Goal: Task Accomplishment & Management: Manage account settings

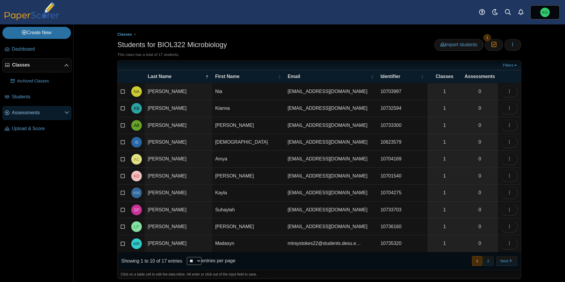
click at [25, 114] on span "Assessments" at bounding box center [38, 112] width 53 height 6
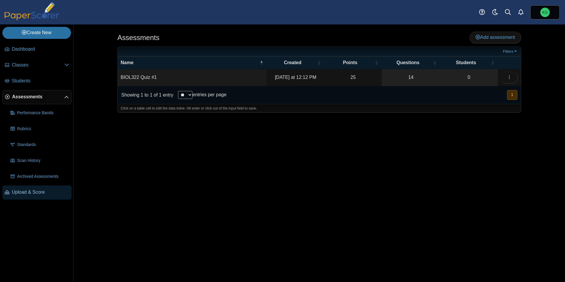
click at [38, 192] on span "Upload & Score" at bounding box center [40, 192] width 57 height 6
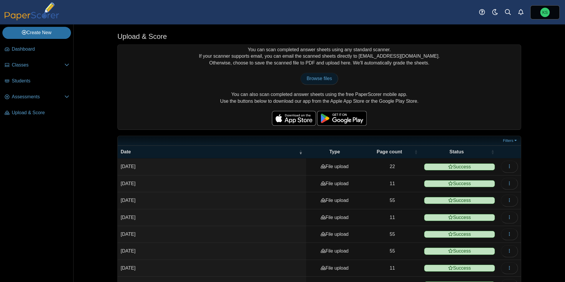
click at [309, 77] on span "Browse files" at bounding box center [318, 78] width 25 height 5
type input "**********"
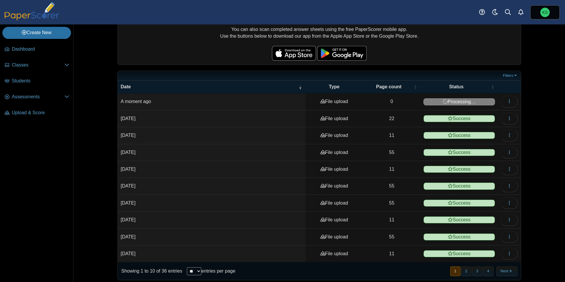
scroll to position [69, 0]
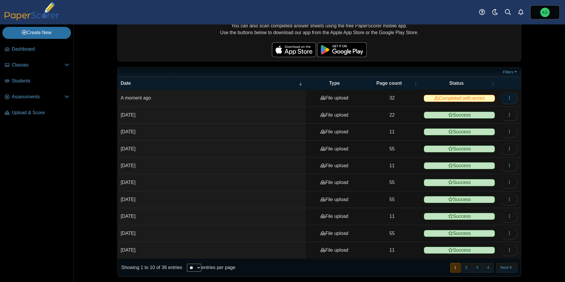
click at [511, 100] on button "button" at bounding box center [509, 98] width 17 height 12
click at [484, 112] on link "View scanned pages" at bounding box center [482, 110] width 71 height 9
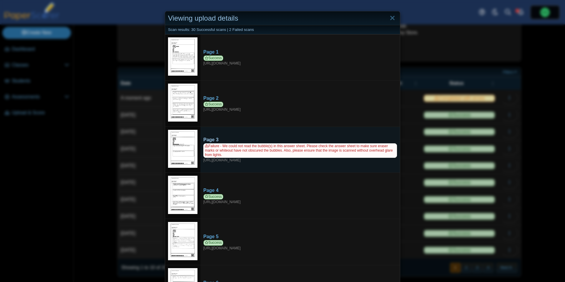
click at [319, 153] on span "Failure - We could not read the bubble(s) in this answer sheet. Please check th…" at bounding box center [300, 150] width 194 height 14
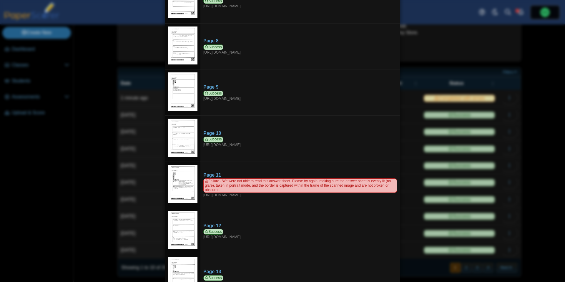
scroll to position [337, 0]
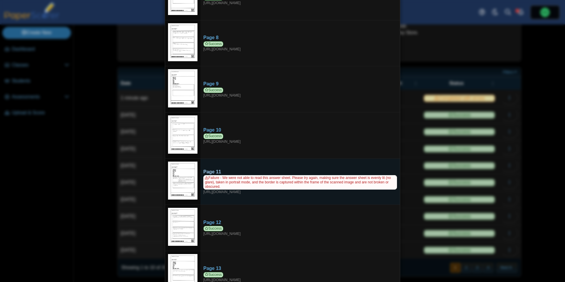
click at [263, 176] on span "Failure - We were not able to read this answer sheet. Please try again, making …" at bounding box center [300, 182] width 194 height 14
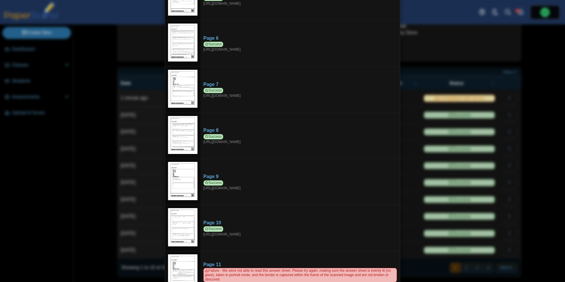
scroll to position [0, 0]
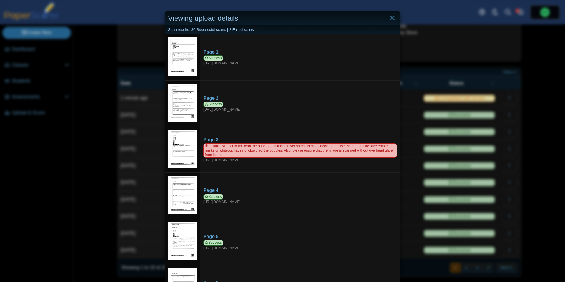
click at [517, 124] on div "Viewing upload details Scan results: 30 Successful scans | 2 Failed scans Page …" at bounding box center [282, 141] width 565 height 282
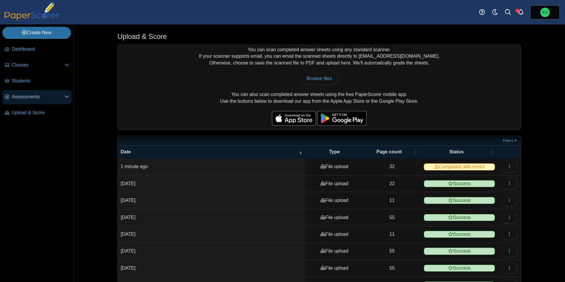
click at [40, 100] on span "Assessments" at bounding box center [38, 97] width 53 height 6
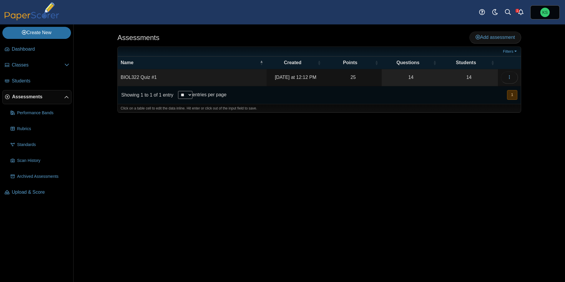
click at [147, 78] on td "BIOL322 Quiz #1" at bounding box center [192, 77] width 149 height 17
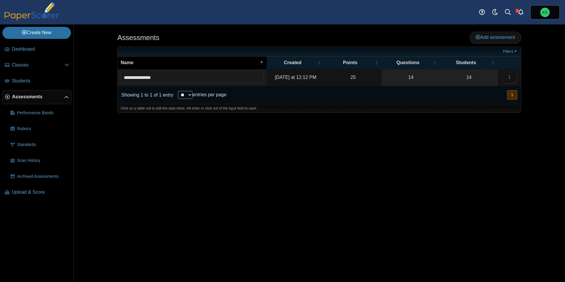
click at [192, 66] on th "Name" at bounding box center [192, 62] width 149 height 13
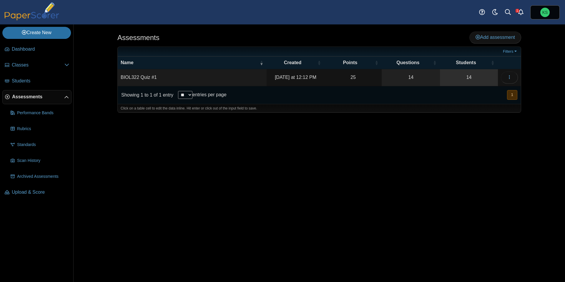
click at [467, 76] on link "14" at bounding box center [469, 77] width 58 height 16
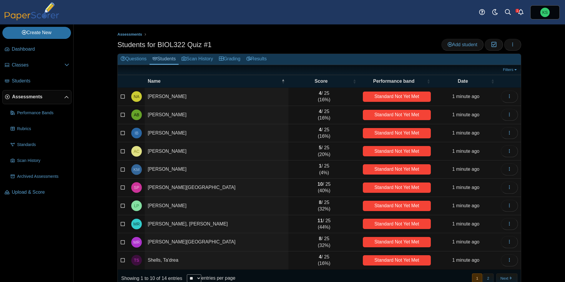
click at [170, 98] on td "[PERSON_NAME]" at bounding box center [217, 97] width 144 height 18
click at [373, 99] on div "Standard Not Yet Met" at bounding box center [397, 96] width 68 height 10
click at [316, 96] on td "4 / 25 (16%)" at bounding box center [323, 97] width 71 height 18
click at [131, 98] on td "NA" at bounding box center [136, 97] width 16 height 18
click at [144, 60] on link "Questions" at bounding box center [134, 59] width 32 height 11
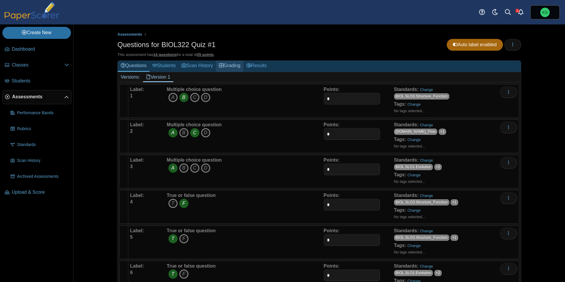
click at [229, 67] on link "Grading" at bounding box center [229, 66] width 27 height 11
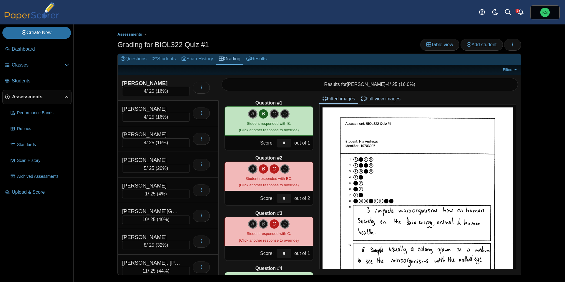
click at [178, 81] on div "[PERSON_NAME]" at bounding box center [151, 83] width 59 height 8
click at [126, 58] on link "Questions" at bounding box center [134, 59] width 32 height 11
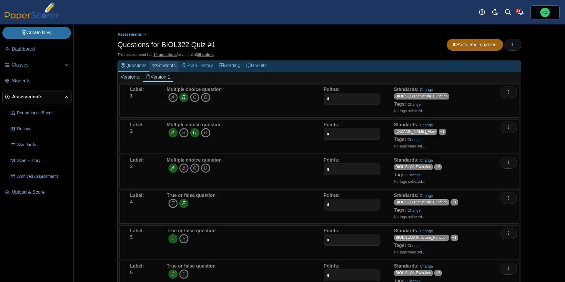
click at [172, 65] on link "Students" at bounding box center [163, 66] width 29 height 11
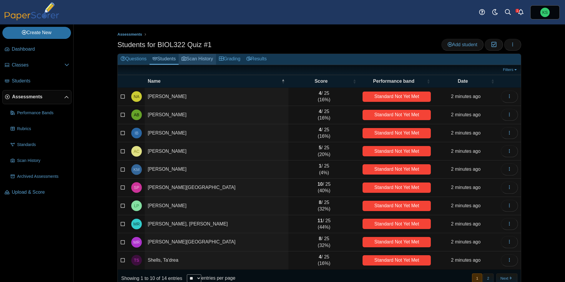
click at [203, 63] on link "Scan History" at bounding box center [197, 59] width 37 height 11
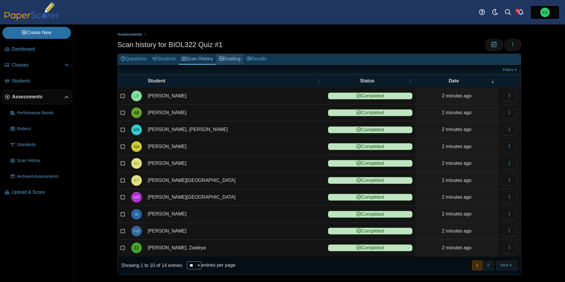
click at [236, 59] on link "Grading" at bounding box center [229, 59] width 27 height 11
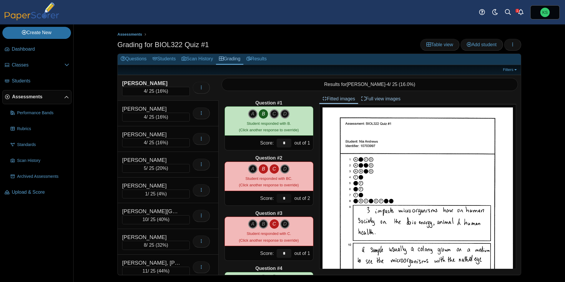
click at [285, 199] on input "*" at bounding box center [283, 198] width 15 height 9
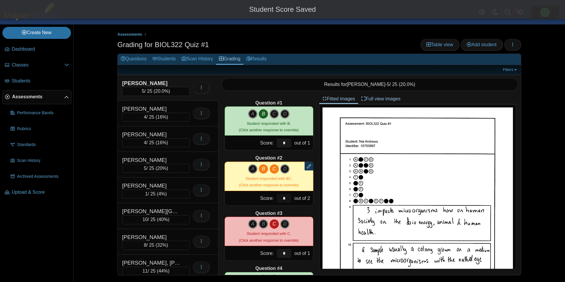
type input "*"
click at [303, 209] on div "Question #1 A B C D Score: *" at bounding box center [269, 184] width 101 height 181
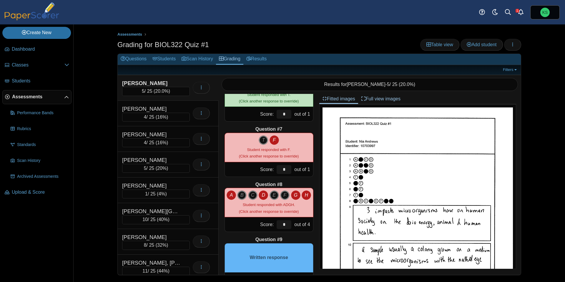
scroll to position [306, 0]
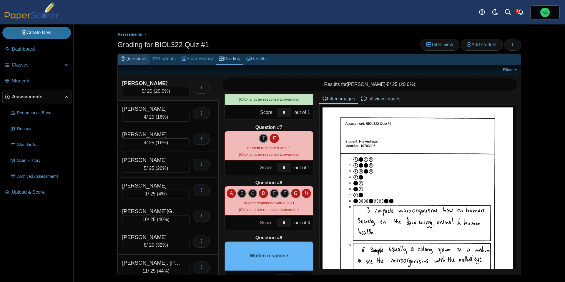
click at [128, 55] on link "Questions" at bounding box center [134, 59] width 32 height 11
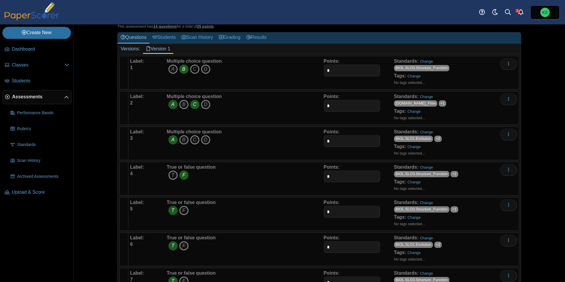
scroll to position [57, 0]
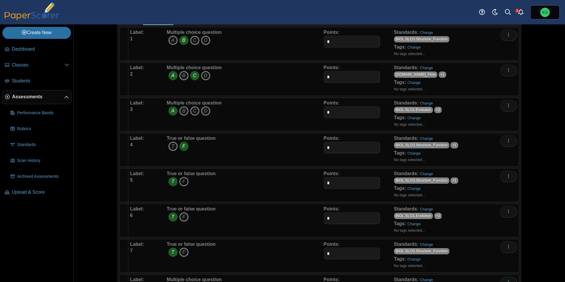
click at [183, 182] on icon "F" at bounding box center [183, 181] width 9 height 9
click at [174, 181] on icon "T" at bounding box center [172, 181] width 9 height 9
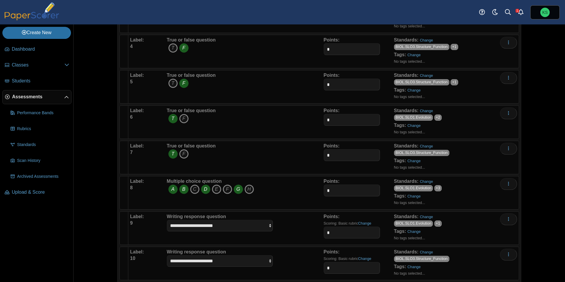
scroll to position [0, 0]
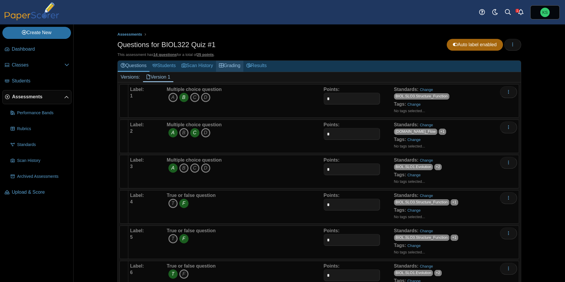
click at [236, 69] on link "Grading" at bounding box center [229, 66] width 27 height 11
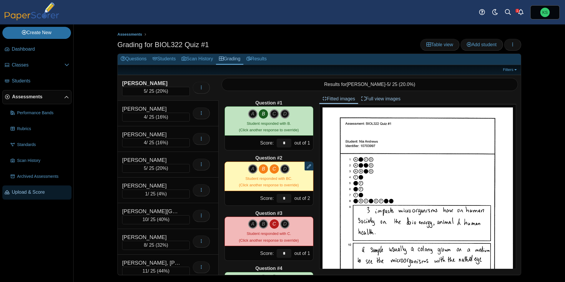
click at [19, 189] on span "Upload & Score" at bounding box center [40, 192] width 57 height 6
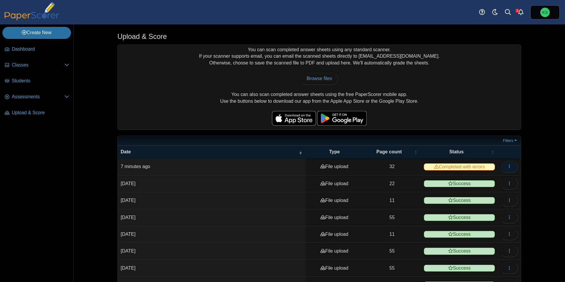
click at [503, 166] on button "button" at bounding box center [509, 167] width 17 height 12
click at [503, 154] on th at bounding box center [509, 152] width 23 height 13
click at [25, 97] on span "Assessments" at bounding box center [38, 97] width 53 height 6
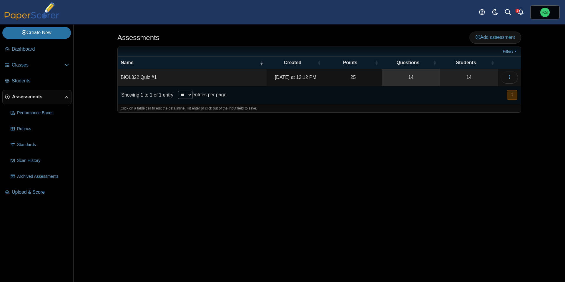
click at [392, 81] on link "14" at bounding box center [410, 77] width 58 height 16
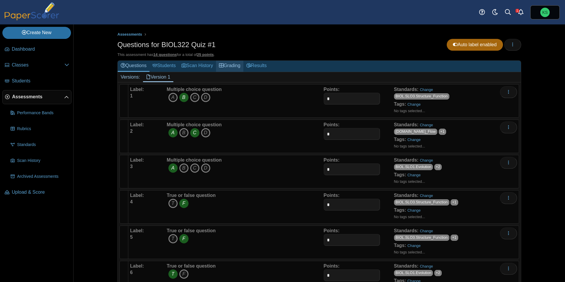
click at [240, 62] on link "Grading" at bounding box center [229, 66] width 27 height 11
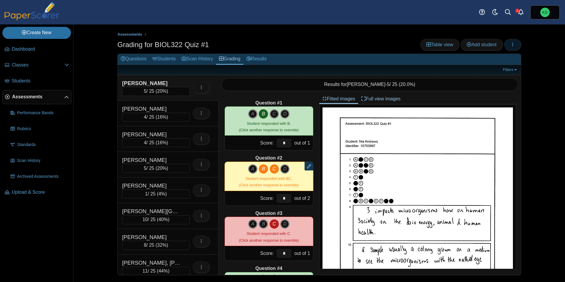
click at [514, 49] on button "button" at bounding box center [512, 45] width 17 height 12
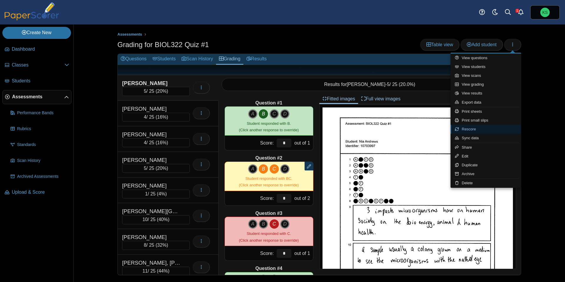
click at [467, 129] on link "Rescore" at bounding box center [485, 129] width 71 height 9
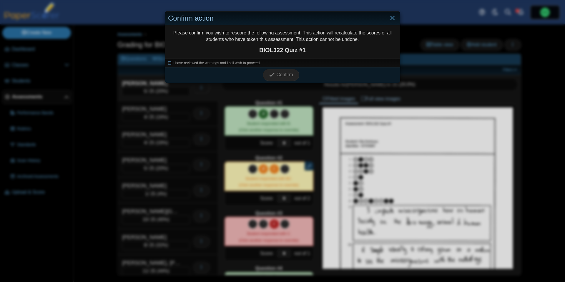
click at [213, 64] on span "I have reviewed the warnings and I still wish to proceed." at bounding box center [216, 63] width 87 height 4
click at [279, 74] on span "Confirm" at bounding box center [284, 74] width 16 height 5
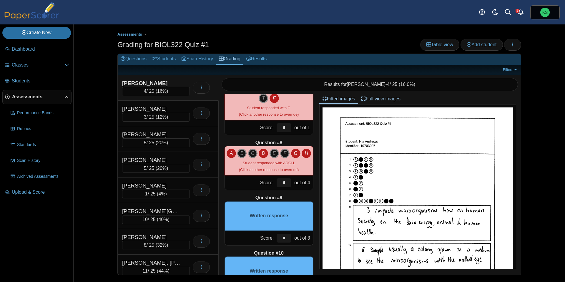
scroll to position [349, 0]
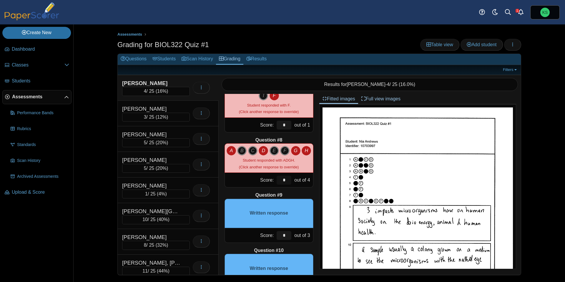
click at [285, 182] on input "*" at bounding box center [283, 180] width 15 height 9
type input "*"
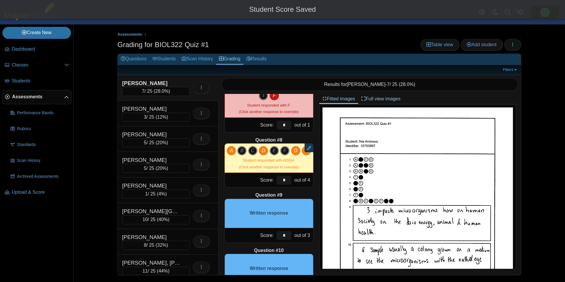
click at [291, 194] on div "Question #9" at bounding box center [268, 195] width 89 height 6
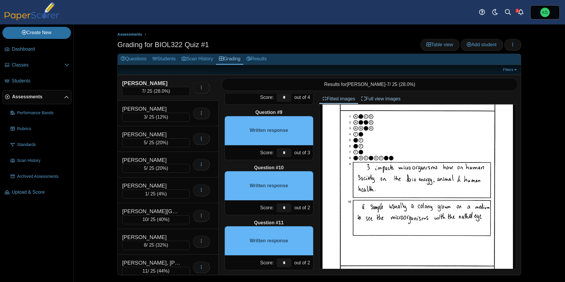
scroll to position [44, 0]
click at [285, 155] on input "*" at bounding box center [283, 152] width 15 height 9
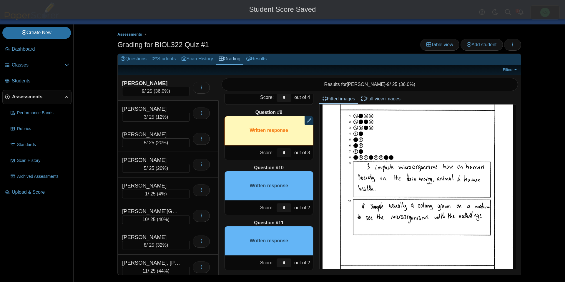
type input "*"
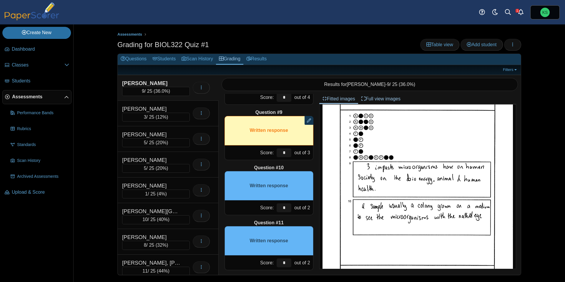
click at [291, 164] on div "Question #10" at bounding box center [268, 167] width 89 height 6
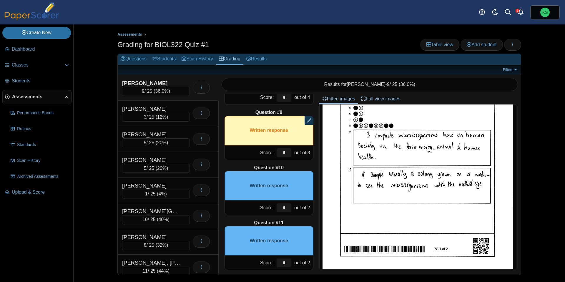
scroll to position [76, 0]
click at [286, 206] on input "*" at bounding box center [283, 207] width 15 height 9
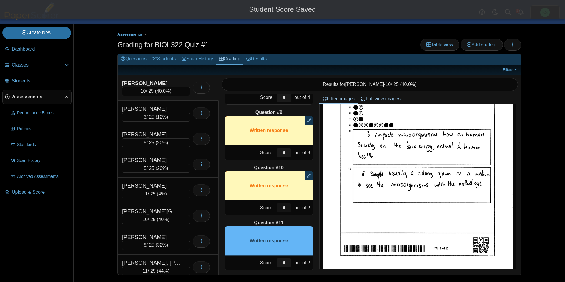
type input "*"
click at [301, 221] on div "Question #11" at bounding box center [268, 222] width 89 height 6
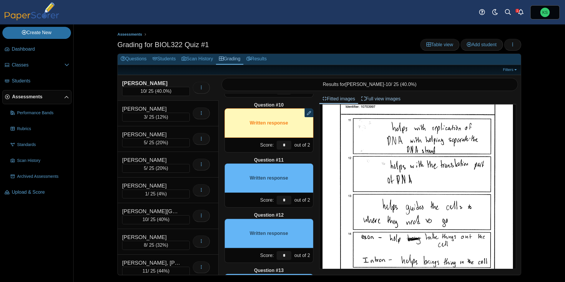
scroll to position [495, 0]
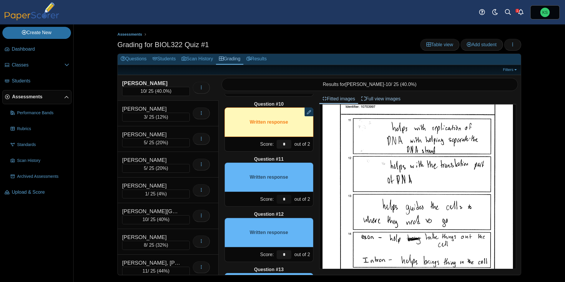
click at [288, 201] on input "*" at bounding box center [283, 199] width 15 height 9
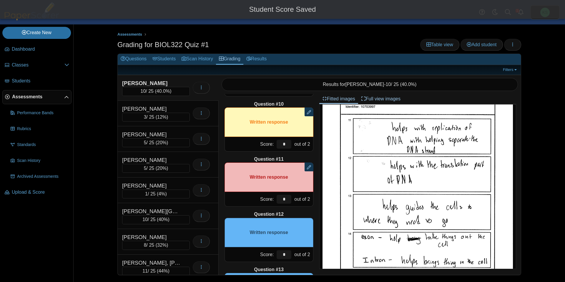
click at [301, 214] on div "Question #12" at bounding box center [268, 214] width 89 height 6
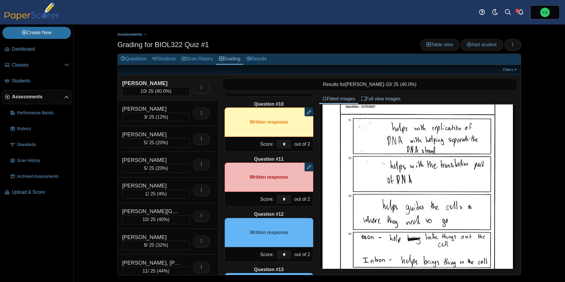
click at [311, 165] on div at bounding box center [308, 166] width 9 height 9
click at [315, 165] on div "Question #1 A B C D Score: *" at bounding box center [269, 184] width 101 height 181
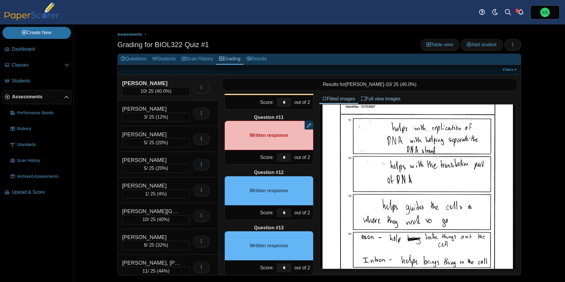
scroll to position [543, 0]
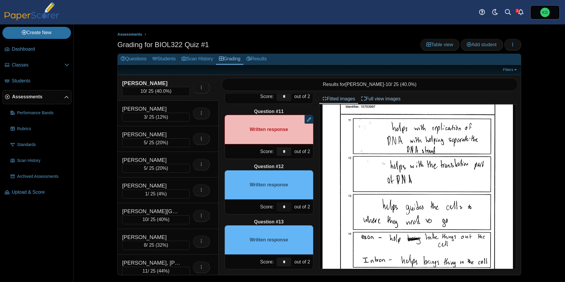
click at [287, 207] on input "*" at bounding box center [283, 206] width 15 height 9
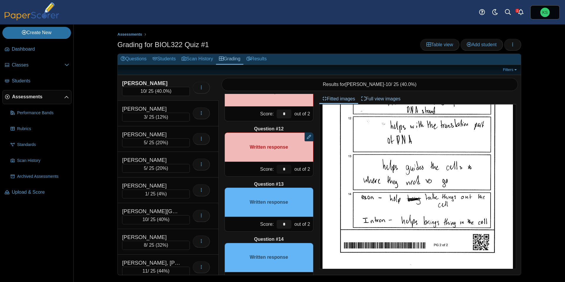
scroll to position [588, 0]
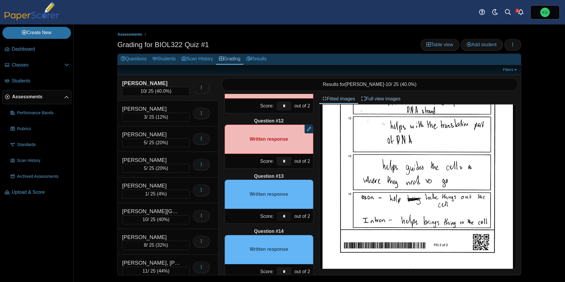
click at [289, 214] on input "*" at bounding box center [283, 216] width 15 height 9
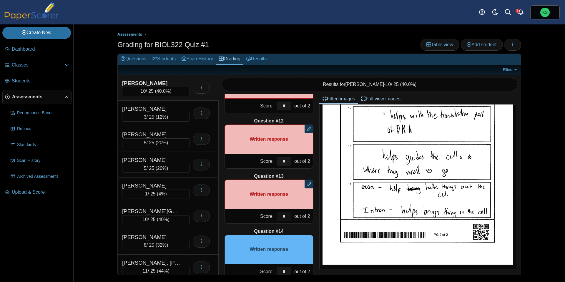
scroll to position [602, 0]
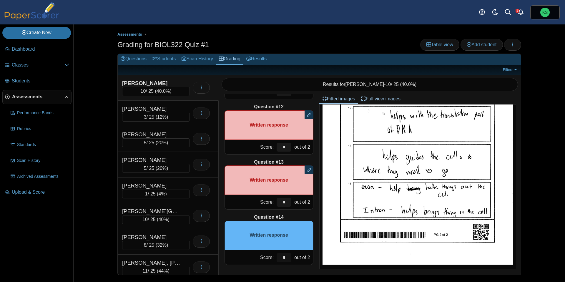
click at [286, 260] on input "*" at bounding box center [283, 257] width 15 height 9
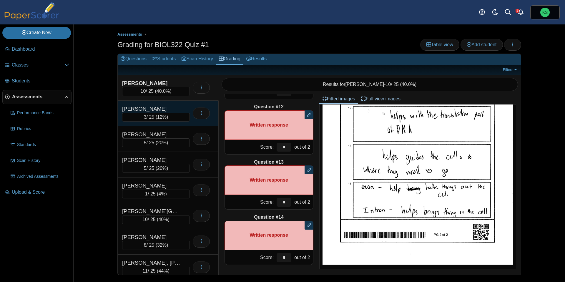
click at [169, 111] on div "[PERSON_NAME]" at bounding box center [151, 109] width 59 height 8
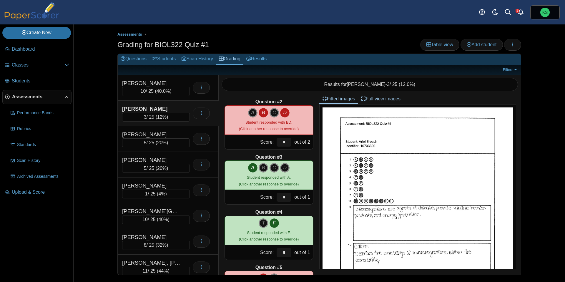
scroll to position [0, 0]
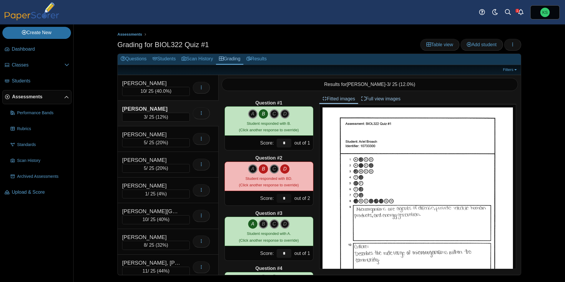
click at [288, 198] on input "*" at bounding box center [283, 198] width 15 height 9
click at [300, 207] on div "Question #1 A B C D Score: *" at bounding box center [269, 184] width 101 height 181
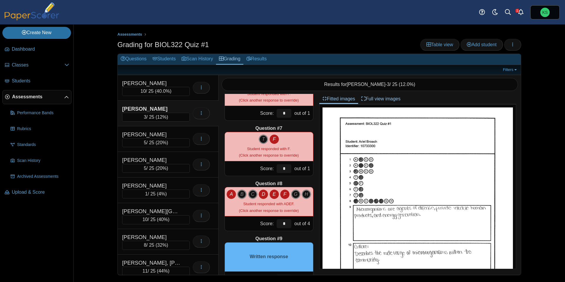
scroll to position [308, 0]
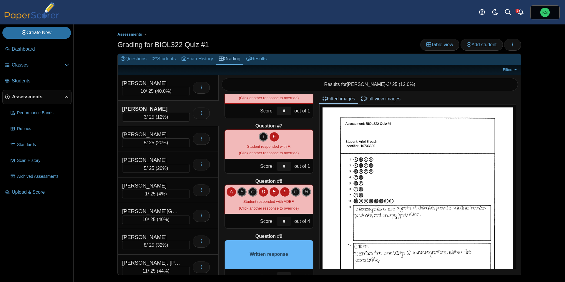
click at [287, 218] on input "*" at bounding box center [283, 221] width 15 height 9
type input "*"
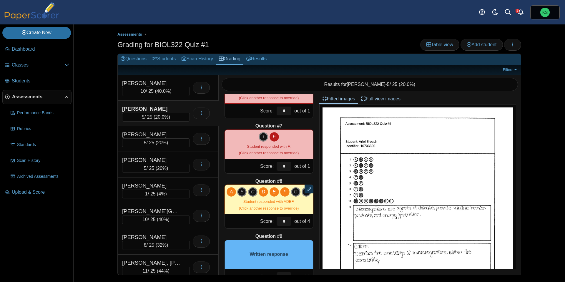
click at [316, 226] on div "Question #1 A B C D Score: *" at bounding box center [269, 184] width 101 height 181
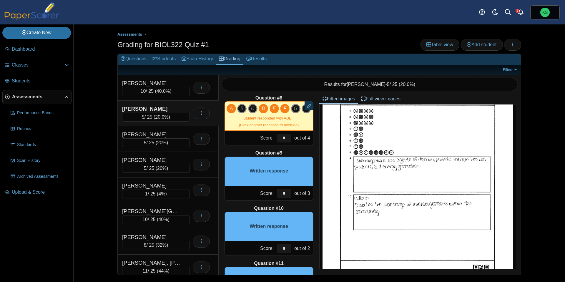
scroll to position [57, 0]
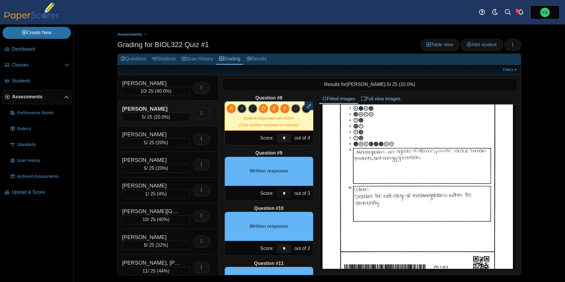
click at [284, 195] on input "*" at bounding box center [283, 193] width 15 height 9
type input "*"
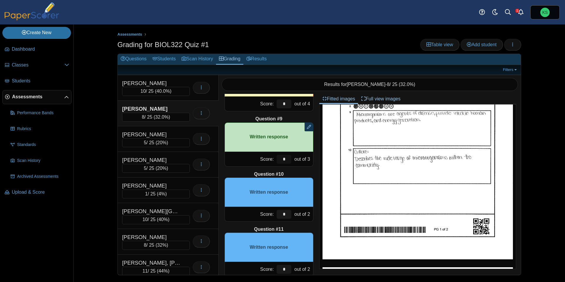
scroll to position [425, 0]
click at [287, 216] on input "*" at bounding box center [283, 214] width 15 height 9
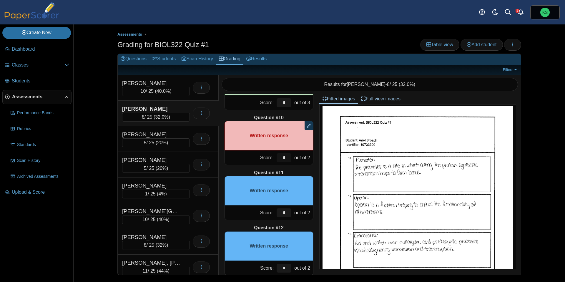
scroll to position [256, 0]
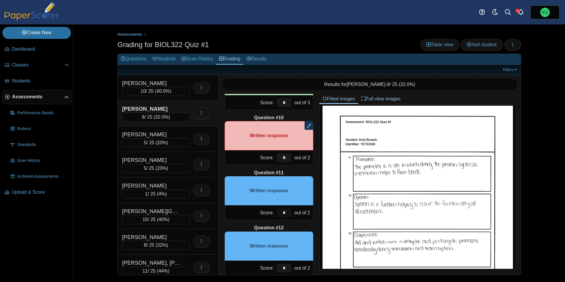
click at [286, 213] on input "*" at bounding box center [283, 212] width 15 height 9
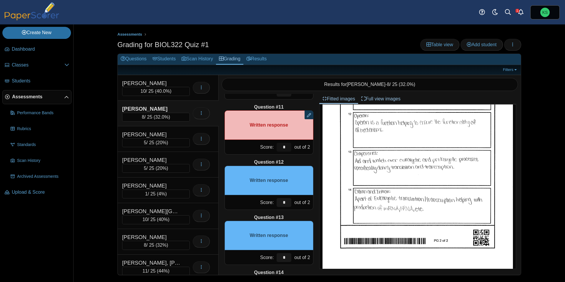
scroll to position [548, 0]
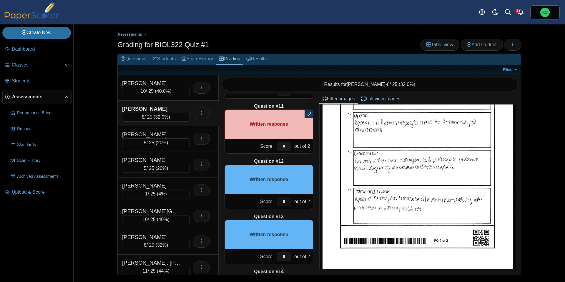
click at [290, 203] on input "*" at bounding box center [283, 201] width 15 height 9
click at [289, 202] on input "*" at bounding box center [283, 201] width 15 height 9
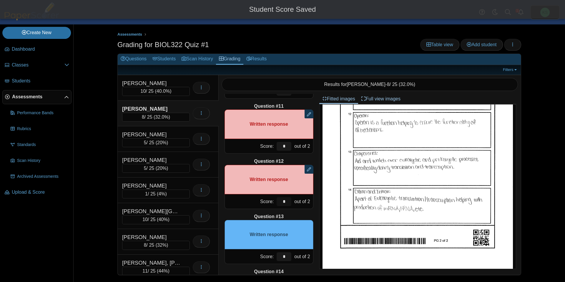
type input "*"
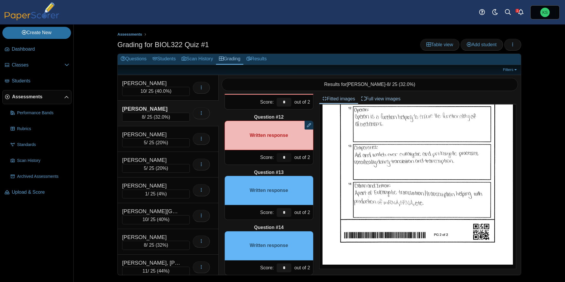
scroll to position [595, 0]
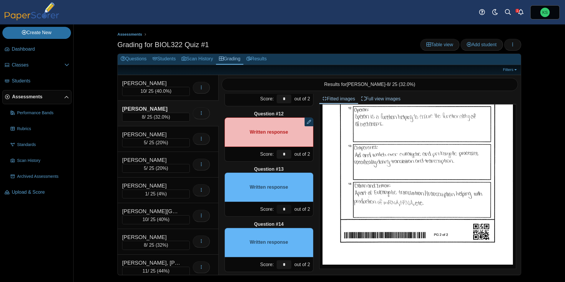
click at [288, 206] on input "*" at bounding box center [283, 209] width 15 height 9
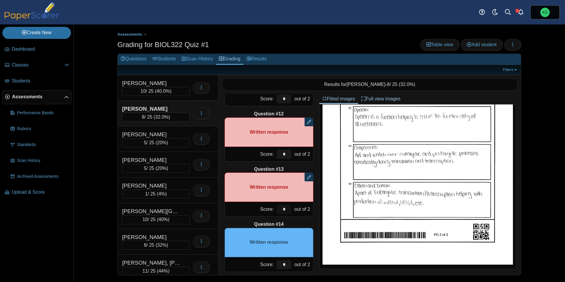
click at [288, 206] on input "*" at bounding box center [283, 209] width 15 height 9
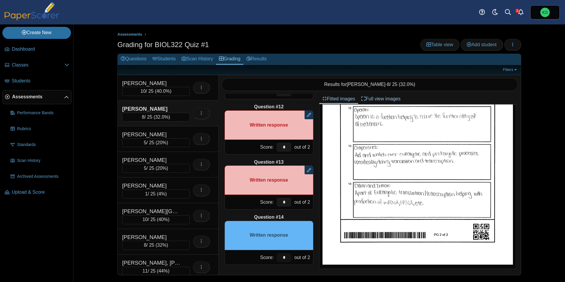
click at [286, 258] on input "*" at bounding box center [283, 257] width 15 height 9
click at [284, 258] on input "*" at bounding box center [283, 257] width 15 height 9
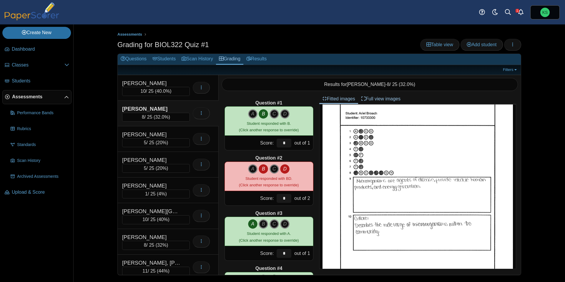
scroll to position [0, 0]
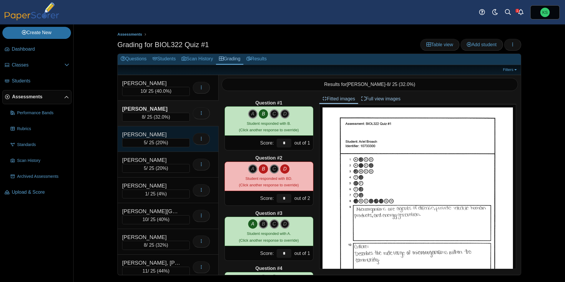
click at [164, 132] on div "[PERSON_NAME]" at bounding box center [151, 135] width 59 height 8
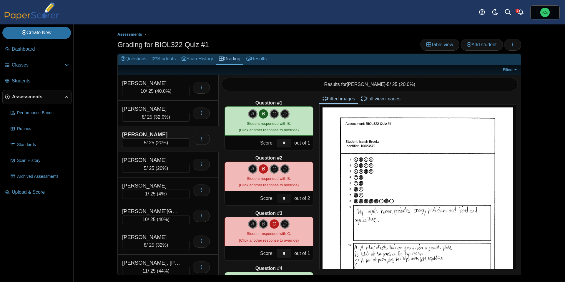
click at [287, 196] on input "*" at bounding box center [283, 198] width 15 height 9
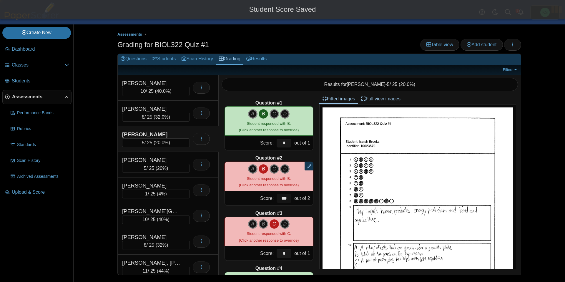
type input "***"
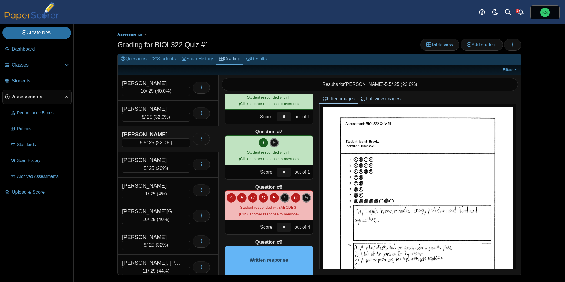
scroll to position [309, 0]
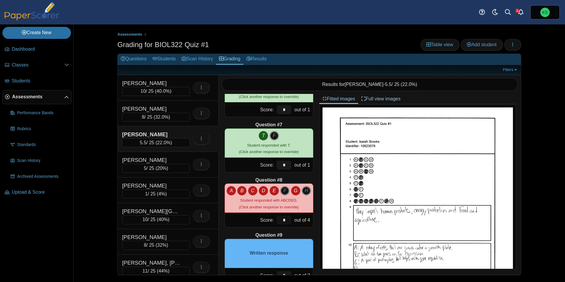
click at [286, 220] on input "*" at bounding box center [283, 220] width 15 height 9
type input "*"
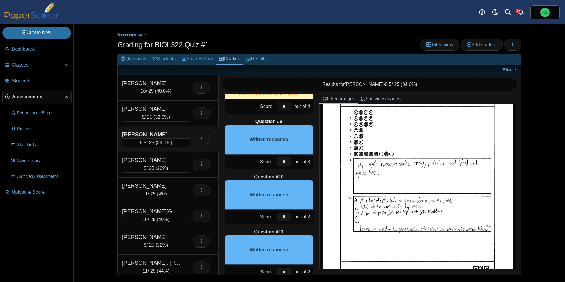
scroll to position [52, 0]
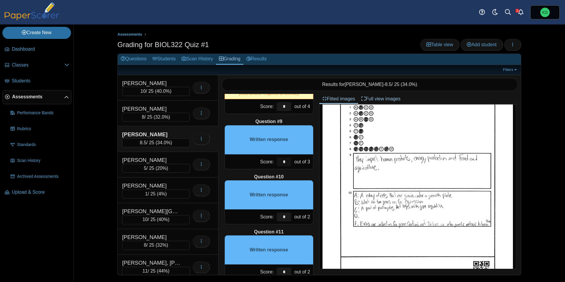
click at [288, 165] on input "*" at bounding box center [283, 161] width 15 height 9
type input "*"
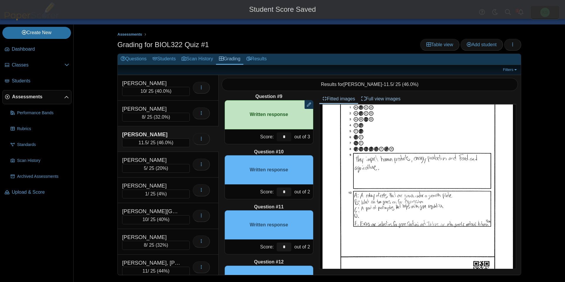
scroll to position [456, 0]
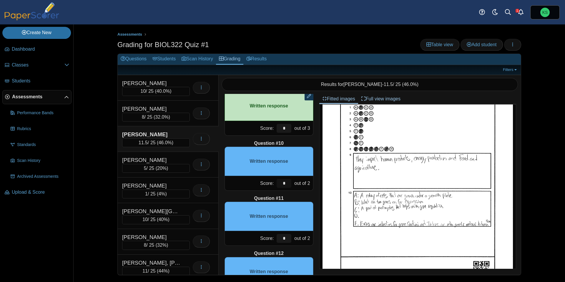
click at [285, 184] on input "*" at bounding box center [283, 183] width 15 height 9
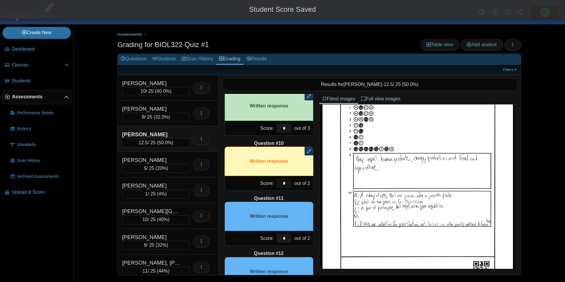
type input "*"
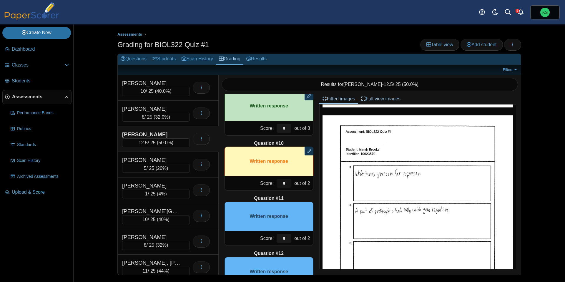
scroll to position [471, 0]
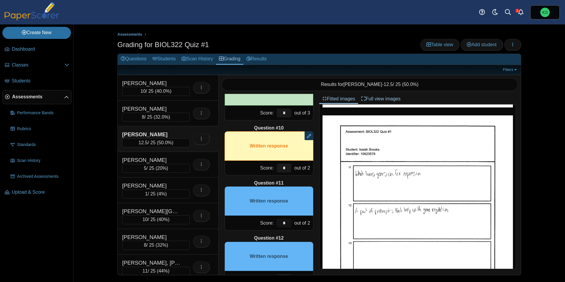
click at [288, 224] on input "*" at bounding box center [283, 223] width 15 height 9
type input "*"
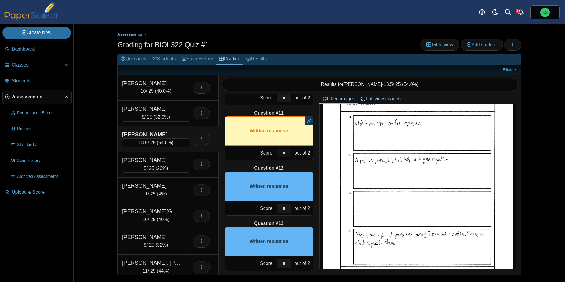
scroll to position [543, 0]
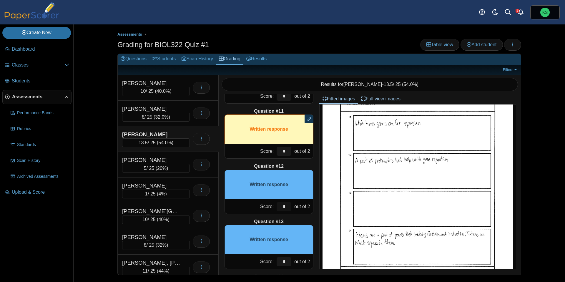
click at [286, 204] on input "*" at bounding box center [283, 206] width 15 height 9
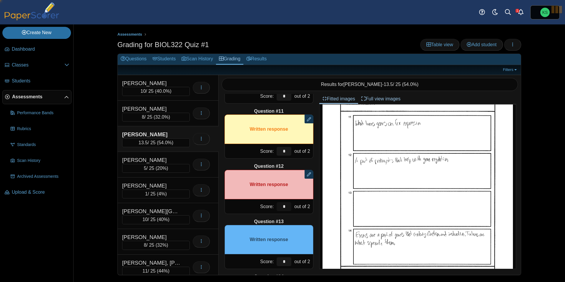
type input "*"
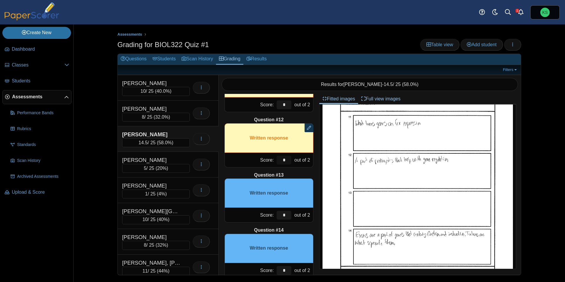
scroll to position [602, 0]
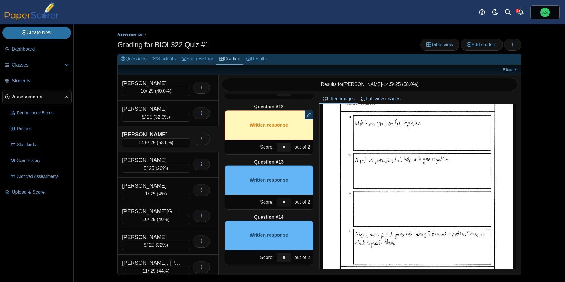
click at [288, 202] on input "*" at bounding box center [283, 202] width 15 height 9
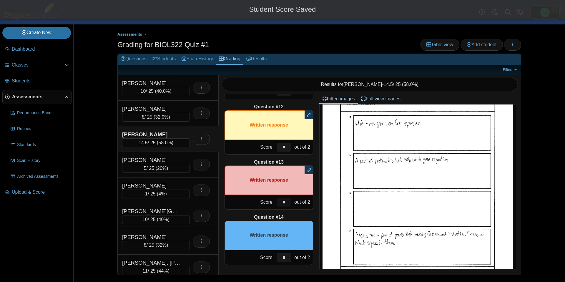
type input "*"
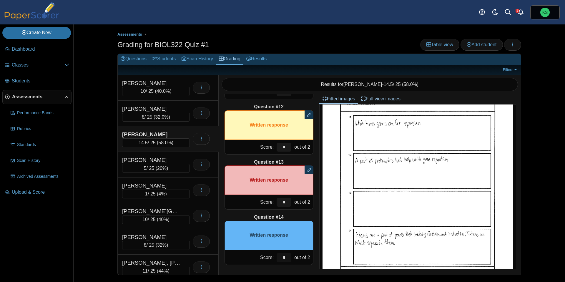
click at [287, 259] on input "*" at bounding box center [283, 257] width 15 height 9
type input "*"
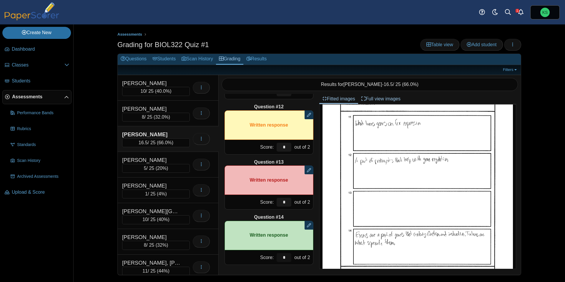
scroll to position [344, 0]
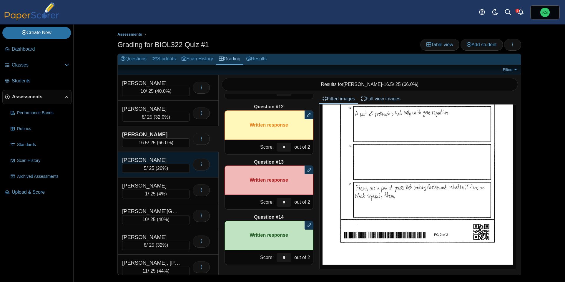
click at [170, 159] on div "[PERSON_NAME]" at bounding box center [151, 160] width 59 height 8
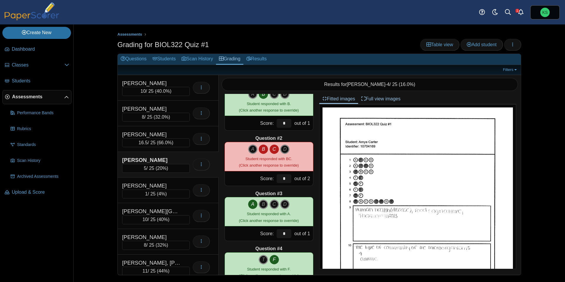
scroll to position [20, 0]
click at [289, 177] on input "*" at bounding box center [283, 178] width 15 height 9
type input "*"
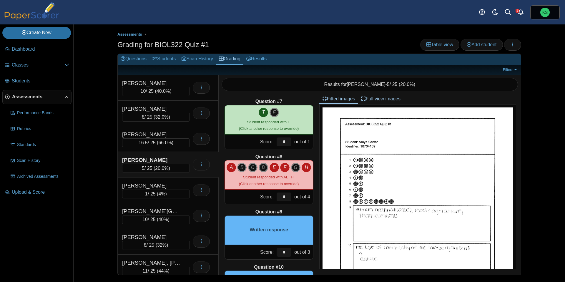
scroll to position [334, 0]
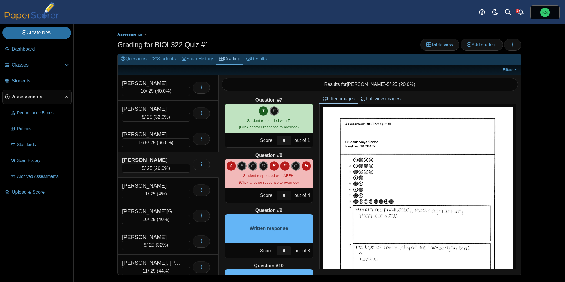
click at [287, 195] on input "*" at bounding box center [283, 195] width 15 height 9
type input "*"
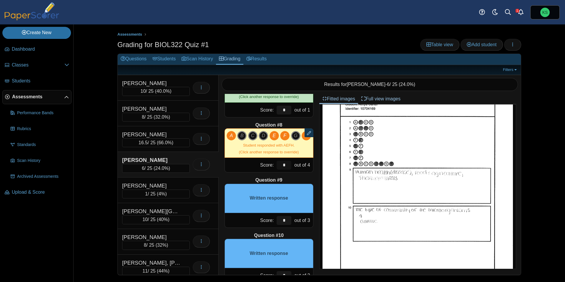
scroll to position [372, 0]
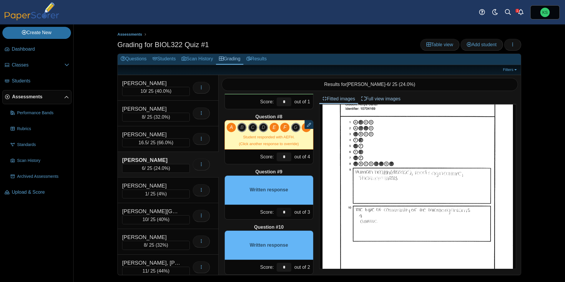
click at [283, 210] on input "*" at bounding box center [283, 212] width 15 height 9
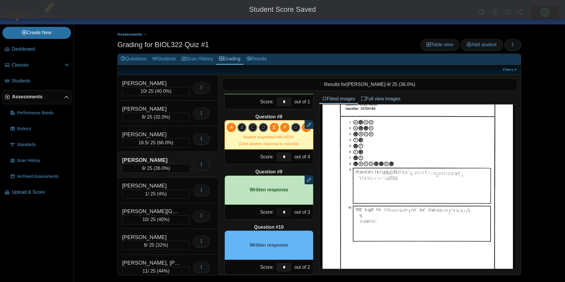
type input "*"
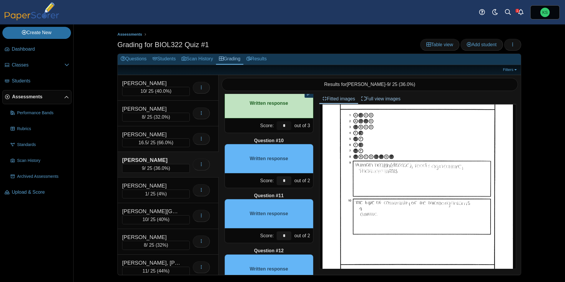
scroll to position [46, 0]
click at [284, 183] on input "*" at bounding box center [283, 180] width 15 height 9
type input "*"
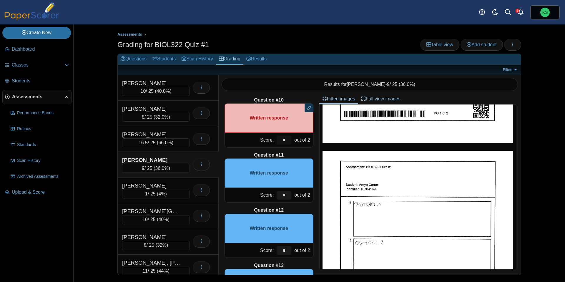
scroll to position [227, 0]
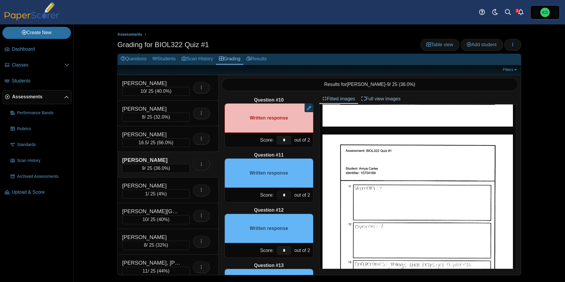
click at [286, 195] on input "*" at bounding box center [283, 195] width 15 height 9
type input "*"
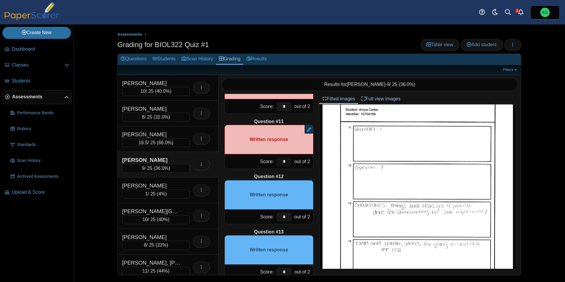
scroll to position [534, 0]
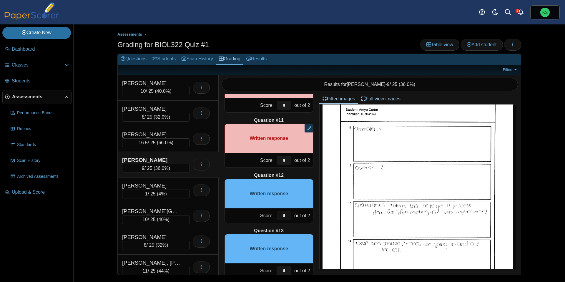
click at [286, 212] on input "*" at bounding box center [283, 215] width 15 height 9
type input "*"
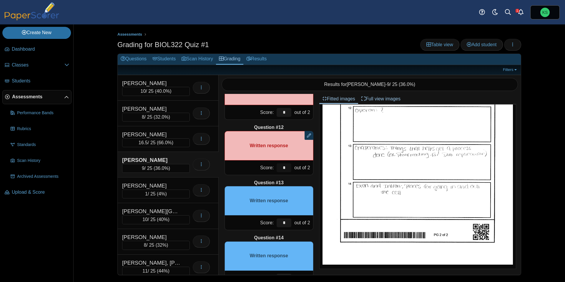
scroll to position [602, 0]
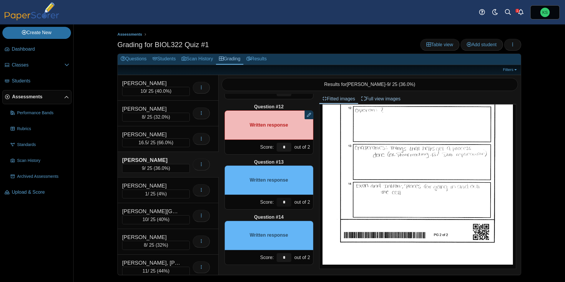
click at [287, 201] on input "*" at bounding box center [283, 202] width 15 height 9
type input "*"
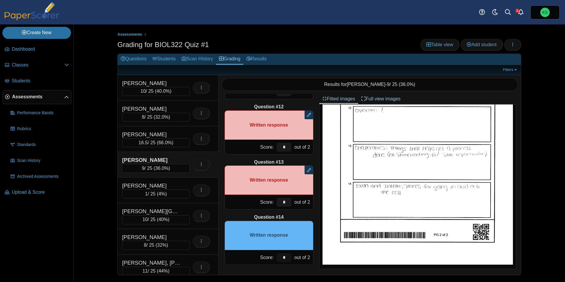
click at [287, 256] on input "*" at bounding box center [283, 257] width 15 height 9
type input "*"
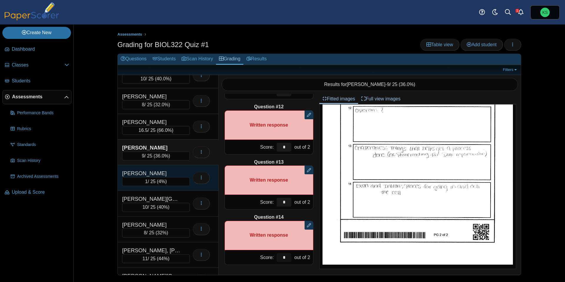
scroll to position [15, 0]
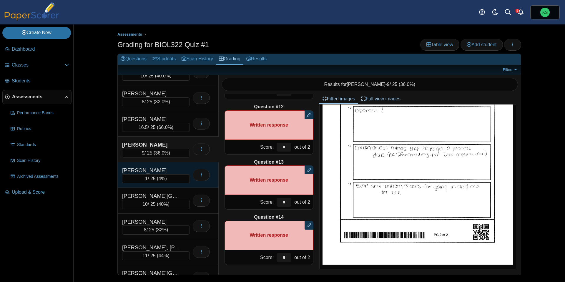
click at [178, 168] on div "Morgan, Kayla" at bounding box center [151, 170] width 59 height 8
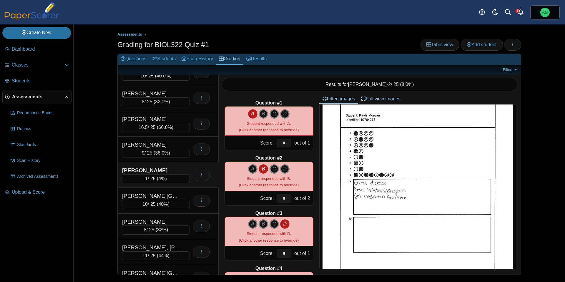
scroll to position [28, 0]
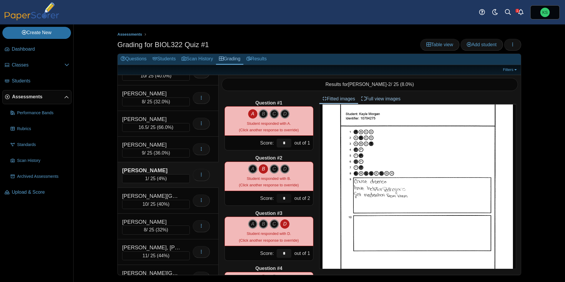
click at [287, 201] on input "*" at bounding box center [283, 198] width 15 height 9
type input "***"
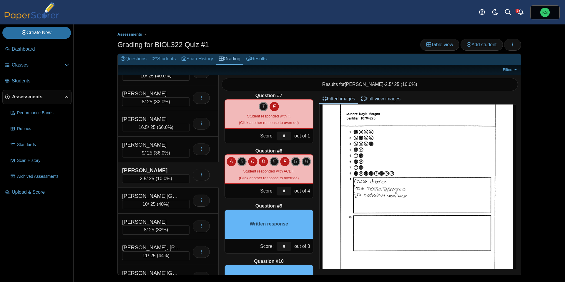
scroll to position [338, 0]
click at [289, 191] on input "*" at bounding box center [283, 191] width 15 height 9
type input "*"
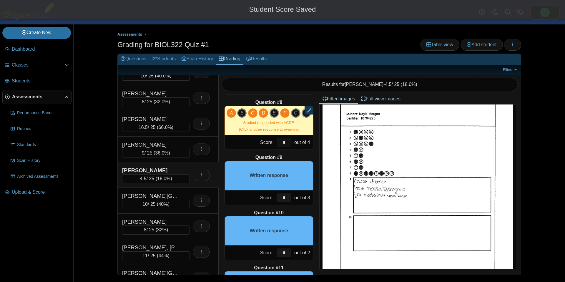
scroll to position [388, 0]
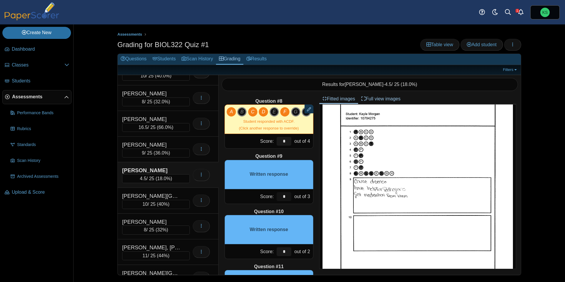
click at [288, 199] on input "*" at bounding box center [283, 196] width 15 height 9
type input "*"
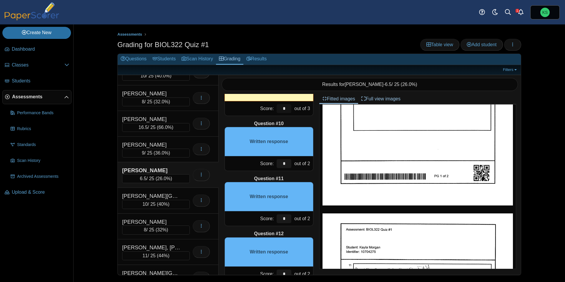
scroll to position [477, 0]
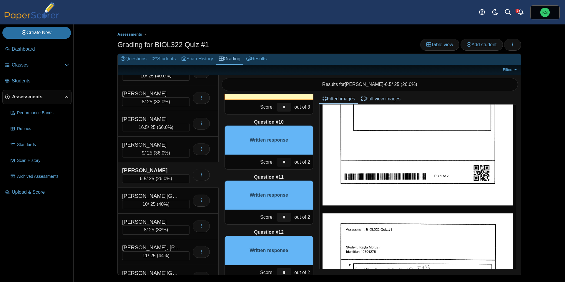
click at [286, 162] on input "*" at bounding box center [283, 162] width 15 height 9
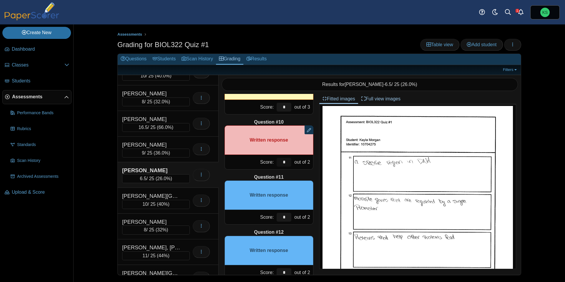
scroll to position [260, 0]
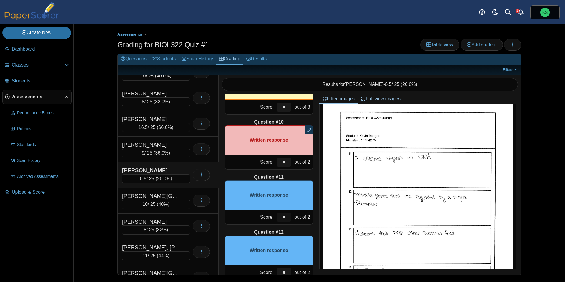
click at [285, 216] on input "*" at bounding box center [283, 217] width 15 height 9
type input "*"
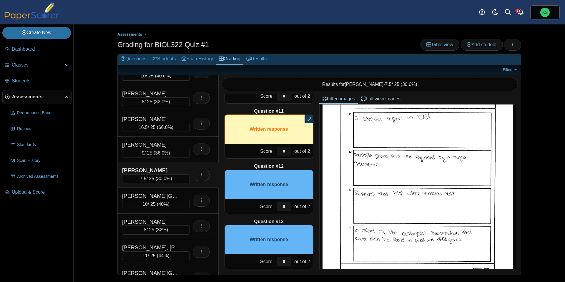
scroll to position [542, 0]
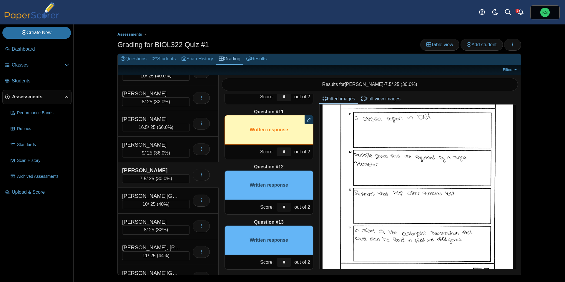
click at [286, 208] on input "*" at bounding box center [283, 207] width 15 height 9
type input "*"
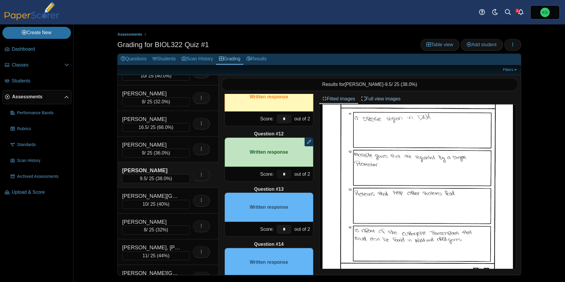
scroll to position [594, 0]
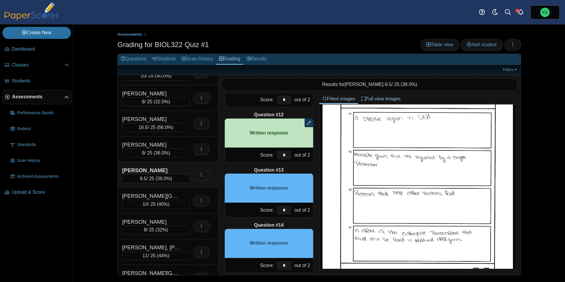
click at [291, 210] on div "*" at bounding box center [284, 210] width 18 height 14
click at [0, 0] on link "Archived classes" at bounding box center [0, 0] width 0 height 0
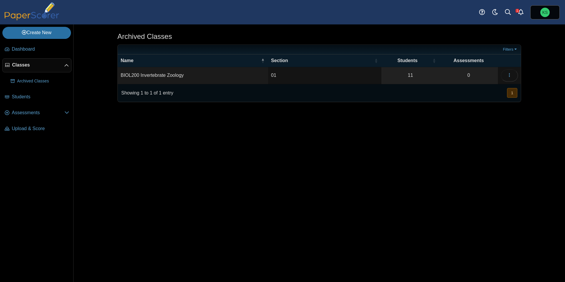
click at [27, 65] on span "Classes" at bounding box center [38, 65] width 52 height 6
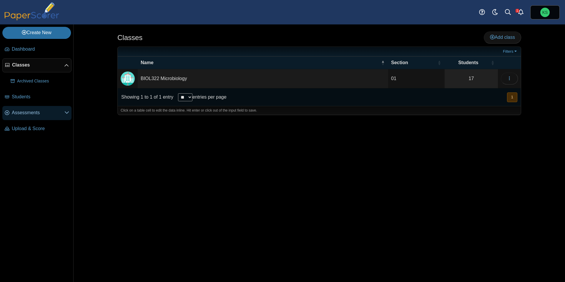
click at [34, 114] on span "Assessments" at bounding box center [38, 112] width 53 height 6
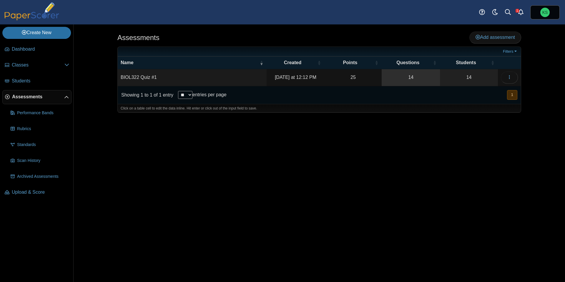
click at [412, 73] on link "14" at bounding box center [410, 77] width 58 height 16
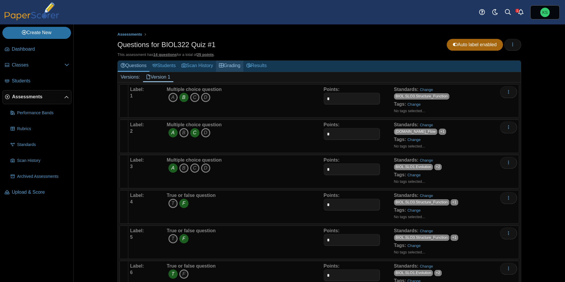
click at [237, 66] on link "Grading" at bounding box center [229, 66] width 27 height 11
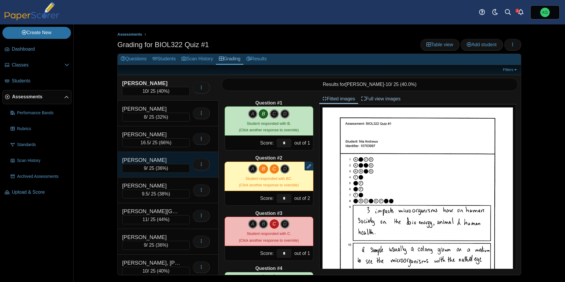
click at [165, 159] on div "[PERSON_NAME]" at bounding box center [151, 160] width 59 height 8
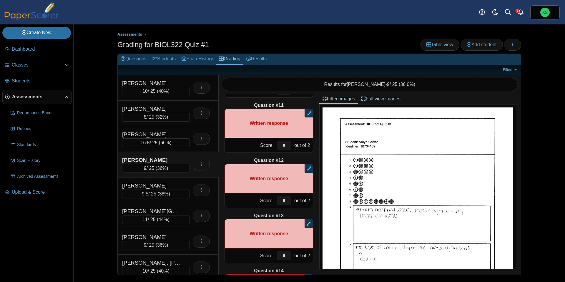
scroll to position [602, 0]
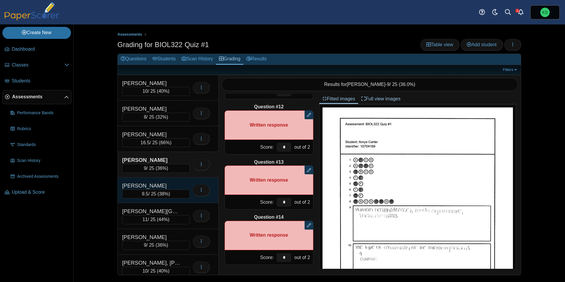
click at [160, 186] on div "[PERSON_NAME]" at bounding box center [151, 186] width 59 height 8
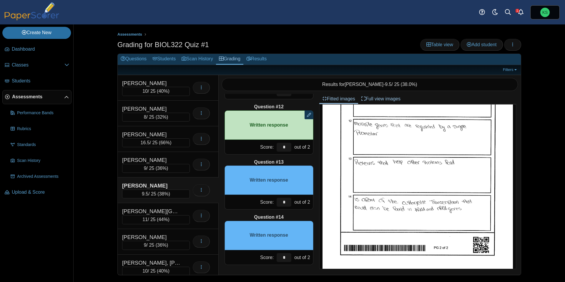
scroll to position [330, 0]
click at [287, 201] on input "*" at bounding box center [283, 202] width 15 height 9
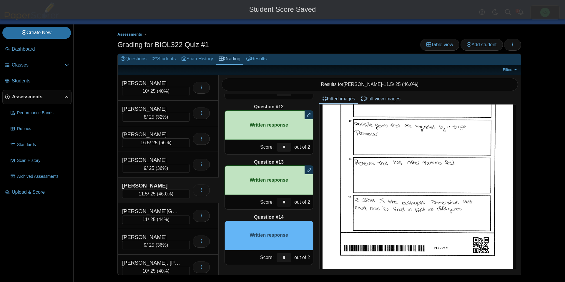
type input "*"
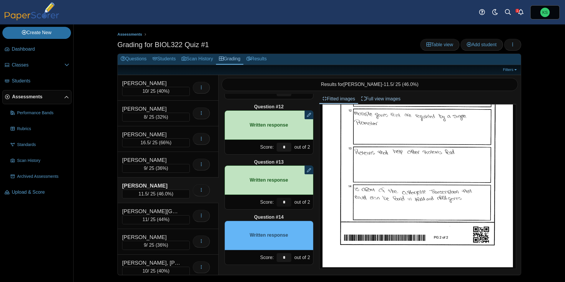
scroll to position [344, 0]
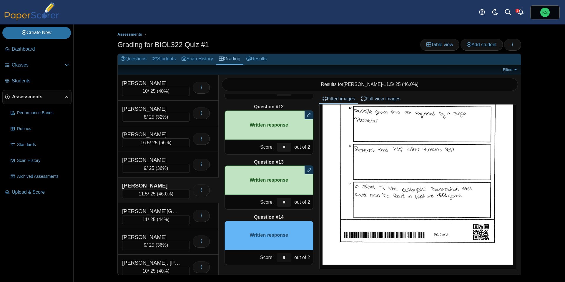
click at [283, 258] on input "*" at bounding box center [283, 257] width 15 height 9
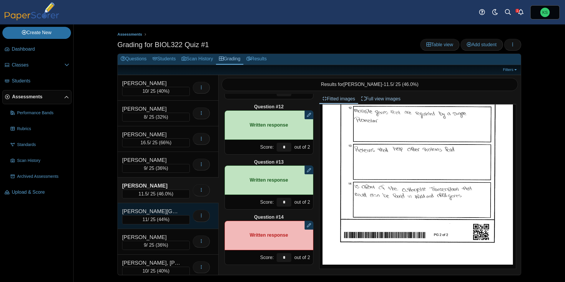
click at [164, 207] on div "[PERSON_NAME][GEOGRAPHIC_DATA]" at bounding box center [151, 211] width 59 height 8
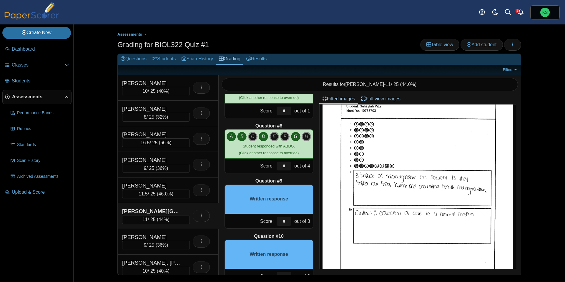
scroll to position [39, 0]
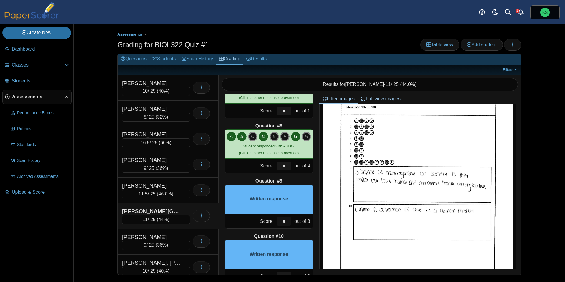
click at [287, 223] on input "*" at bounding box center [283, 221] width 15 height 9
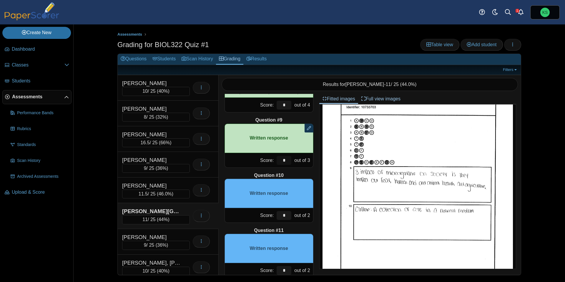
scroll to position [424, 0]
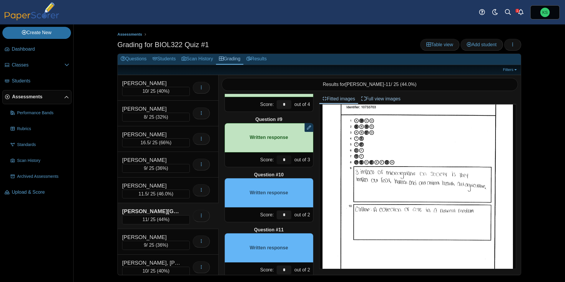
type input "*"
click at [283, 214] on input "*" at bounding box center [283, 214] width 15 height 9
type input "*"
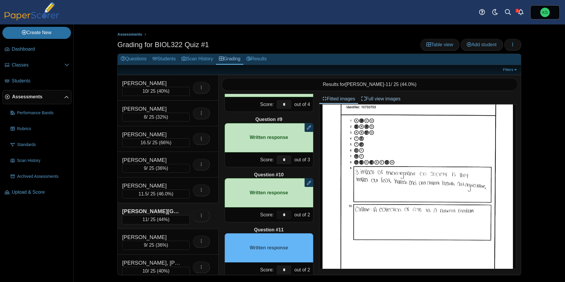
type input "*"
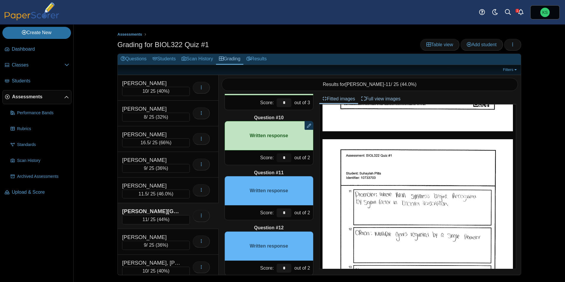
scroll to position [235, 0]
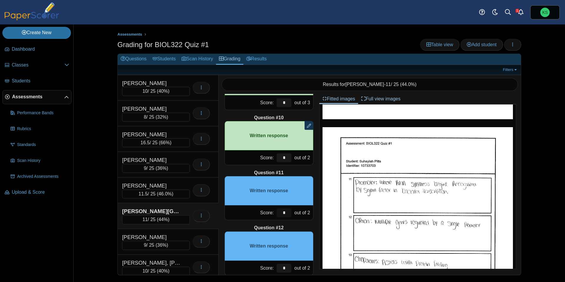
click at [284, 211] on input "*" at bounding box center [283, 212] width 15 height 9
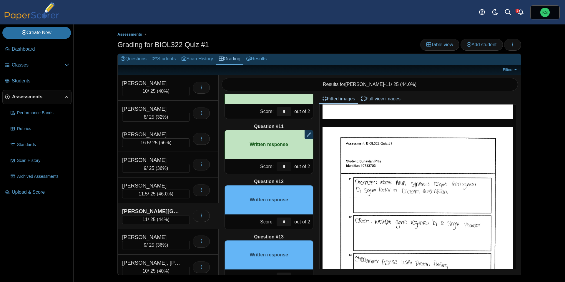
scroll to position [529, 0]
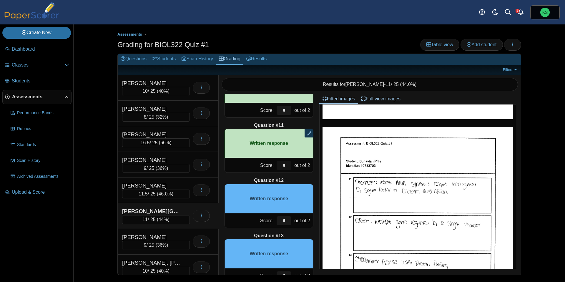
type input "*"
click at [286, 219] on input "*" at bounding box center [283, 220] width 15 height 9
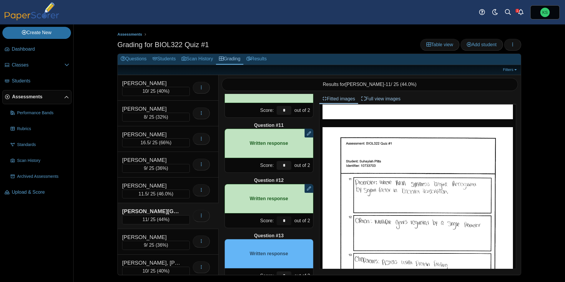
type input "*"
click at [286, 231] on div "Question #1 A B C D Score: *" at bounding box center [269, 184] width 101 height 181
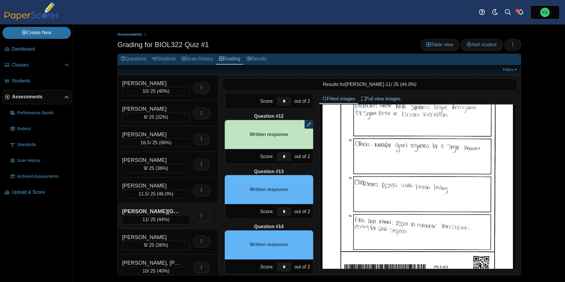
scroll to position [312, 0]
click at [284, 210] on input "*" at bounding box center [283, 211] width 15 height 9
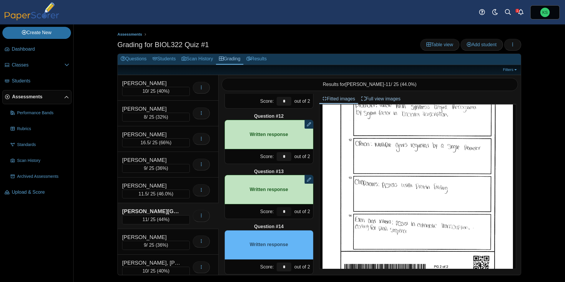
type input "*"
click at [293, 221] on div "Question #1 A B C D Score: *" at bounding box center [269, 184] width 101 height 181
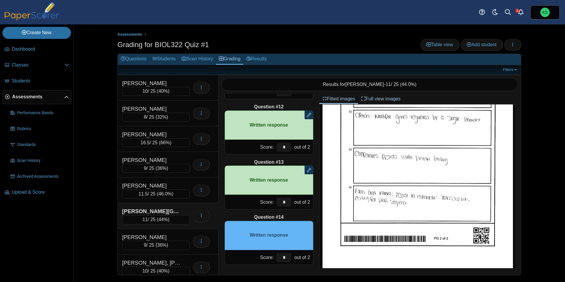
scroll to position [344, 0]
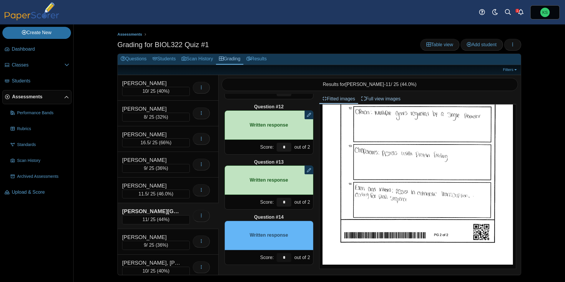
click at [289, 257] on input "*" at bounding box center [283, 257] width 15 height 9
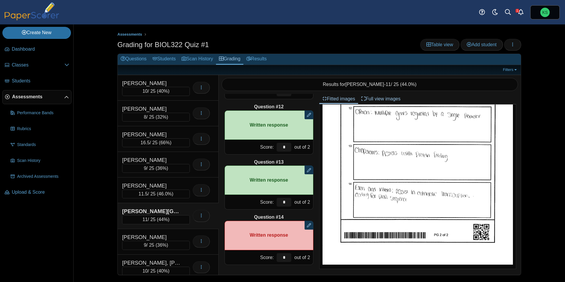
click at [316, 243] on div "Question #1 A B C D Score: *" at bounding box center [269, 184] width 101 height 181
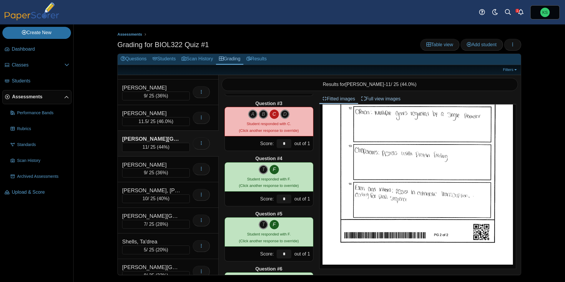
scroll to position [0, 0]
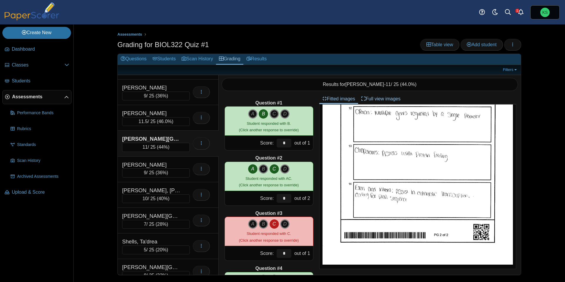
click at [171, 136] on div "[PERSON_NAME][GEOGRAPHIC_DATA]" at bounding box center [151, 139] width 59 height 8
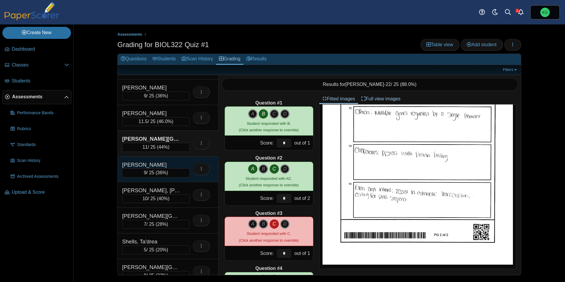
click at [174, 163] on div "[PERSON_NAME]" at bounding box center [151, 165] width 59 height 8
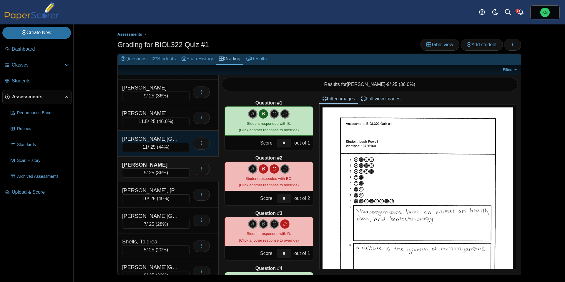
click at [166, 137] on div "[PERSON_NAME][GEOGRAPHIC_DATA]" at bounding box center [151, 139] width 59 height 8
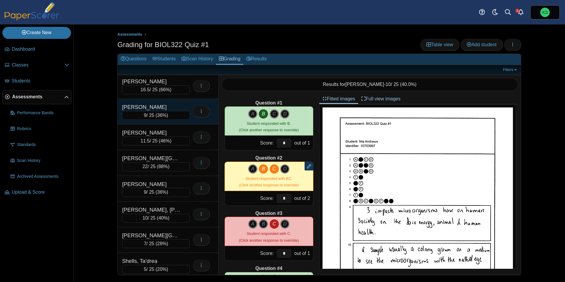
scroll to position [54, 0]
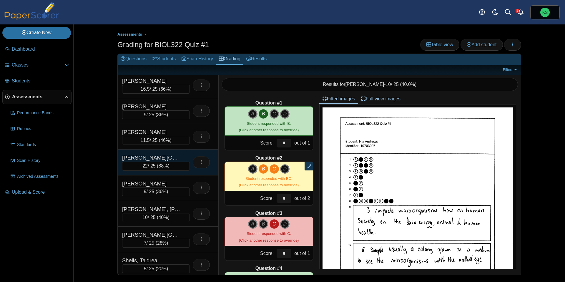
click at [186, 154] on div "[PERSON_NAME][GEOGRAPHIC_DATA]" at bounding box center [156, 158] width 68 height 8
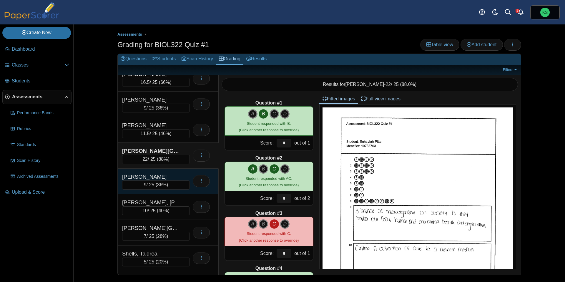
scroll to position [76, 0]
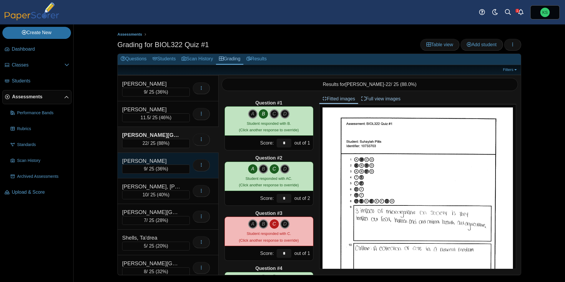
click at [176, 159] on div "[PERSON_NAME]" at bounding box center [151, 161] width 59 height 8
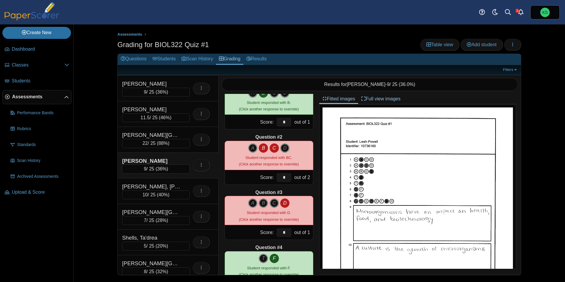
scroll to position [22, 0]
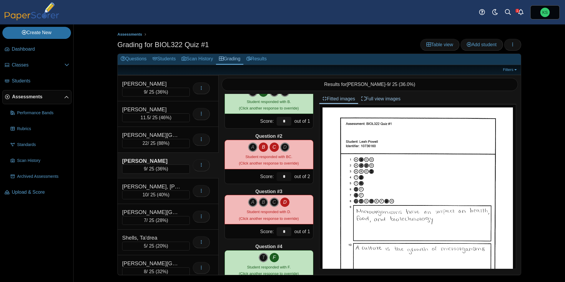
click at [286, 179] on input "*" at bounding box center [283, 176] width 15 height 9
type input "*"
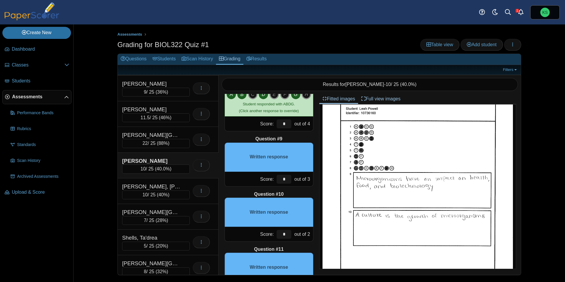
scroll to position [39, 0]
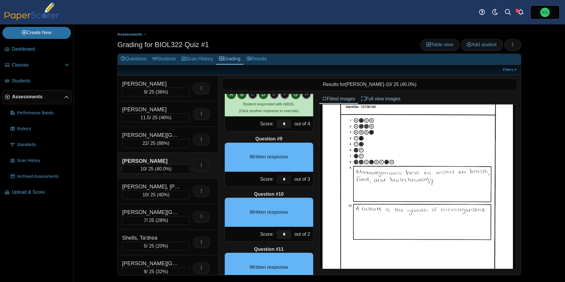
click at [287, 181] on input "*" at bounding box center [283, 179] width 15 height 9
type input "*"
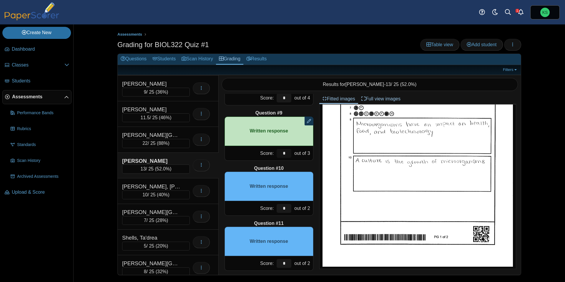
scroll to position [431, 0]
click at [288, 208] on input "*" at bounding box center [283, 208] width 15 height 9
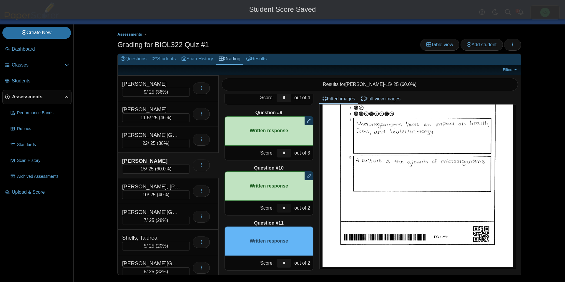
type input "*"
click at [302, 221] on div "Question #11" at bounding box center [268, 223] width 89 height 6
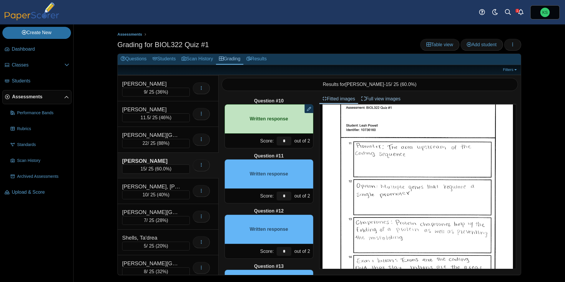
scroll to position [498, 0]
click at [286, 195] on input "*" at bounding box center [283, 196] width 15 height 9
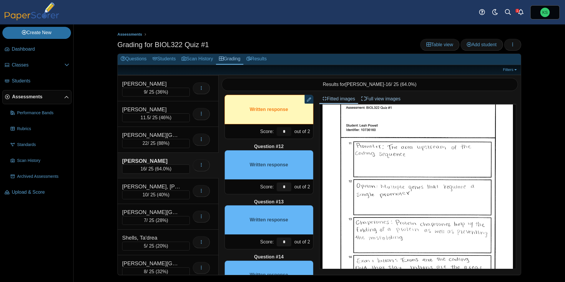
scroll to position [564, 0]
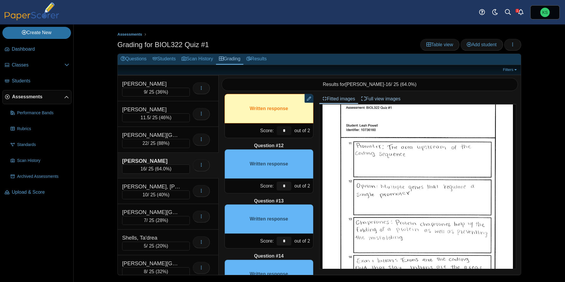
type input "*"
click at [289, 187] on input "*" at bounding box center [283, 185] width 15 height 9
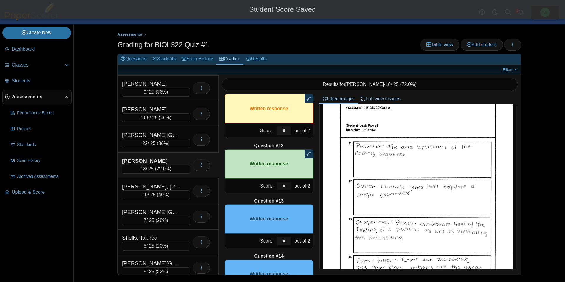
type input "*"
click at [295, 200] on div "Question #13" at bounding box center [268, 201] width 89 height 6
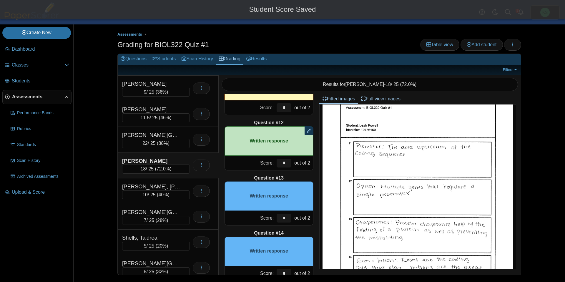
scroll to position [602, 0]
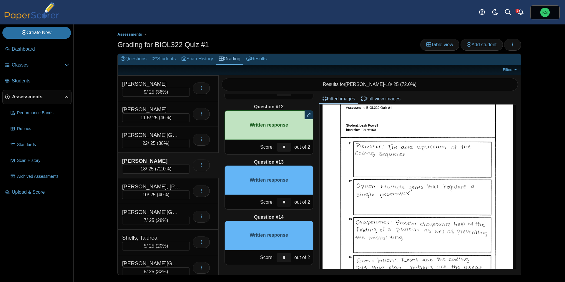
click at [288, 201] on input "*" at bounding box center [283, 202] width 15 height 9
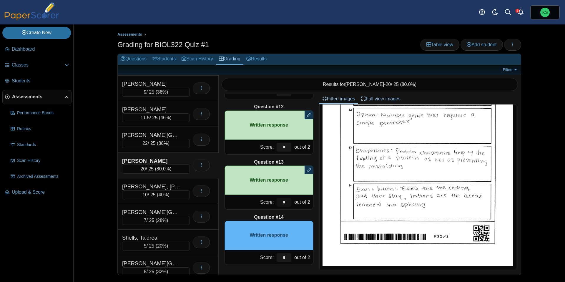
scroll to position [344, 0]
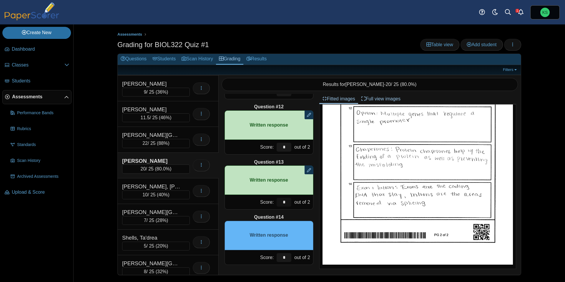
type input "*"
click at [289, 261] on input "*" at bounding box center [283, 257] width 15 height 9
click at [289, 260] on input "*" at bounding box center [283, 257] width 15 height 9
click at [283, 259] on input "*" at bounding box center [283, 257] width 15 height 9
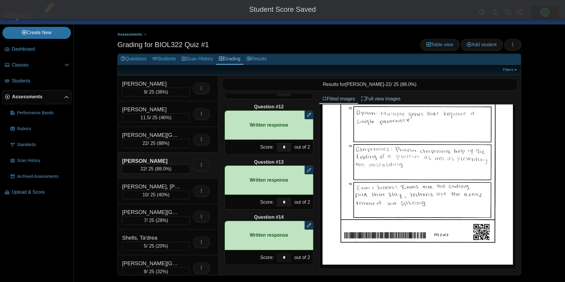
type input "*"
click at [316, 259] on div "Question #1 A B C D Score: *" at bounding box center [269, 184] width 101 height 181
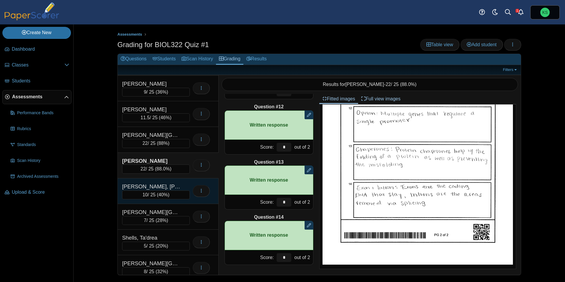
click at [174, 186] on div "[PERSON_NAME], [PERSON_NAME]" at bounding box center [151, 187] width 59 height 8
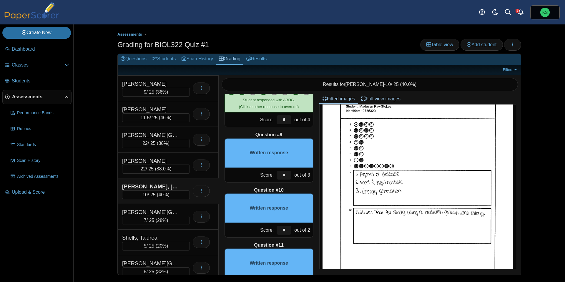
scroll to position [35, 0]
click at [289, 173] on input "*" at bounding box center [283, 175] width 15 height 9
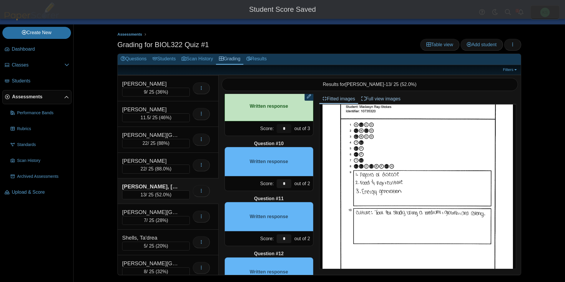
scroll to position [456, 0]
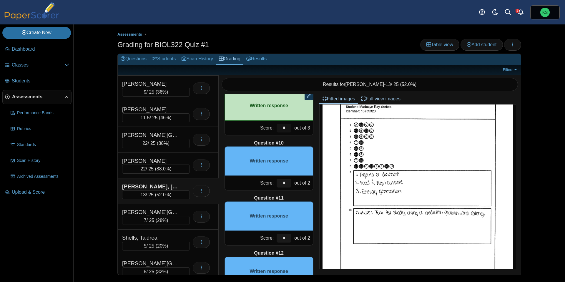
type input "*"
click at [289, 184] on input "*" at bounding box center [283, 183] width 15 height 9
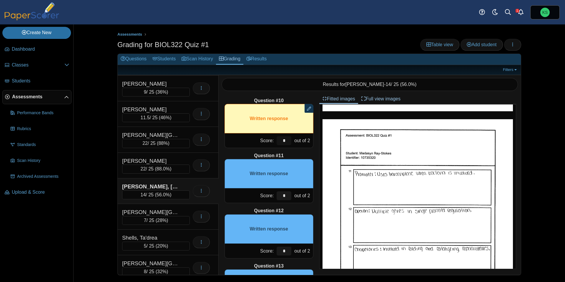
scroll to position [502, 0]
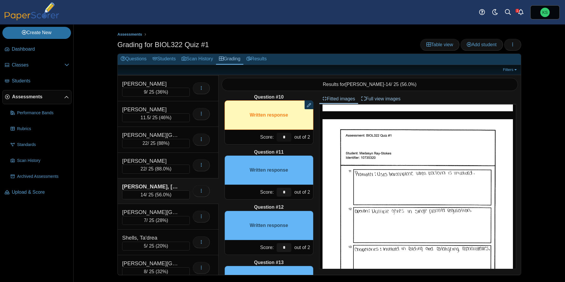
type input "*"
click at [287, 192] on input "*" at bounding box center [283, 192] width 15 height 9
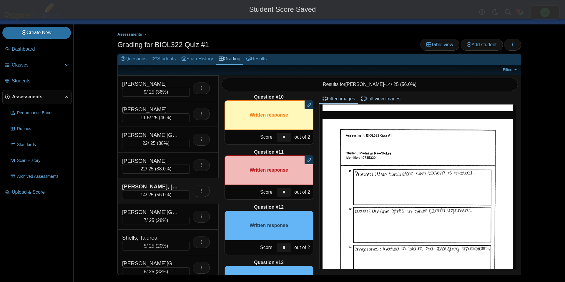
click at [298, 200] on div "Question #1 A B C D Score: *" at bounding box center [269, 184] width 101 height 181
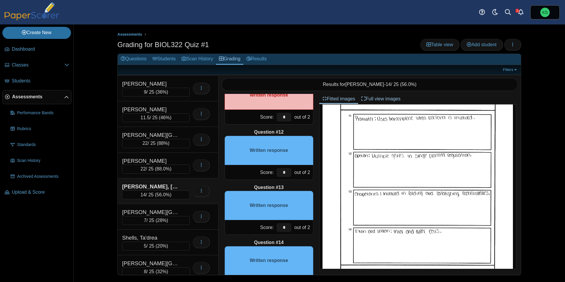
scroll to position [303, 0]
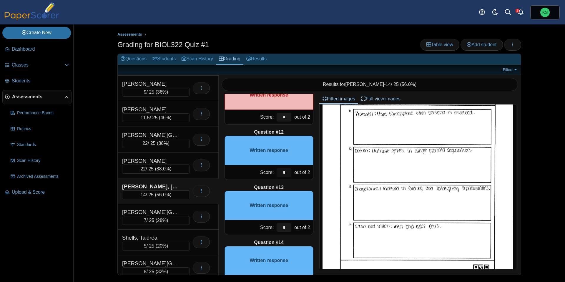
click at [284, 172] on input "*" at bounding box center [283, 172] width 15 height 9
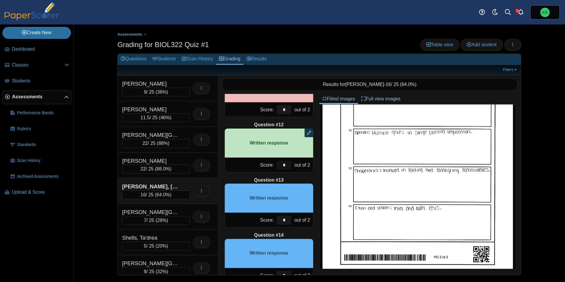
scroll to position [591, 0]
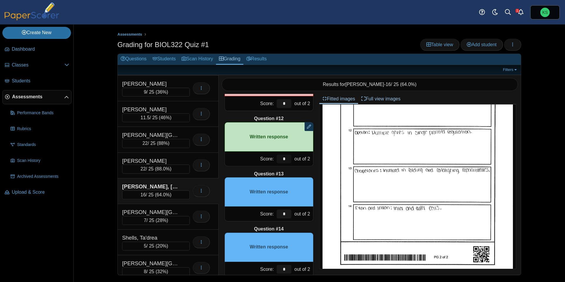
type input "*"
click at [289, 215] on input "*" at bounding box center [283, 213] width 15 height 9
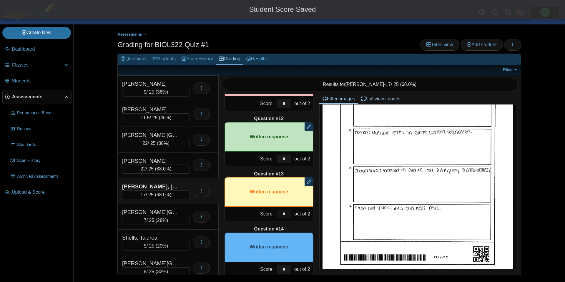
type input "*"
click at [306, 222] on div "Question #1 A B C D Score: *" at bounding box center [269, 184] width 101 height 181
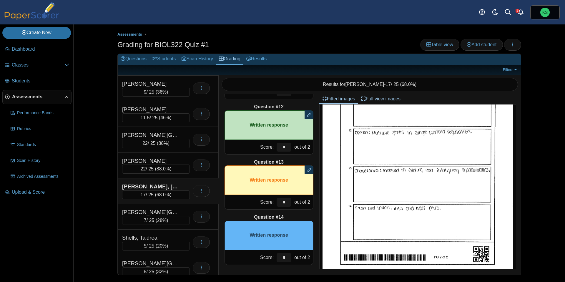
scroll to position [344, 0]
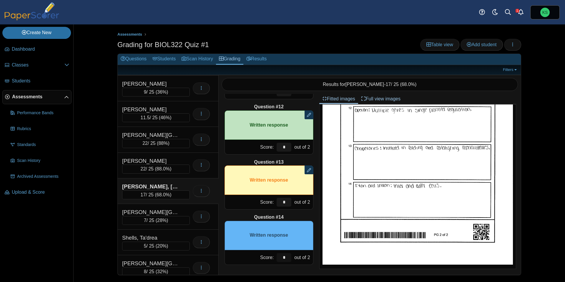
click at [289, 256] on input "*" at bounding box center [283, 257] width 15 height 9
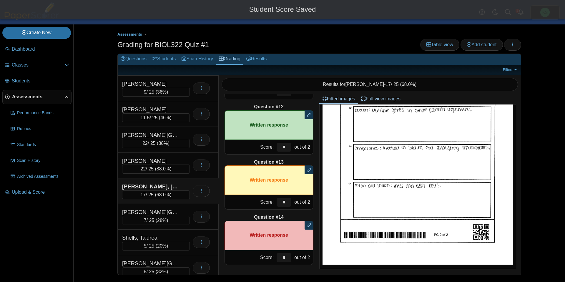
click at [318, 247] on div "Question #1 A B C D Score: *" at bounding box center [269, 184] width 101 height 181
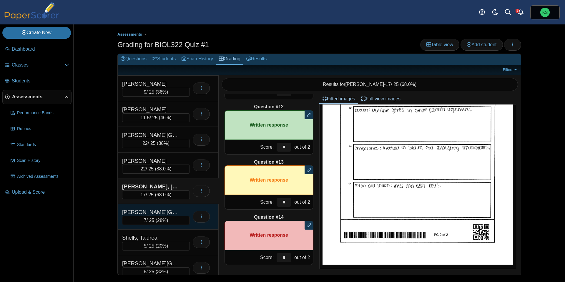
click at [183, 210] on div "[PERSON_NAME][GEOGRAPHIC_DATA]" at bounding box center [156, 212] width 68 height 8
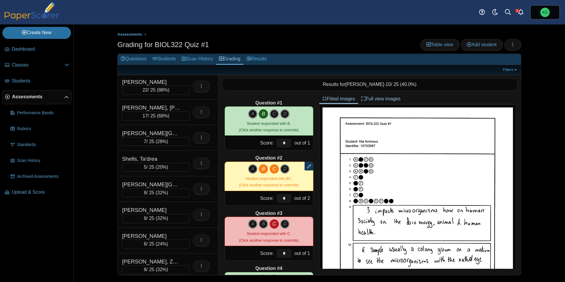
scroll to position [152, 0]
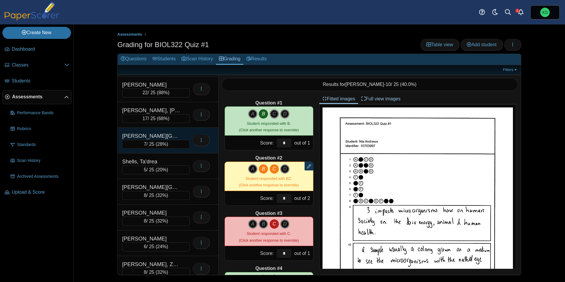
click at [172, 133] on div "[PERSON_NAME][GEOGRAPHIC_DATA]" at bounding box center [151, 136] width 59 height 8
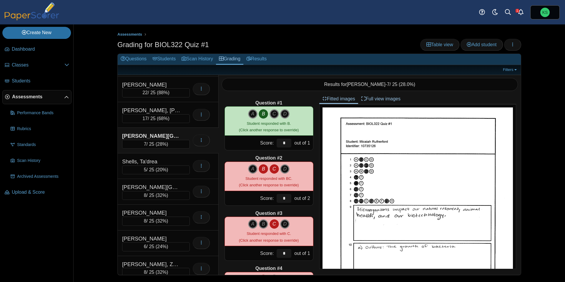
click at [219, 191] on div "Question #1 A B C D Score: *" at bounding box center [269, 184] width 101 height 181
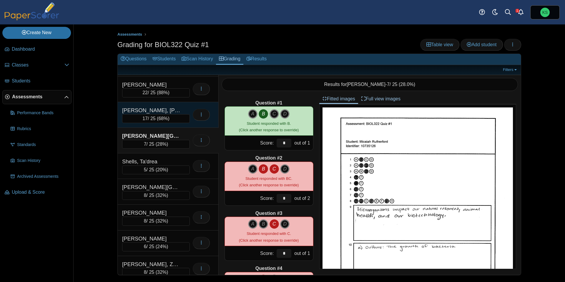
click at [184, 110] on div "[PERSON_NAME], [PERSON_NAME]" at bounding box center [156, 110] width 68 height 8
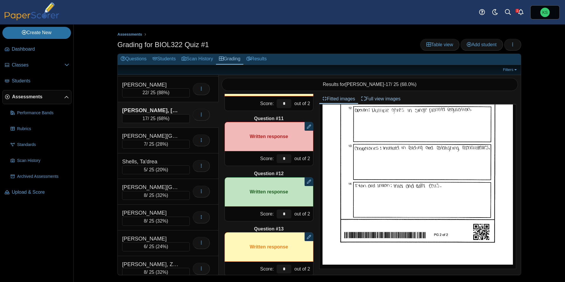
scroll to position [602, 0]
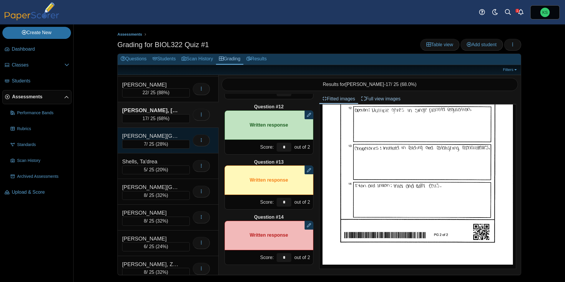
click at [169, 134] on div "Rutherford, Micaiah" at bounding box center [151, 136] width 59 height 8
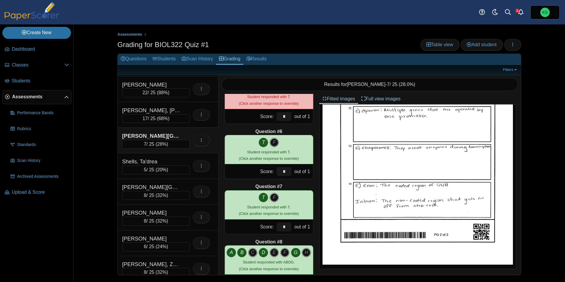
scroll to position [0, 0]
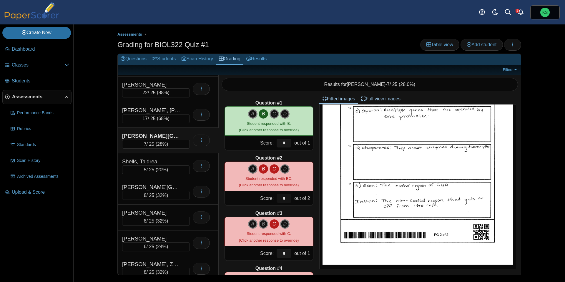
click at [290, 197] on input "*" at bounding box center [283, 198] width 15 height 9
type input "*"
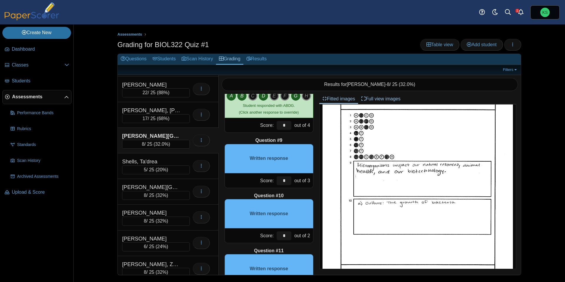
scroll to position [42, 0]
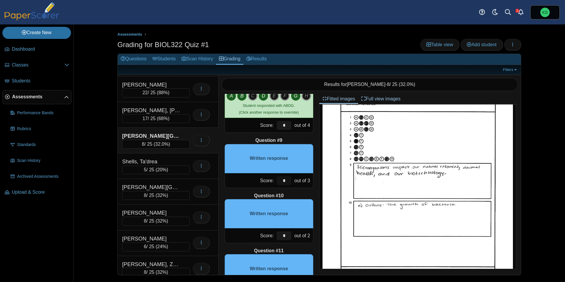
click at [285, 181] on input "*" at bounding box center [283, 180] width 15 height 9
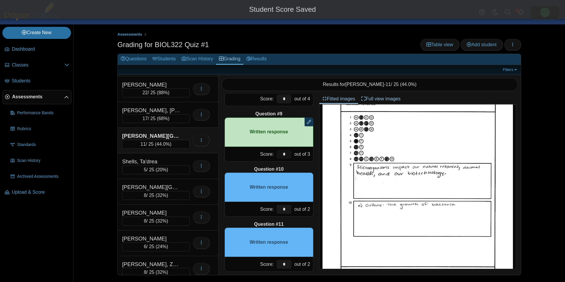
scroll to position [434, 0]
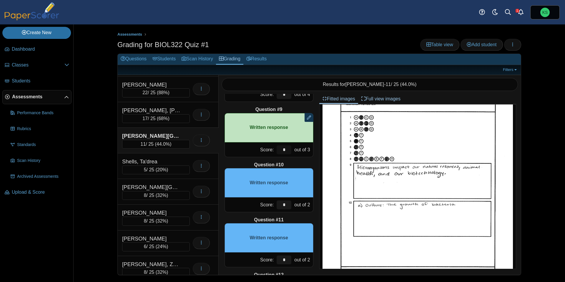
type input "*"
click at [286, 206] on input "*" at bounding box center [283, 204] width 15 height 9
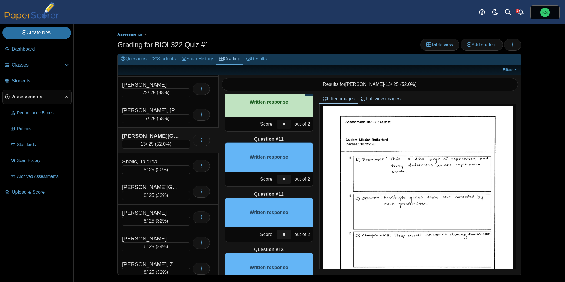
scroll to position [264, 0]
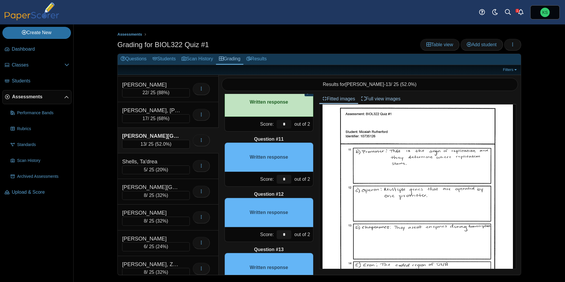
type input "*"
click at [286, 180] on input "*" at bounding box center [283, 179] width 15 height 9
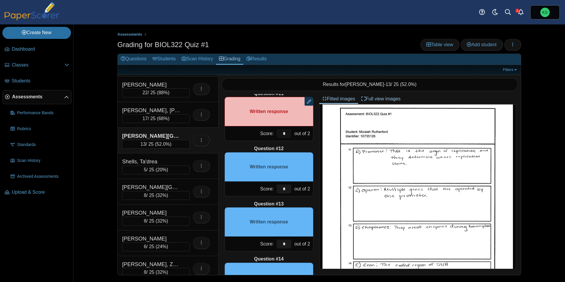
scroll to position [566, 0]
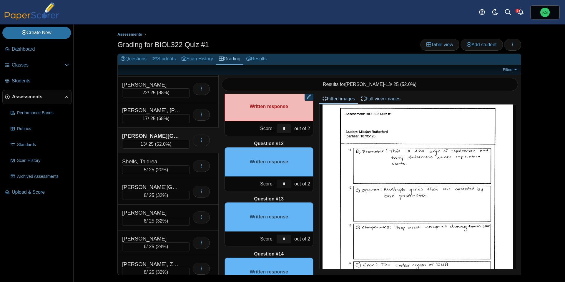
click at [287, 184] on input "*" at bounding box center [283, 183] width 15 height 9
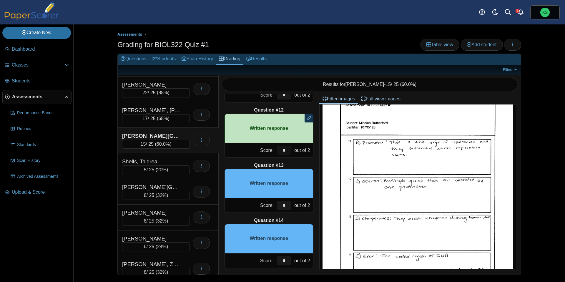
scroll to position [287, 0]
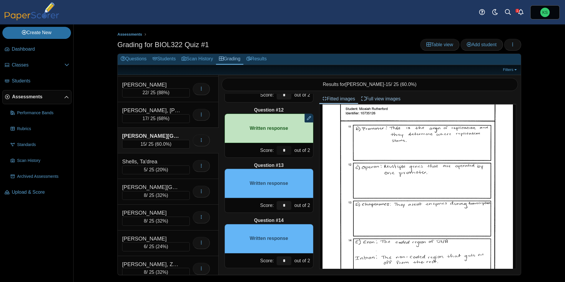
type input "*"
click at [286, 206] on input "*" at bounding box center [283, 205] width 15 height 9
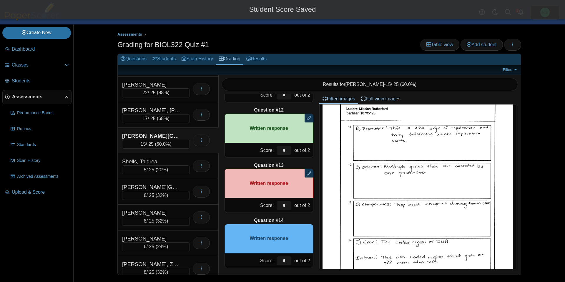
click at [301, 214] on div "Question #1 A B C D Score: *" at bounding box center [269, 184] width 101 height 181
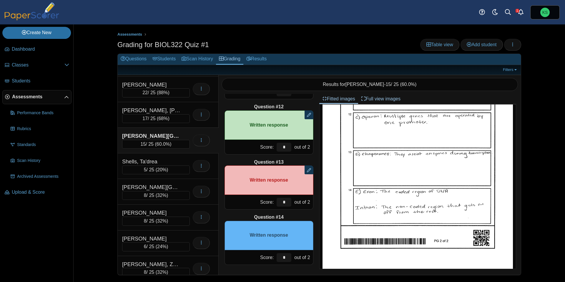
scroll to position [344, 0]
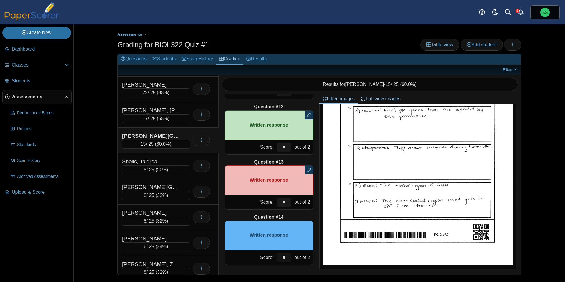
click at [287, 260] on input "*" at bounding box center [283, 257] width 15 height 9
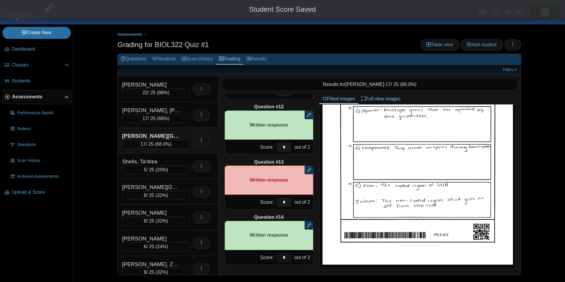
type input "*"
click at [315, 251] on div "Question #1 A B C D Score: *" at bounding box center [269, 184] width 101 height 181
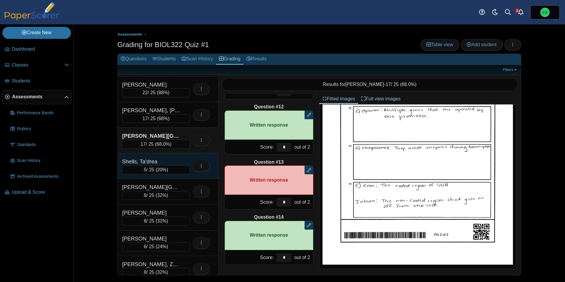
click at [176, 162] on div "Shells, Ta'drea" at bounding box center [151, 162] width 59 height 8
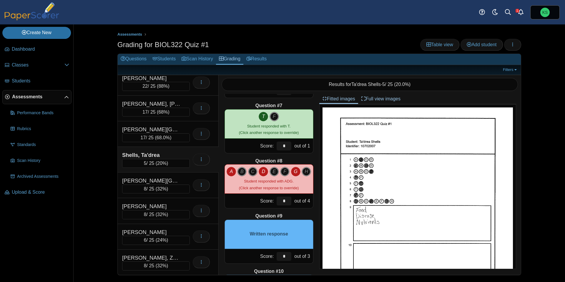
scroll to position [338, 0]
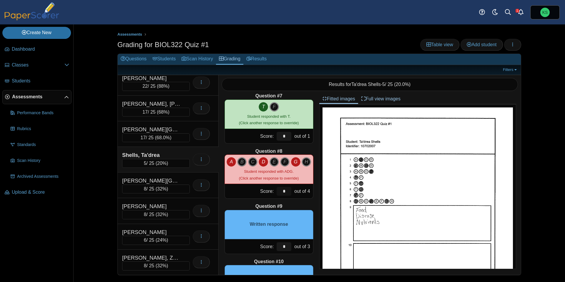
click at [289, 192] on input "*" at bounding box center [283, 191] width 15 height 9
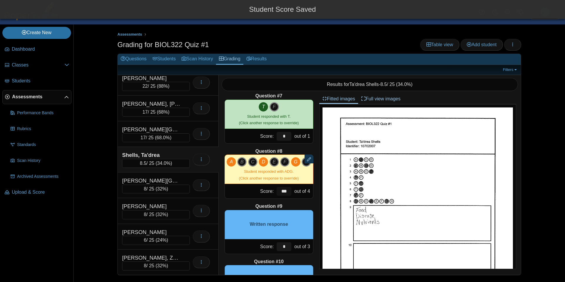
type input "***"
click at [298, 206] on div "Question #9" at bounding box center [268, 206] width 89 height 6
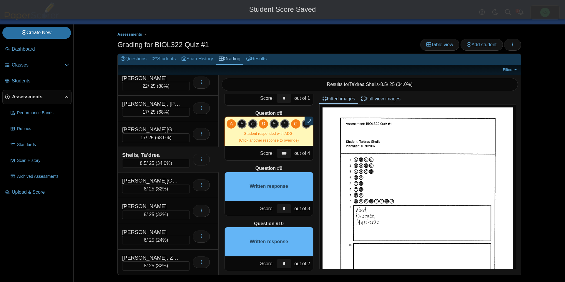
scroll to position [380, 0]
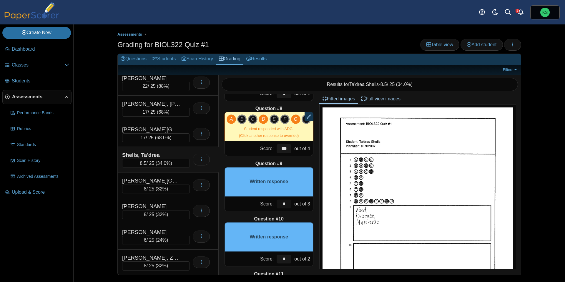
click at [286, 203] on input "*" at bounding box center [283, 203] width 15 height 9
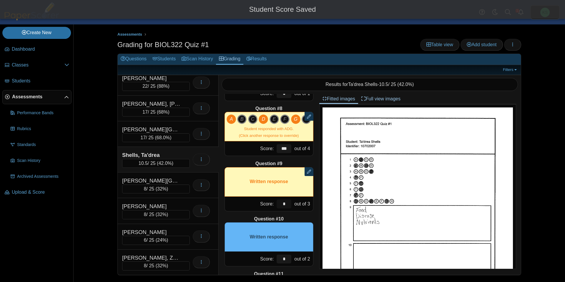
type input "*"
click at [299, 216] on div "Question #10" at bounding box center [268, 219] width 89 height 6
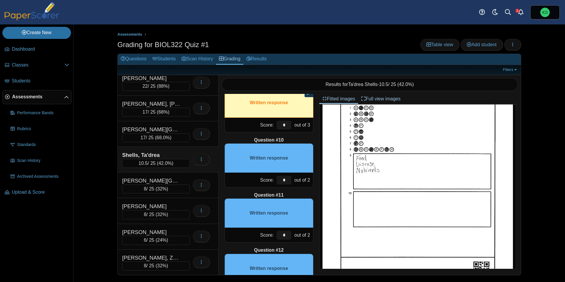
scroll to position [92, 0]
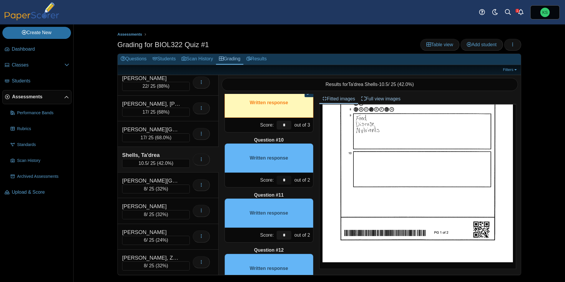
click at [289, 177] on input "*" at bounding box center [283, 180] width 15 height 9
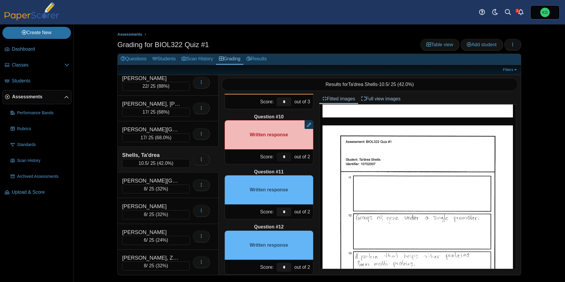
scroll to position [526, 0]
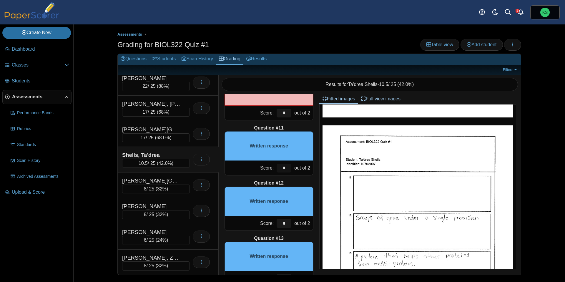
click at [285, 166] on input "*" at bounding box center [283, 168] width 15 height 9
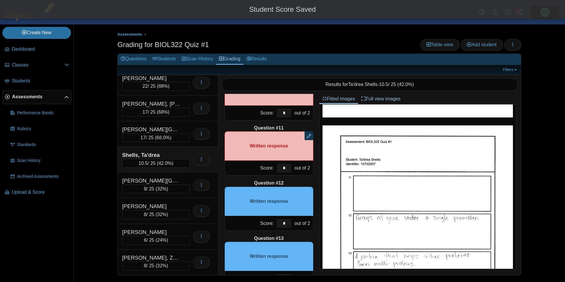
click at [305, 184] on div "Question #12" at bounding box center [268, 183] width 89 height 6
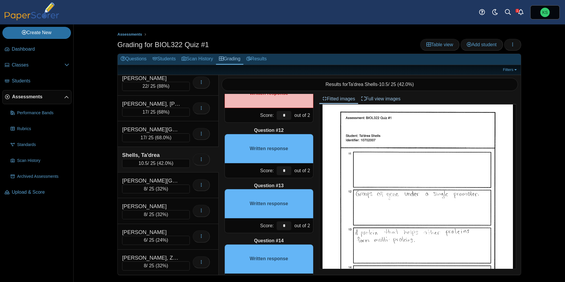
scroll to position [263, 0]
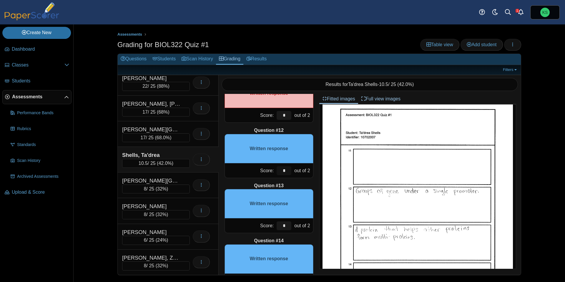
click at [287, 171] on input "*" at bounding box center [283, 170] width 15 height 9
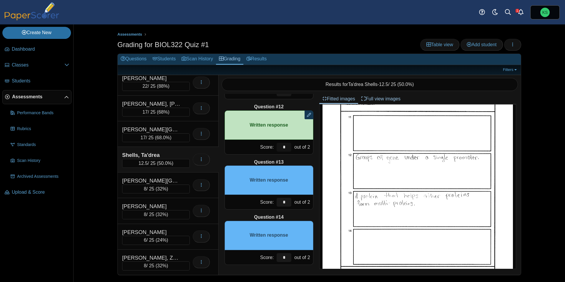
scroll to position [298, 0]
type input "*"
click at [285, 202] on input "*" at bounding box center [283, 202] width 15 height 9
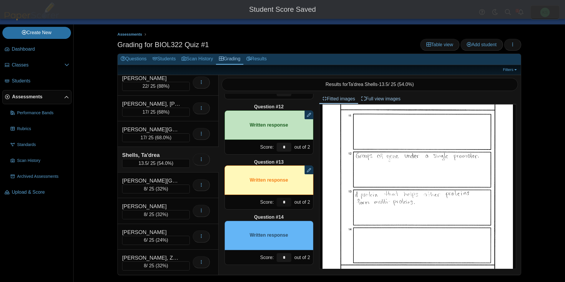
type input "*"
click at [305, 213] on div "Question #1 A B C D Score: *" at bounding box center [269, 184] width 101 height 181
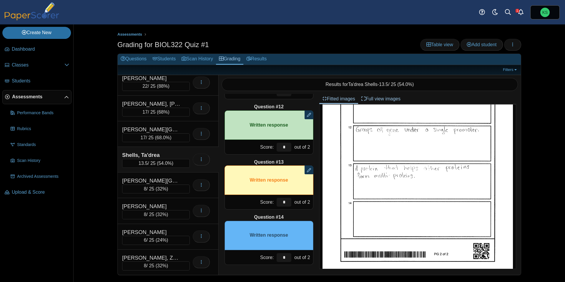
scroll to position [344, 0]
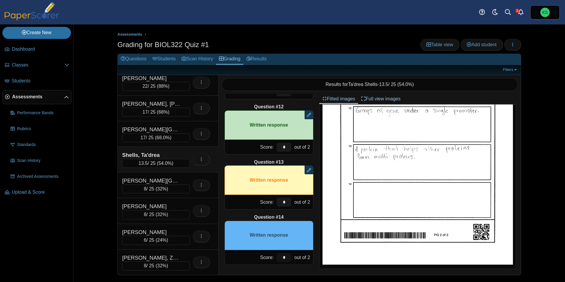
click at [288, 259] on input "*" at bounding box center [283, 257] width 15 height 9
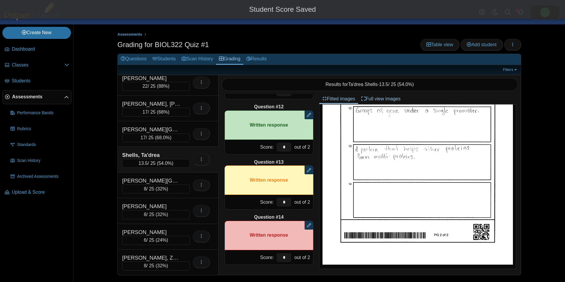
click at [318, 243] on div "Question #1 A B C D Score: *" at bounding box center [269, 184] width 101 height 181
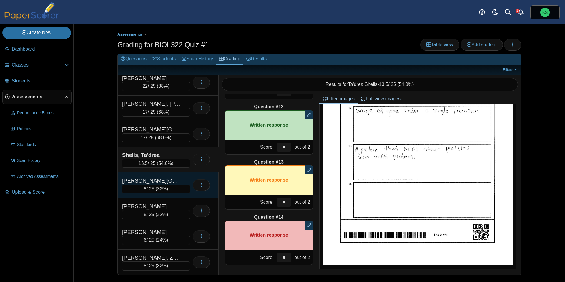
click at [181, 181] on div "Thomas, Kasani" at bounding box center [156, 181] width 68 height 8
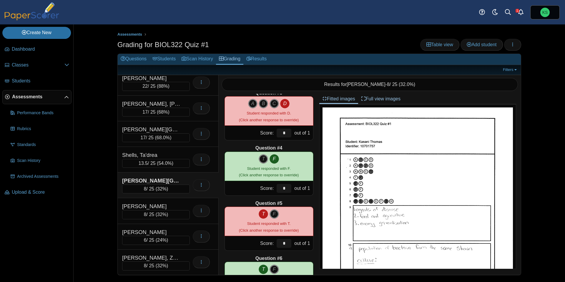
scroll to position [0, 0]
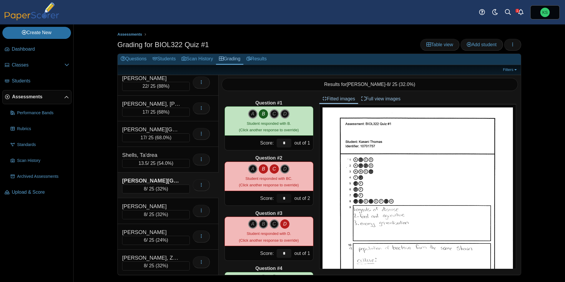
click at [284, 199] on input "*" at bounding box center [283, 198] width 15 height 9
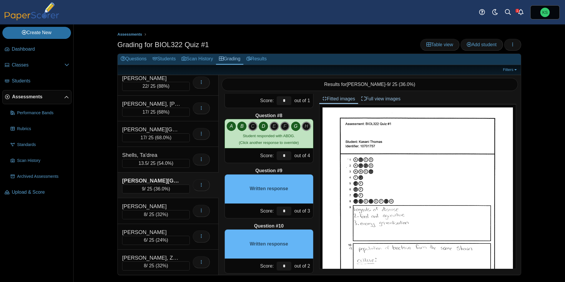
scroll to position [374, 0]
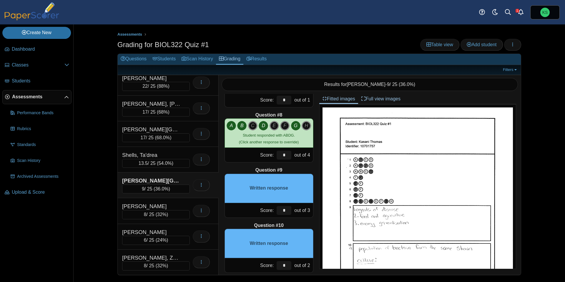
type input "*"
click at [289, 208] on input "*" at bounding box center [283, 210] width 15 height 9
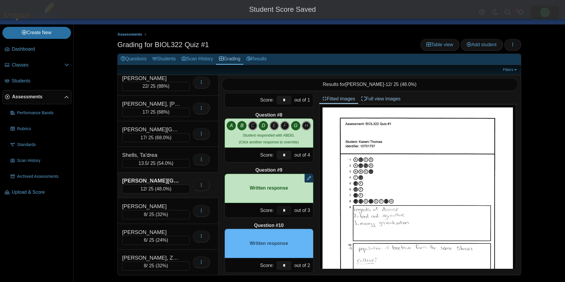
type input "*"
click at [299, 219] on div "Question #1 A B C D Score: *" at bounding box center [269, 184] width 101 height 181
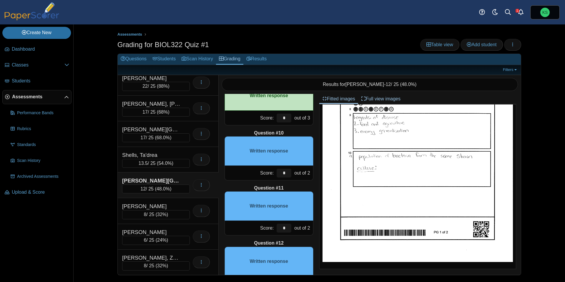
scroll to position [94, 0]
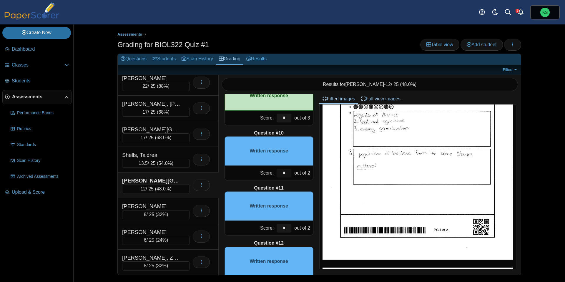
click at [289, 174] on input "*" at bounding box center [283, 173] width 15 height 9
type input "*"
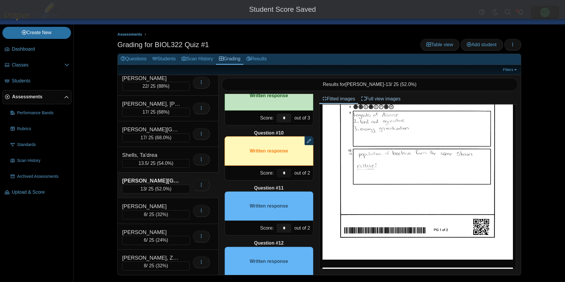
type input "*"
click at [305, 185] on div "Question #11" at bounding box center [268, 188] width 89 height 6
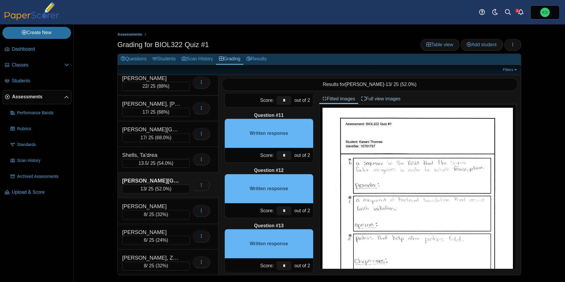
scroll to position [255, 0]
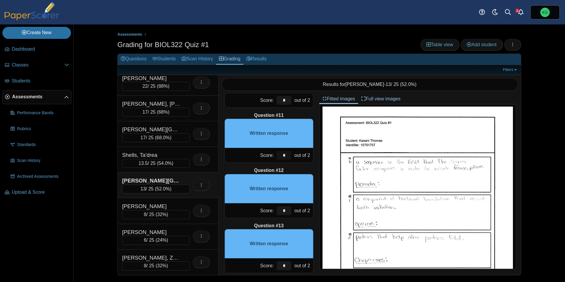
click at [287, 157] on input "*" at bounding box center [283, 155] width 15 height 9
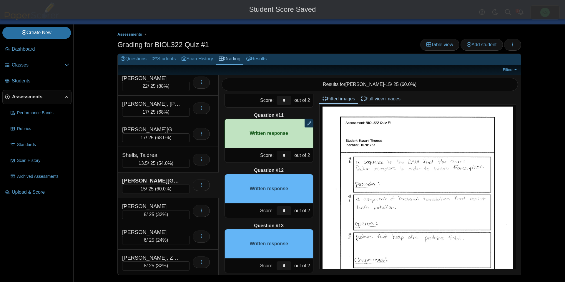
type input "*"
click at [299, 167] on div "Question #12" at bounding box center [268, 170] width 89 height 6
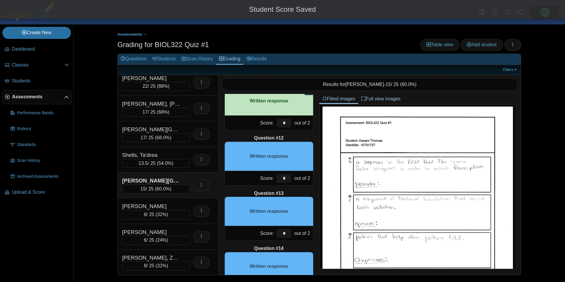
scroll to position [571, 0]
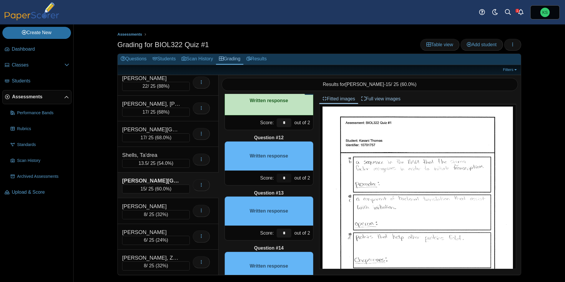
click at [285, 179] on input "*" at bounding box center [283, 178] width 15 height 9
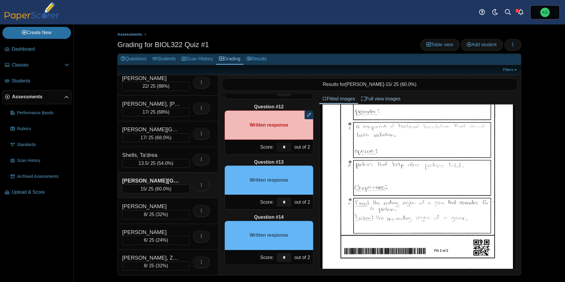
scroll to position [344, 0]
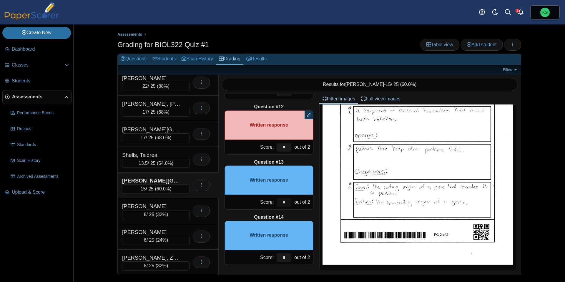
click at [286, 200] on input "*" at bounding box center [283, 202] width 15 height 9
click at [286, 199] on input "*" at bounding box center [283, 202] width 15 height 9
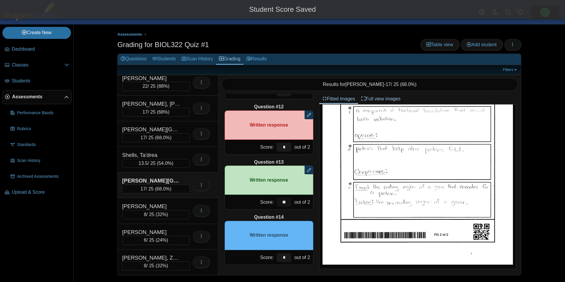
type input "*"
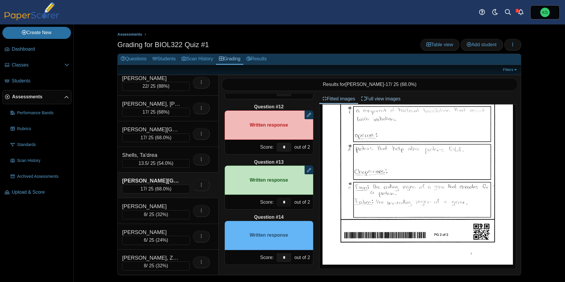
type input "*"
click at [287, 255] on input "*" at bounding box center [283, 257] width 15 height 9
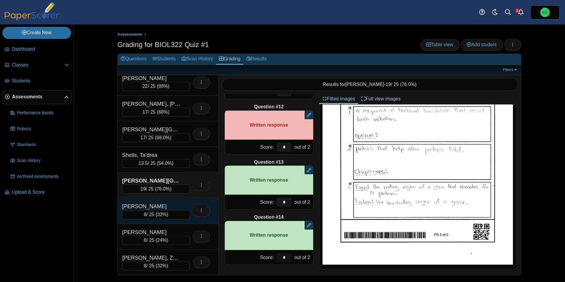
type input "*"
click at [182, 207] on div "Twumasi, Naana" at bounding box center [156, 206] width 68 height 8
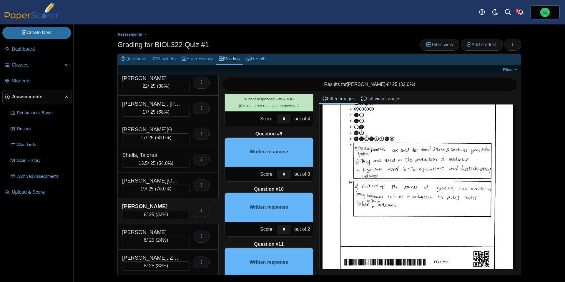
scroll to position [409, 0]
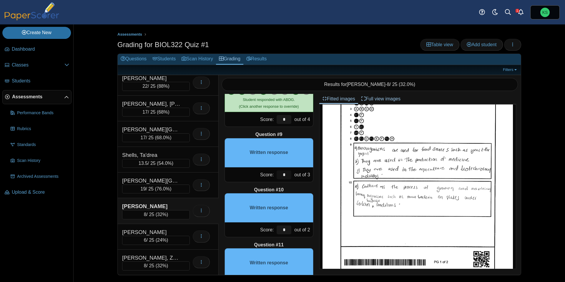
click at [286, 175] on input "*" at bounding box center [283, 174] width 15 height 9
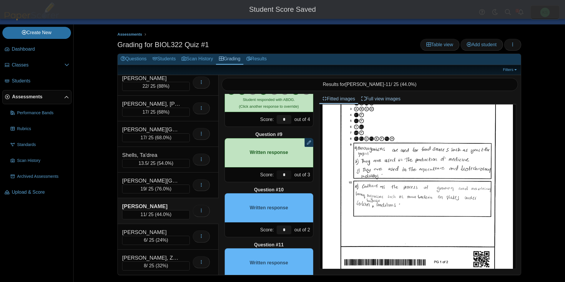
type input "*"
click at [289, 186] on div "Question #10" at bounding box center [268, 189] width 89 height 6
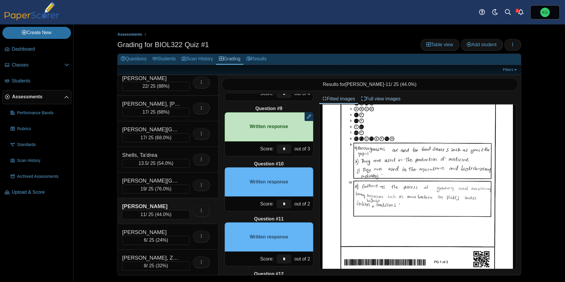
scroll to position [446, 0]
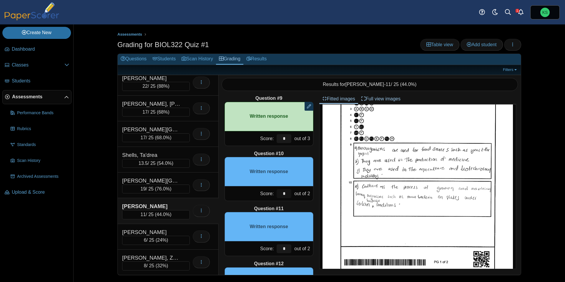
click at [284, 194] on input "*" at bounding box center [283, 193] width 15 height 9
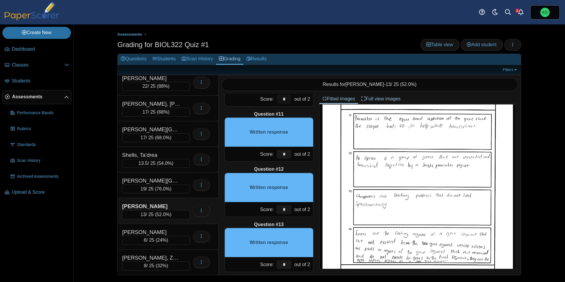
scroll to position [297, 0]
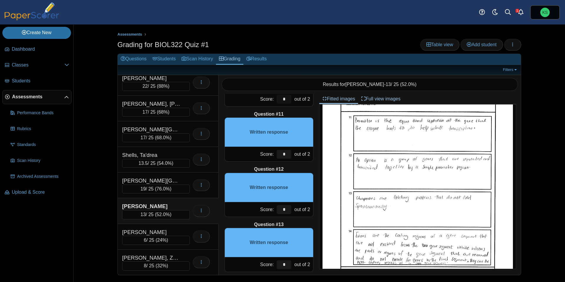
type input "*"
click at [286, 154] on input "*" at bounding box center [283, 154] width 15 height 9
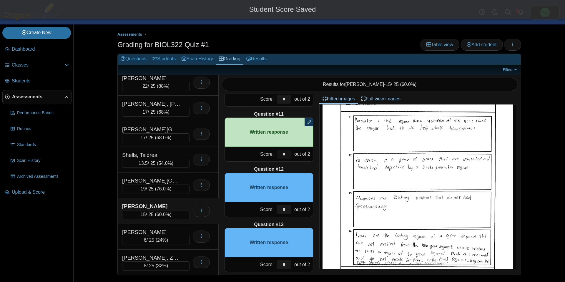
type input "*"
click at [290, 166] on div "Question #12" at bounding box center [268, 169] width 89 height 6
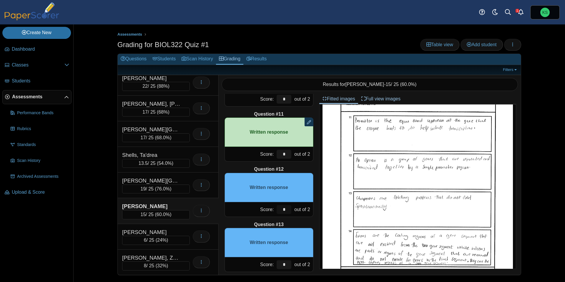
click at [285, 207] on input "*" at bounding box center [283, 209] width 15 height 9
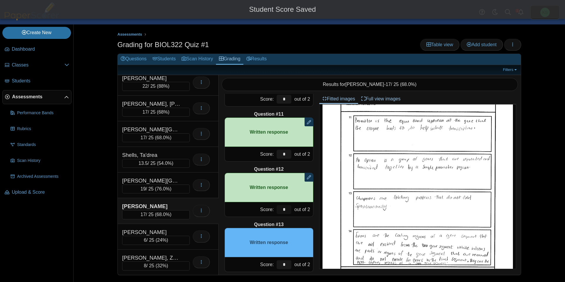
type input "*"
click at [292, 222] on div "Question #13" at bounding box center [268, 224] width 89 height 6
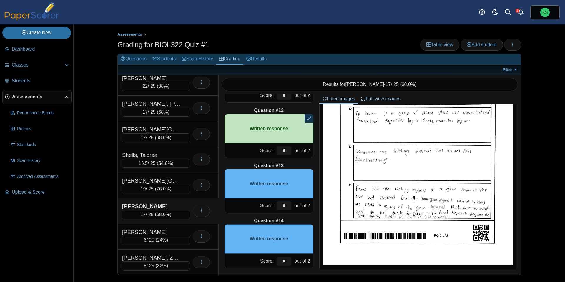
scroll to position [602, 0]
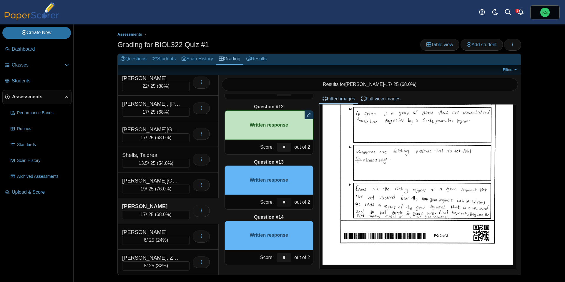
click at [285, 201] on input "*" at bounding box center [283, 202] width 15 height 9
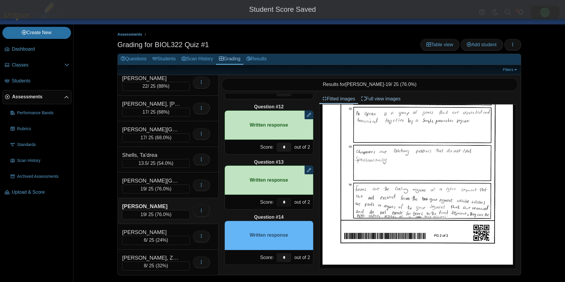
type input "*"
click at [297, 212] on div "Question #1 A B C D Score: *" at bounding box center [269, 184] width 101 height 181
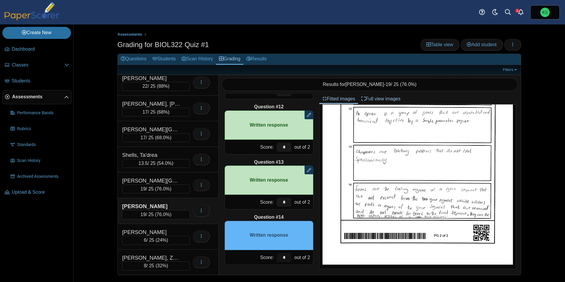
click at [288, 259] on input "*" at bounding box center [283, 257] width 15 height 9
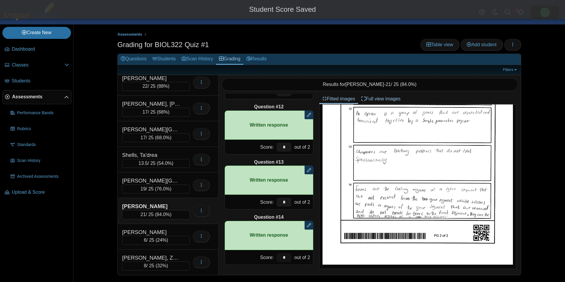
type input "*"
click at [318, 248] on div "Question #1 A B C D Score: *" at bounding box center [269, 184] width 101 height 181
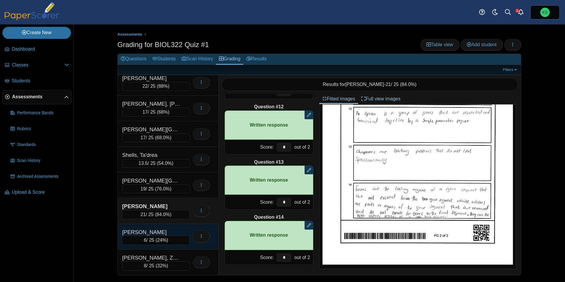
click at [168, 229] on div "Weeks, Zachary" at bounding box center [151, 232] width 59 height 8
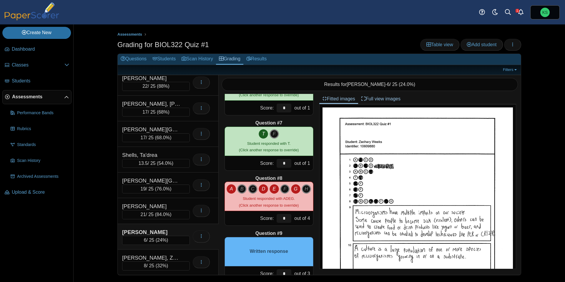
scroll to position [311, 0]
click at [290, 217] on input "*" at bounding box center [283, 218] width 15 height 9
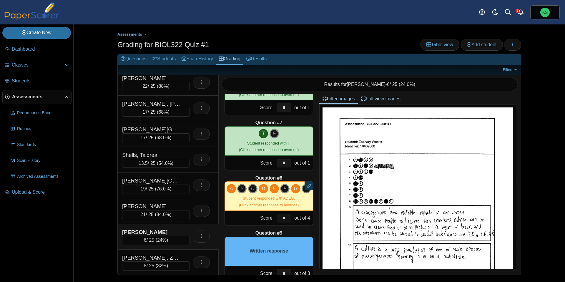
type input "*"
click at [319, 229] on div at bounding box center [417, 186] width 197 height 165
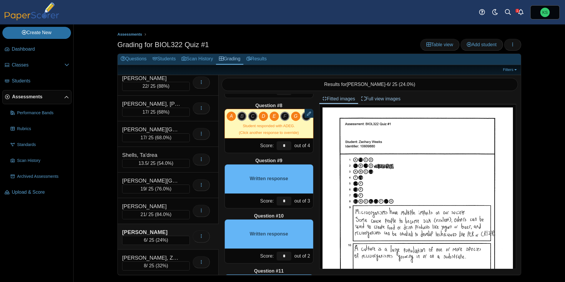
scroll to position [384, 0]
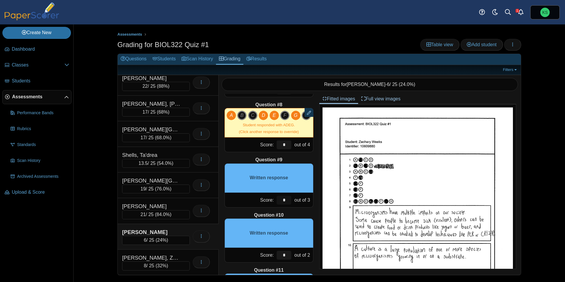
click at [284, 202] on input "*" at bounding box center [283, 200] width 15 height 9
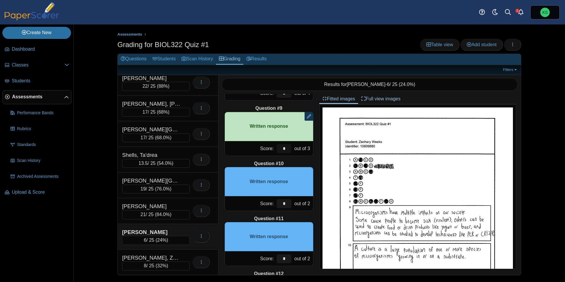
scroll to position [438, 0]
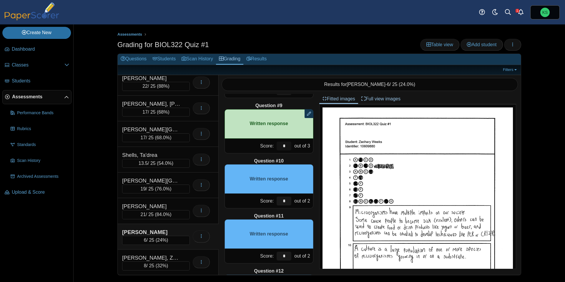
type input "*"
click at [284, 203] on input "*" at bounding box center [283, 200] width 15 height 9
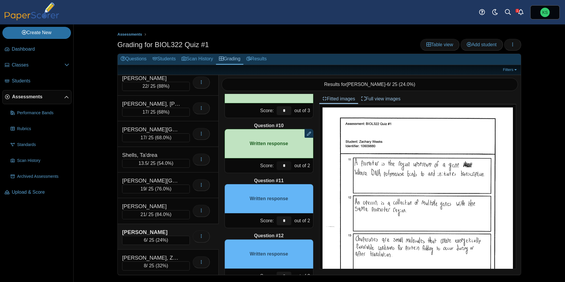
scroll to position [484, 0]
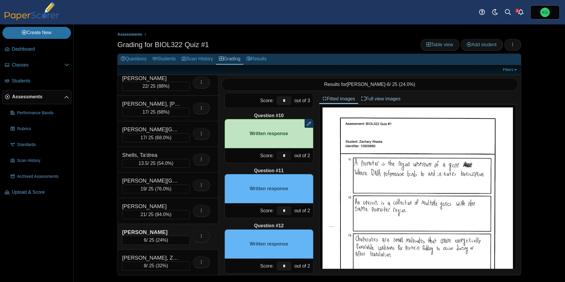
type input "*"
click at [285, 208] on input "*" at bounding box center [283, 210] width 15 height 9
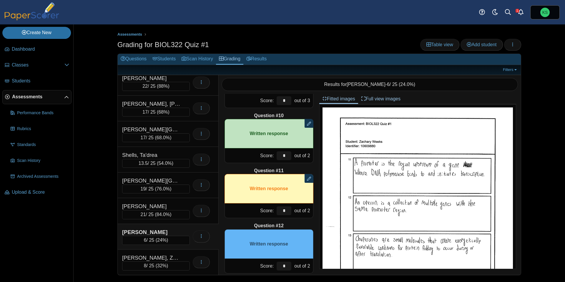
click at [301, 220] on div "Question #1 A B C D Score: *" at bounding box center [269, 184] width 101 height 181
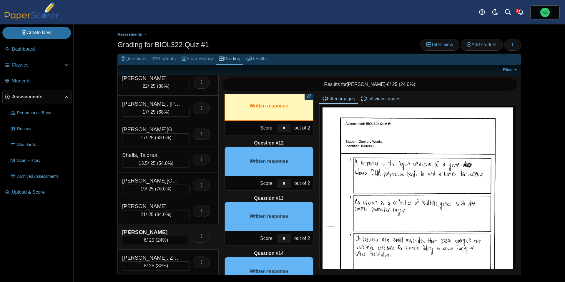
scroll to position [567, 0]
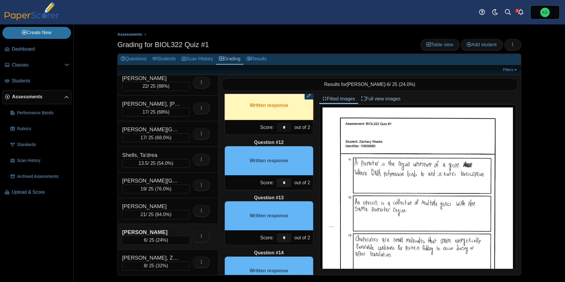
click at [286, 128] on input "*" at bounding box center [283, 127] width 15 height 9
type input "***"
click at [296, 138] on div "Question #1 A B C D Score: *" at bounding box center [269, 184] width 101 height 181
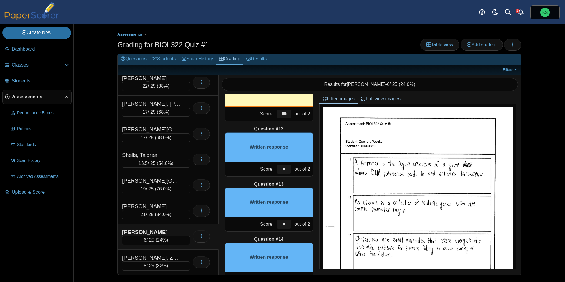
scroll to position [581, 0]
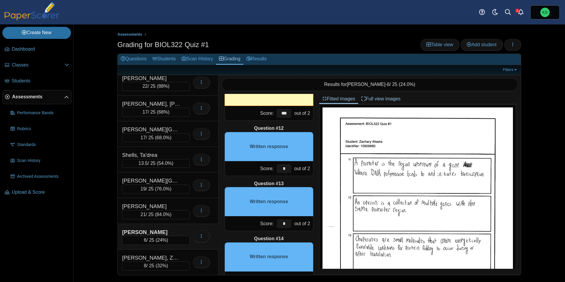
click at [293, 171] on div "out of 2" at bounding box center [303, 168] width 20 height 14
click at [287, 170] on input "*" at bounding box center [283, 168] width 15 height 9
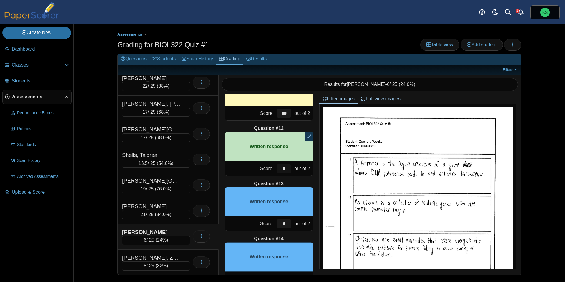
type input "*"
click at [294, 180] on div "Question #13" at bounding box center [268, 183] width 89 height 6
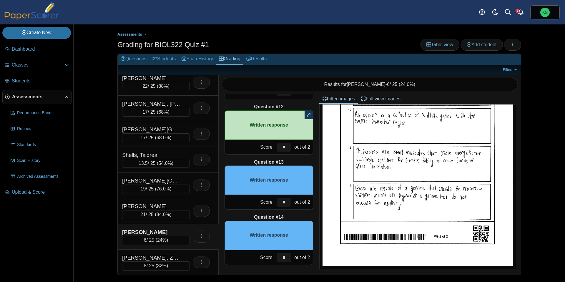
scroll to position [344, 0]
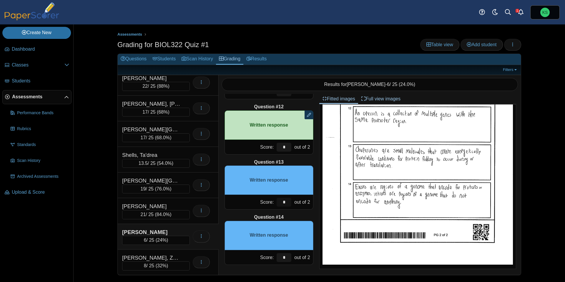
click at [284, 203] on input "*" at bounding box center [283, 202] width 15 height 9
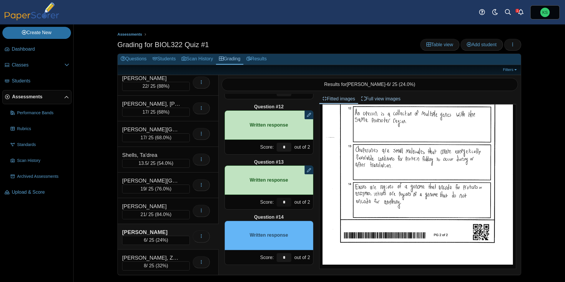
type input "*"
click at [297, 215] on div "Question #14" at bounding box center [268, 217] width 89 height 6
click at [286, 256] on input "*" at bounding box center [283, 257] width 15 height 9
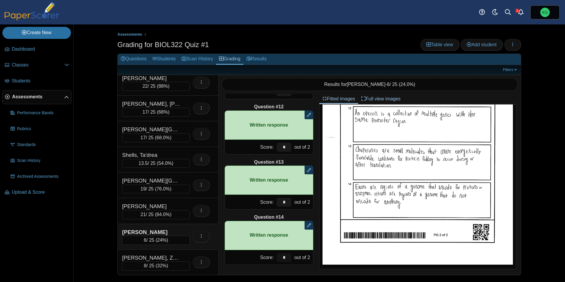
type input "*"
click at [322, 236] on img at bounding box center [417, 141] width 190 height 246
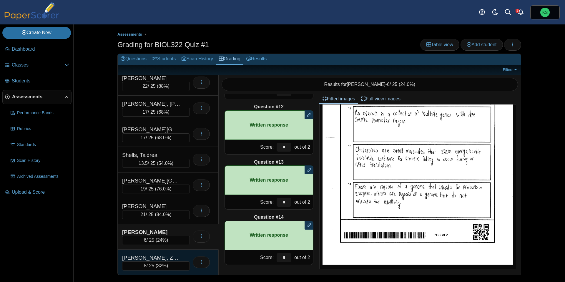
click at [152, 255] on div "Zaza, Zaeleya" at bounding box center [151, 258] width 59 height 8
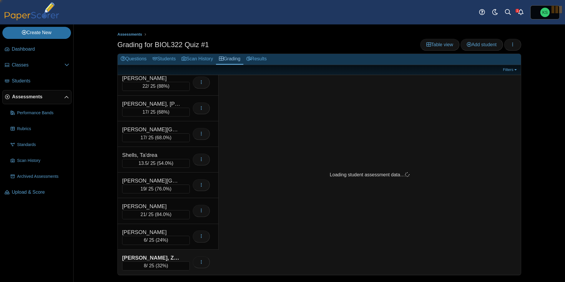
scroll to position [0, 0]
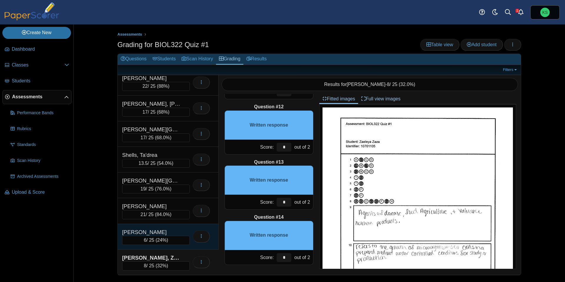
click at [149, 233] on div "Weeks, Zachary" at bounding box center [151, 232] width 59 height 8
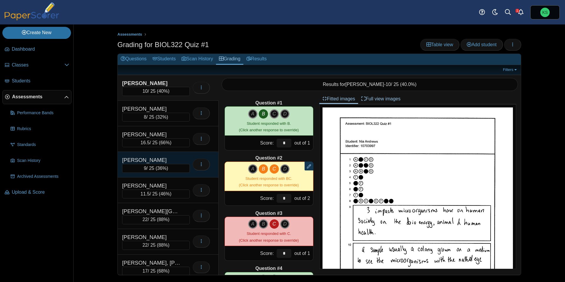
scroll to position [159, 0]
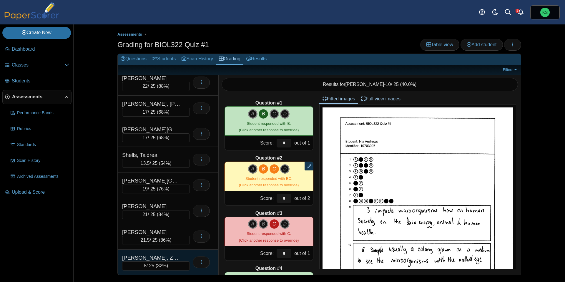
click at [170, 256] on div "[PERSON_NAME], Zaeleya" at bounding box center [151, 258] width 59 height 8
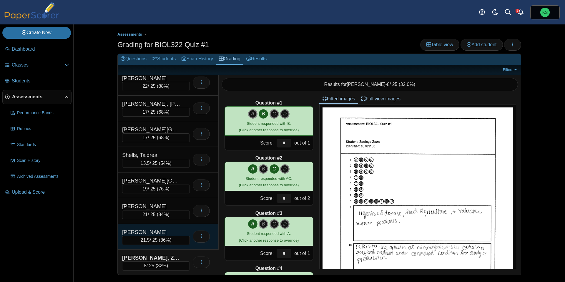
click at [172, 230] on div "[PERSON_NAME]" at bounding box center [151, 232] width 59 height 8
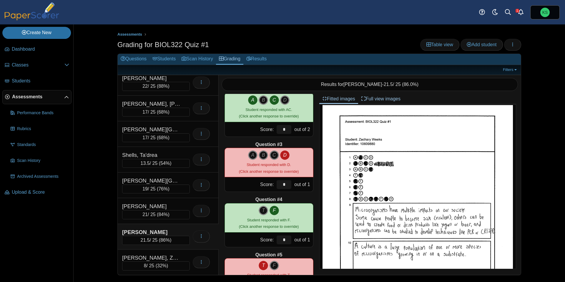
scroll to position [0, 0]
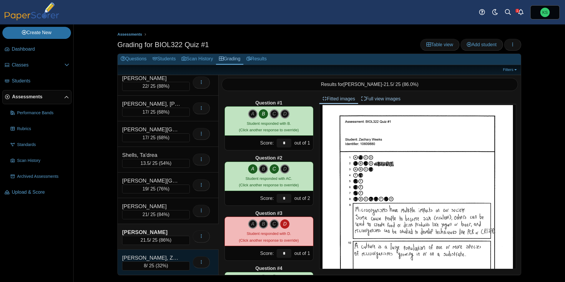
click at [172, 256] on div "[PERSON_NAME], Zaeleya" at bounding box center [151, 258] width 59 height 8
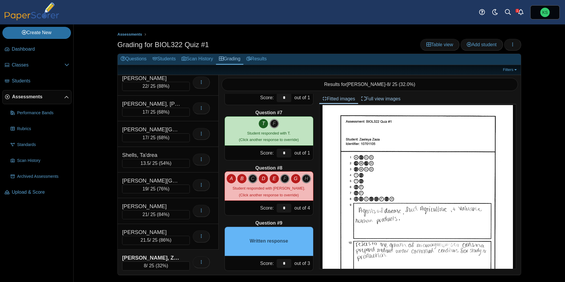
scroll to position [331, 0]
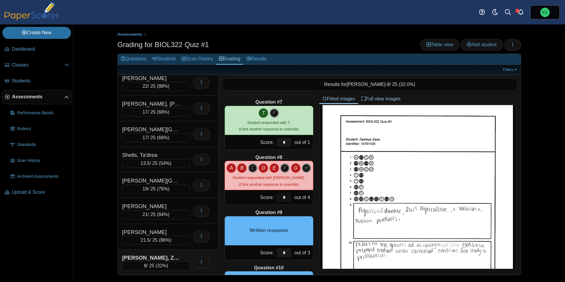
click at [289, 198] on input "*" at bounding box center [283, 197] width 15 height 9
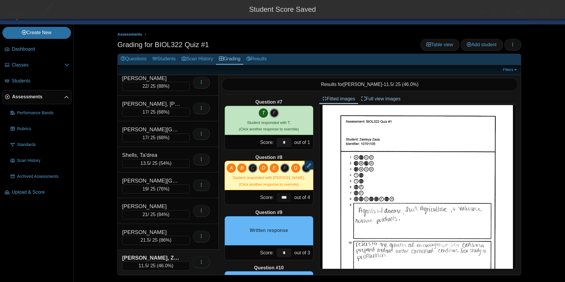
type input "***"
click at [304, 210] on div "Question #9" at bounding box center [268, 212] width 89 height 6
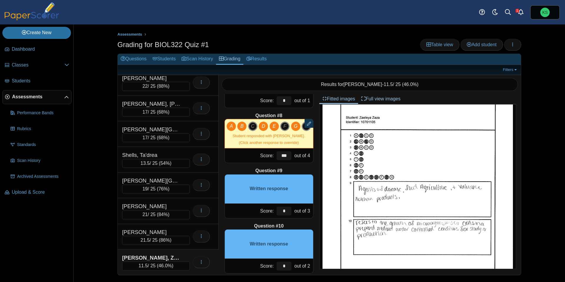
scroll to position [28, 0]
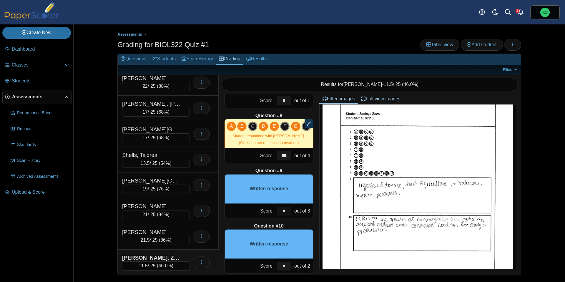
click at [288, 210] on input "*" at bounding box center [283, 210] width 15 height 9
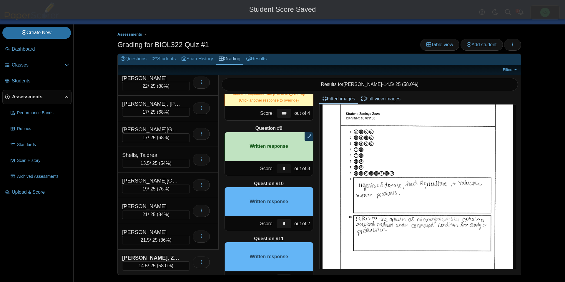
scroll to position [419, 0]
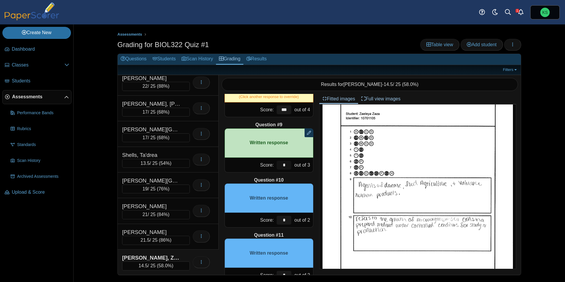
type input "*"
click at [289, 222] on input "*" at bounding box center [283, 220] width 15 height 9
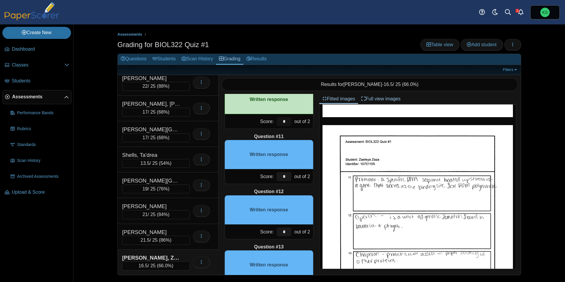
scroll to position [240, 0]
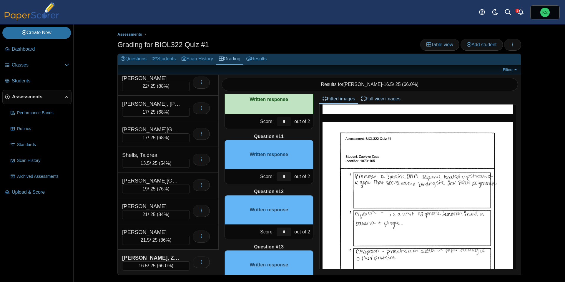
type input "*"
click at [284, 177] on input "*" at bounding box center [283, 176] width 15 height 9
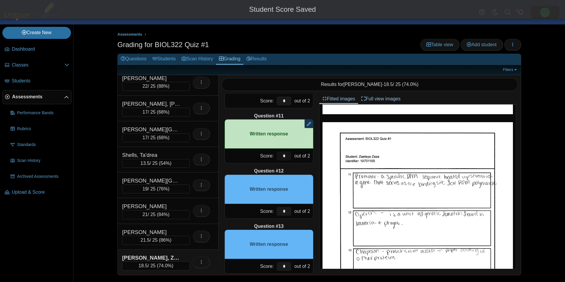
scroll to position [538, 0]
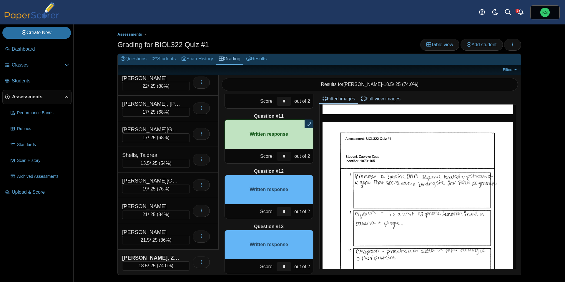
type input "*"
click at [285, 213] on input "*" at bounding box center [283, 211] width 15 height 9
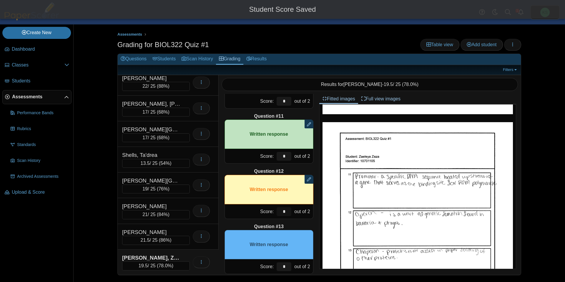
type input "*"
click at [293, 222] on div "Question #1 A B C D Score: *" at bounding box center [269, 184] width 101 height 181
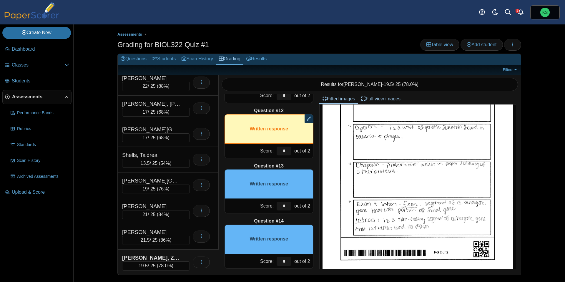
scroll to position [330, 0]
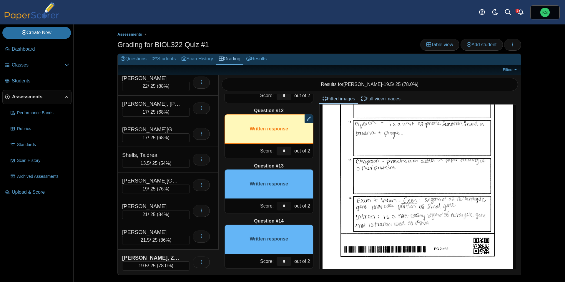
click at [287, 203] on input "*" at bounding box center [283, 205] width 15 height 9
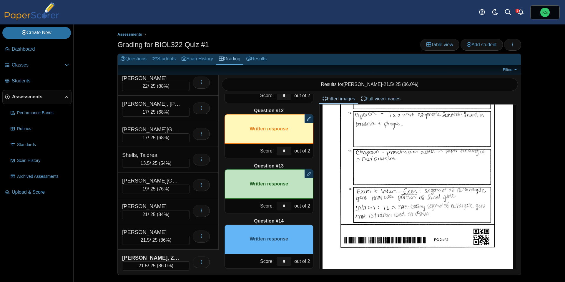
scroll to position [344, 0]
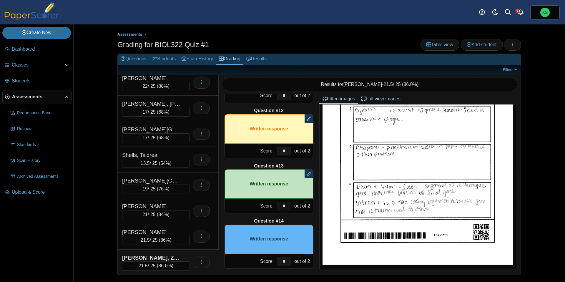
type input "*"
click at [288, 261] on input "*" at bounding box center [283, 261] width 15 height 9
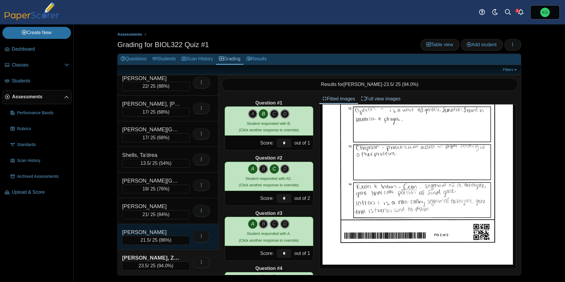
scroll to position [0, 0]
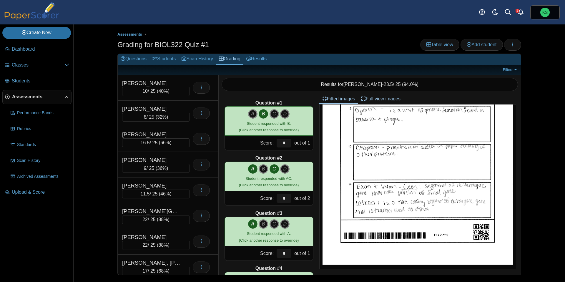
type input "*"
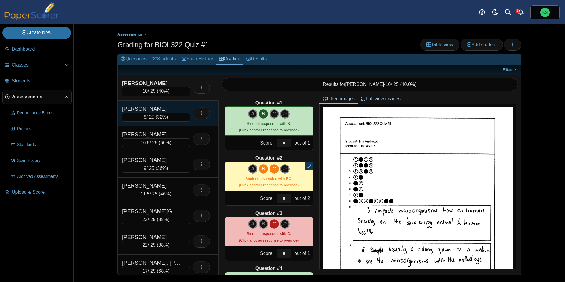
click at [182, 107] on div "[PERSON_NAME]" at bounding box center [156, 109] width 68 height 8
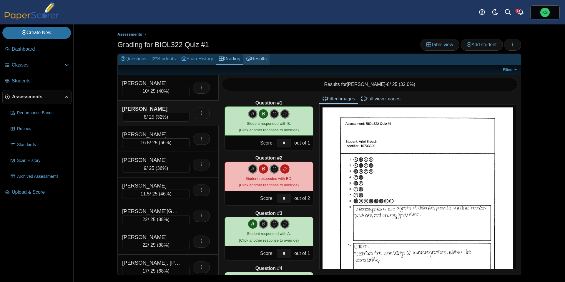
click at [251, 59] on icon at bounding box center [248, 58] width 5 height 5
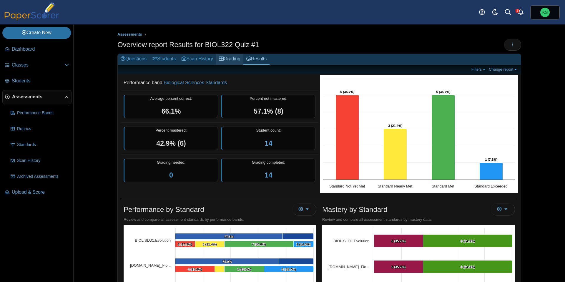
click at [243, 60] on link "Grading" at bounding box center [229, 59] width 27 height 11
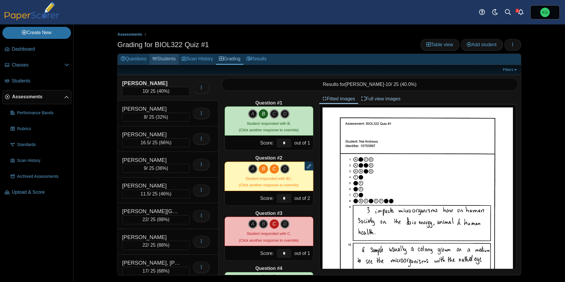
click at [162, 59] on link "Students" at bounding box center [163, 59] width 29 height 11
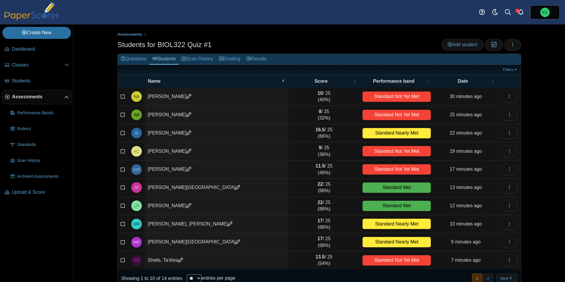
scroll to position [11, 0]
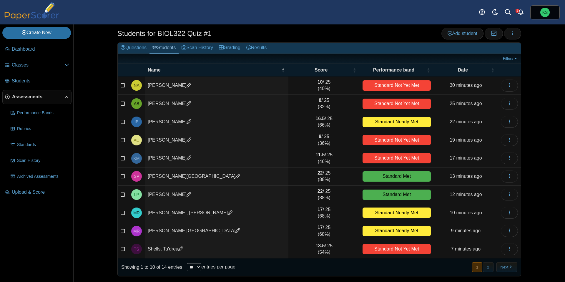
click at [205, 264] on label "entries per page" at bounding box center [218, 266] width 34 height 5
click at [201, 264] on select "** ** ** ***" at bounding box center [194, 267] width 14 height 8
click at [201, 266] on select "** ** ** ***" at bounding box center [194, 267] width 14 height 8
click at [487, 267] on button "2" at bounding box center [488, 267] width 10 height 10
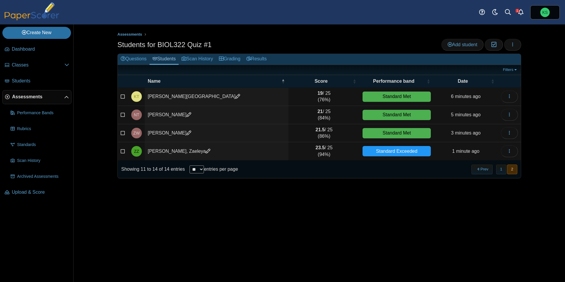
click at [202, 170] on select "** ** ** ***" at bounding box center [196, 169] width 14 height 8
select select "**"
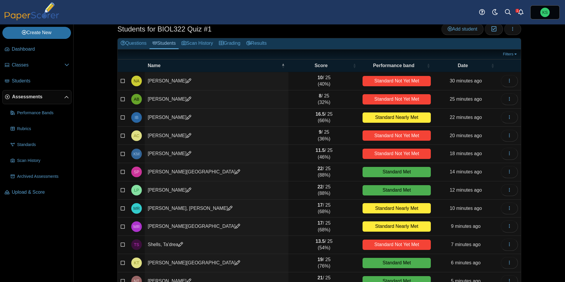
scroll to position [15, 0]
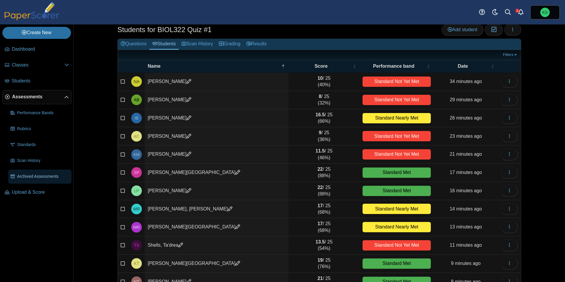
click at [31, 175] on span "Archived Assessments" at bounding box center [43, 177] width 52 height 6
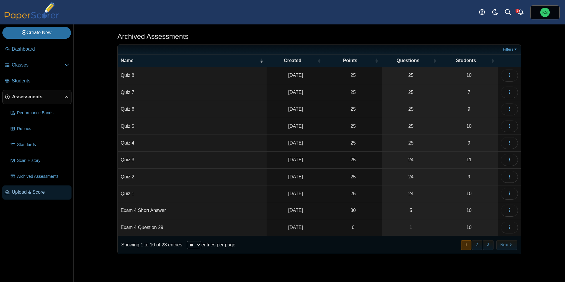
click at [46, 194] on span "Upload & Score" at bounding box center [40, 192] width 57 height 6
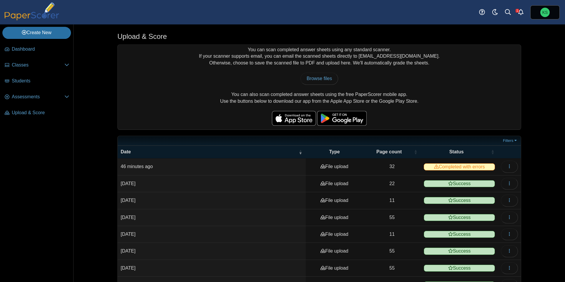
click at [439, 170] on td "Completed with errors" at bounding box center [459, 166] width 77 height 17
click at [441, 167] on span "Completed with errors" at bounding box center [459, 166] width 71 height 7
click at [511, 166] on button "button" at bounding box center [509, 167] width 17 height 12
click at [492, 178] on link "View scanned pages" at bounding box center [482, 179] width 71 height 9
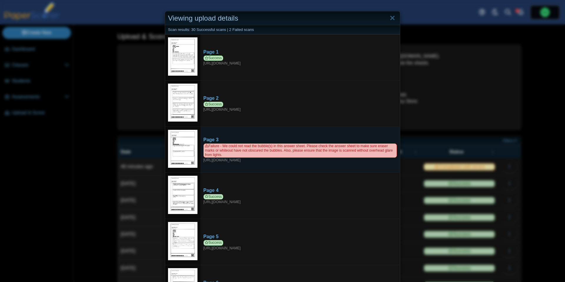
click img
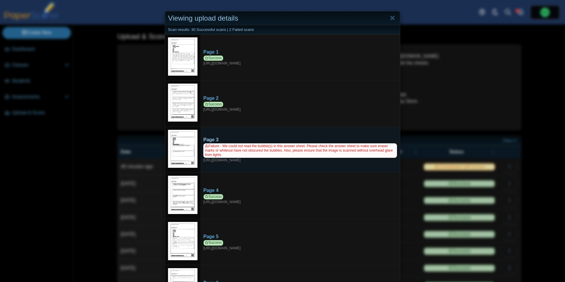
click span "Failure - We could not read the bubble(s) in this answer sheet. Please check th…"
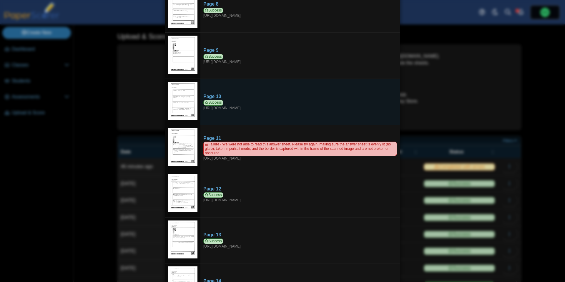
scroll to position [380, 0]
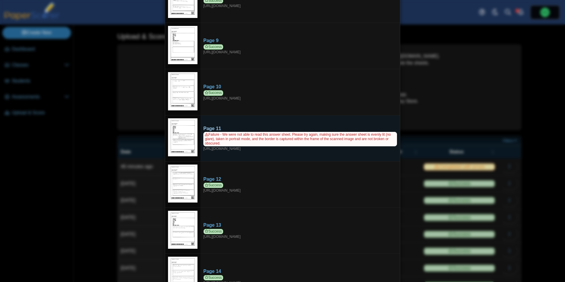
click span "Failure - We were not able to read this answer sheet. Please try again, making …"
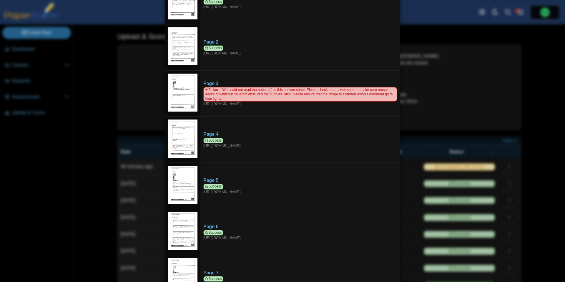
scroll to position [0, 0]
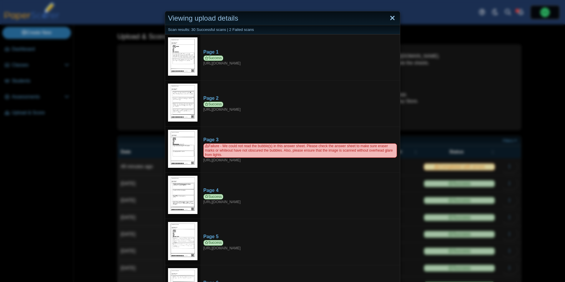
click link "Close"
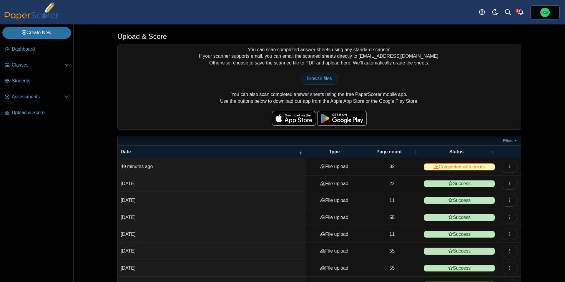
click span "Browse files"
type input "**********"
click at [487, 168] on span "Completed with errors" at bounding box center [459, 166] width 71 height 7
click at [511, 162] on button "button" at bounding box center [509, 167] width 17 height 12
click at [463, 182] on link "View scanned pages" at bounding box center [482, 179] width 71 height 9
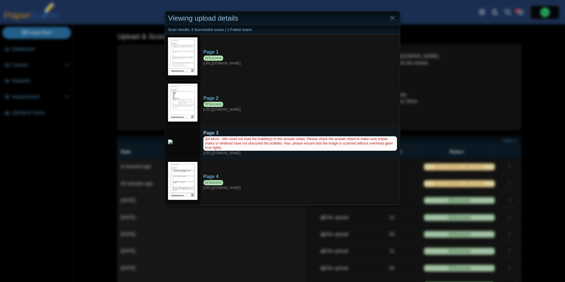
click at [277, 137] on span "Failure - We could not read the bubble(s) in this answer sheet. Please check th…" at bounding box center [300, 143] width 194 height 14
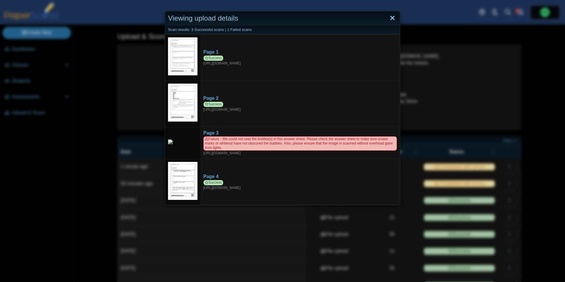
click at [393, 16] on link "Close" at bounding box center [392, 18] width 9 height 10
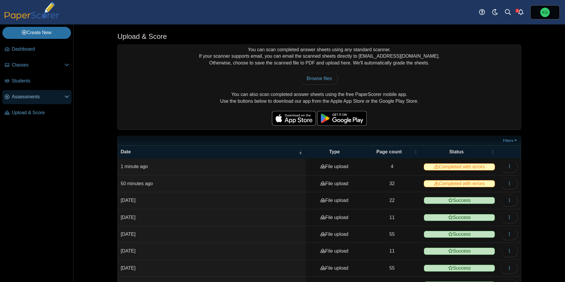
click at [25, 100] on span "Assessments" at bounding box center [38, 97] width 53 height 6
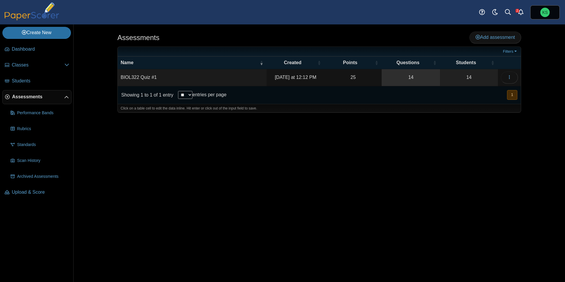
click at [409, 77] on link "14" at bounding box center [410, 77] width 58 height 16
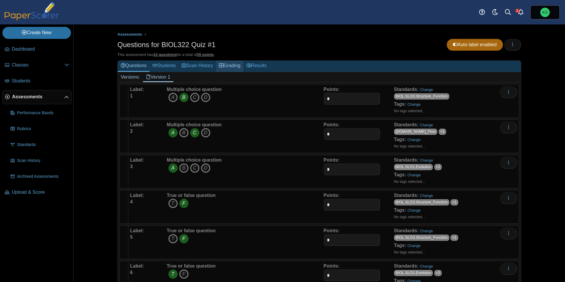
click at [243, 66] on link "Grading" at bounding box center [229, 66] width 27 height 11
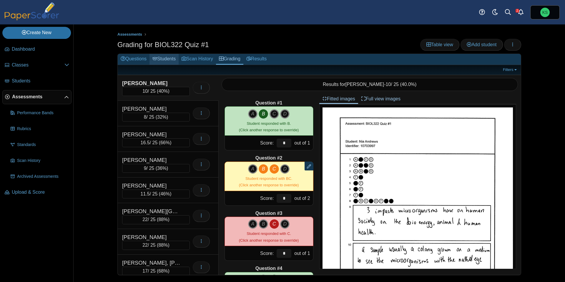
click at [169, 59] on link "Students" at bounding box center [163, 59] width 29 height 11
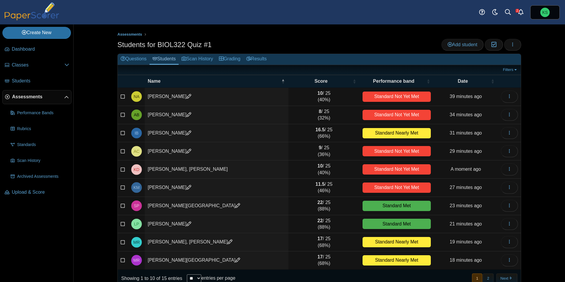
scroll to position [11, 0]
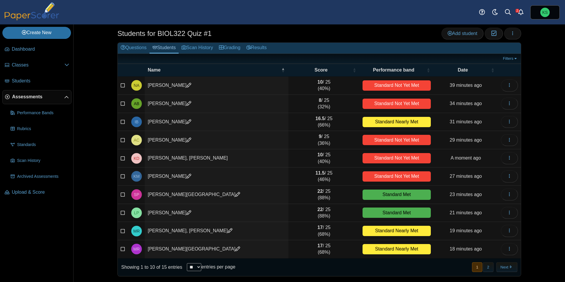
click at [201, 268] on select "** ** ** ***" at bounding box center [194, 267] width 14 height 8
select select "**"
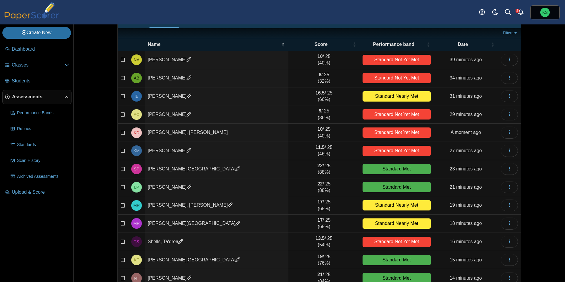
scroll to position [0, 0]
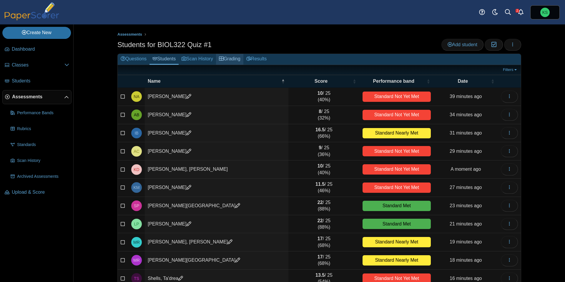
click at [238, 60] on link "Grading" at bounding box center [229, 59] width 27 height 11
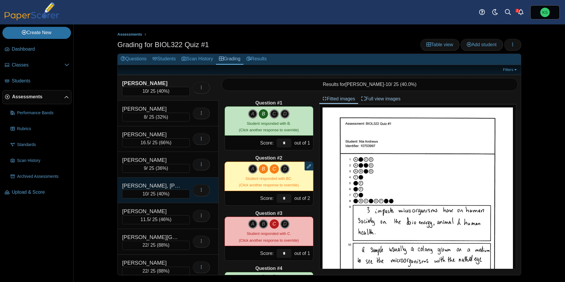
click at [166, 185] on div "[PERSON_NAME], [PERSON_NAME]" at bounding box center [151, 186] width 59 height 8
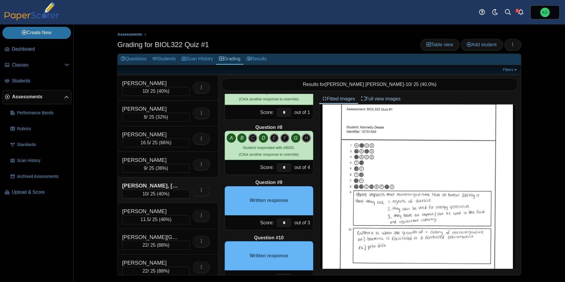
scroll to position [17, 0]
click at [286, 223] on input "*" at bounding box center [283, 222] width 15 height 9
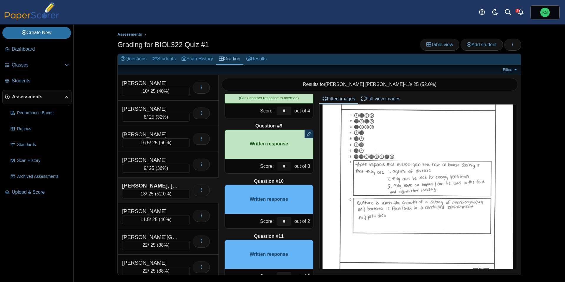
scroll to position [48, 0]
type input "*"
click at [288, 223] on input "*" at bounding box center [283, 221] width 15 height 9
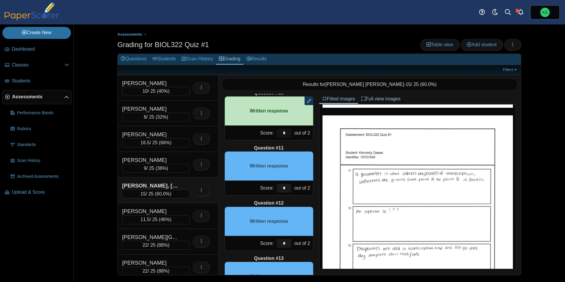
scroll to position [246, 0]
type input "*"
click at [285, 189] on input "*" at bounding box center [283, 188] width 15 height 9
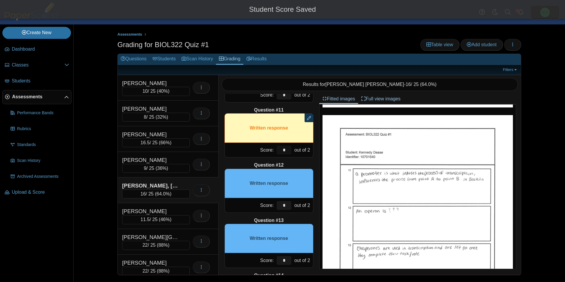
scroll to position [546, 0]
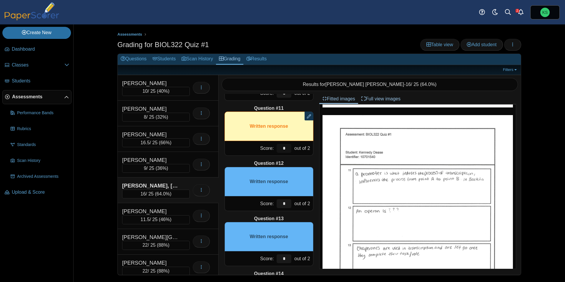
type input "*"
click at [286, 206] on input "*" at bounding box center [283, 203] width 15 height 9
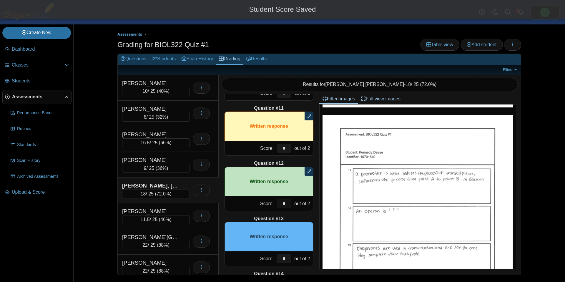
type input "*"
click at [298, 213] on div "Question #1 A B C D Score: *" at bounding box center [269, 184] width 101 height 181
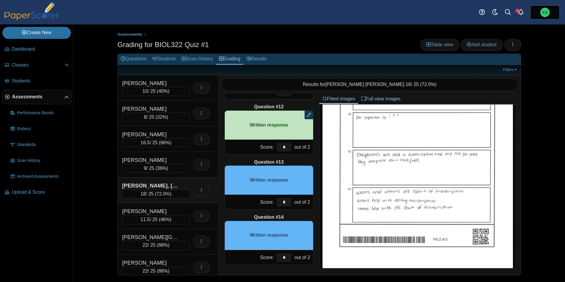
scroll to position [344, 0]
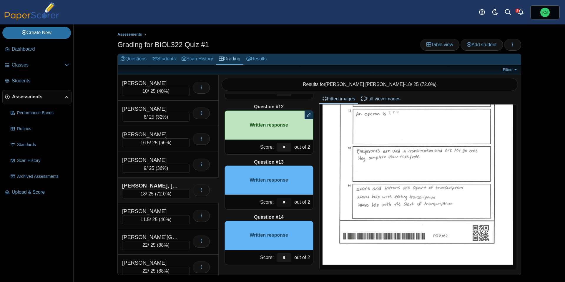
click at [286, 202] on input "*" at bounding box center [283, 202] width 15 height 9
type input "*"
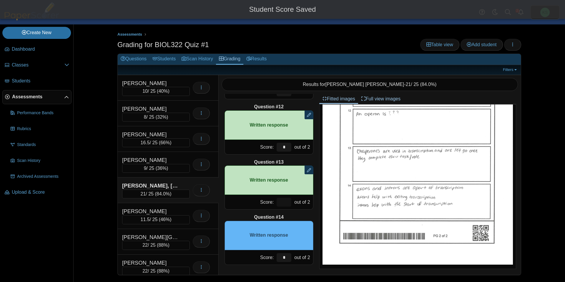
type input "*"
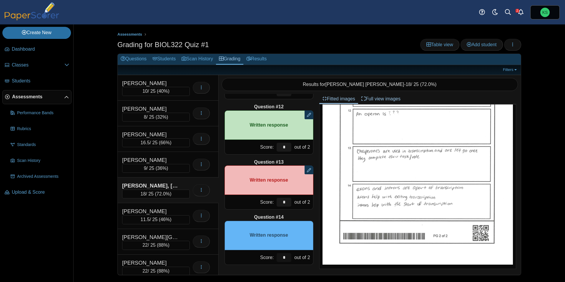
click at [287, 259] on input "*" at bounding box center [283, 257] width 15 height 9
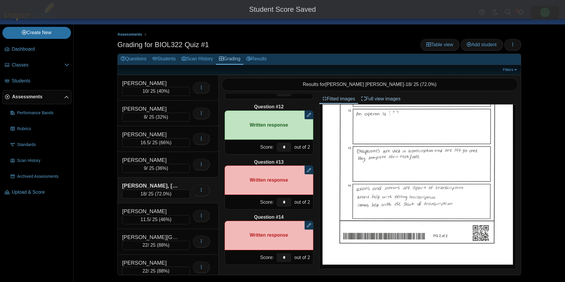
click at [318, 256] on div "Question #1 A B C D Score: *" at bounding box center [269, 184] width 101 height 181
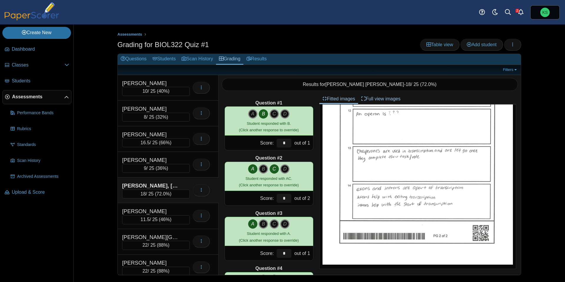
scroll to position [0, 0]
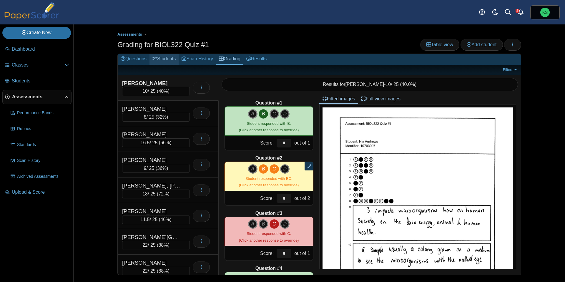
click at [166, 61] on link "Students" at bounding box center [163, 59] width 29 height 11
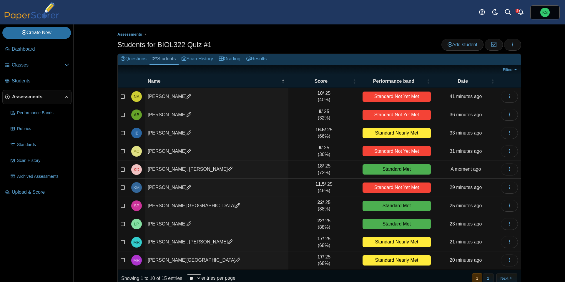
scroll to position [11, 0]
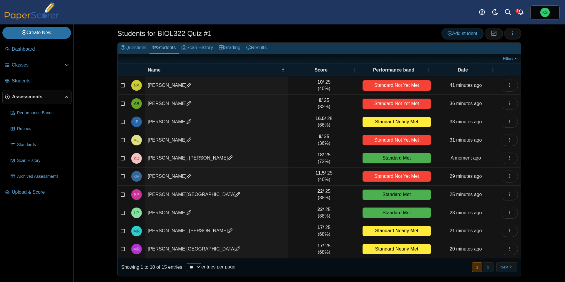
click at [473, 36] on span "Add student" at bounding box center [462, 33] width 30 height 5
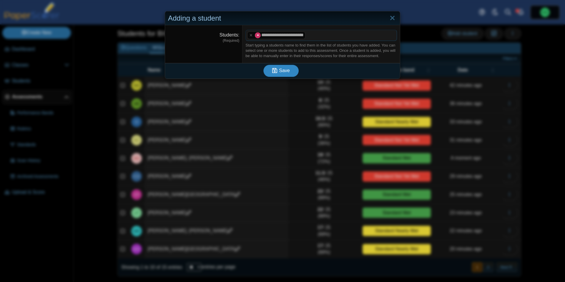
click at [289, 74] on button "Save" at bounding box center [280, 71] width 35 height 12
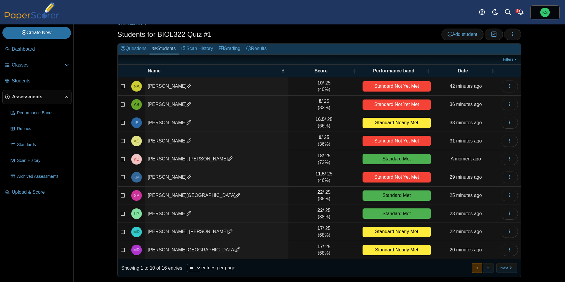
scroll to position [11, 0]
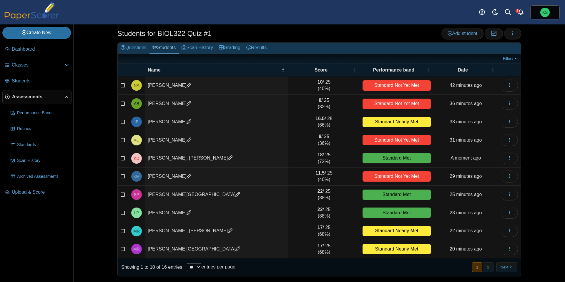
click at [199, 269] on select "** ** ** ***" at bounding box center [194, 267] width 14 height 8
select select "**"
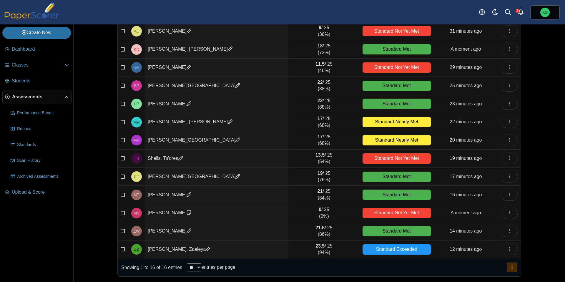
scroll to position [0, 0]
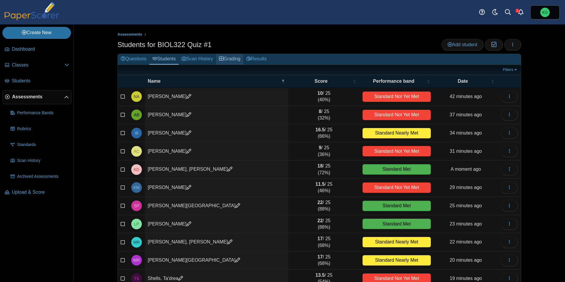
click at [228, 59] on link "Grading" at bounding box center [229, 59] width 27 height 11
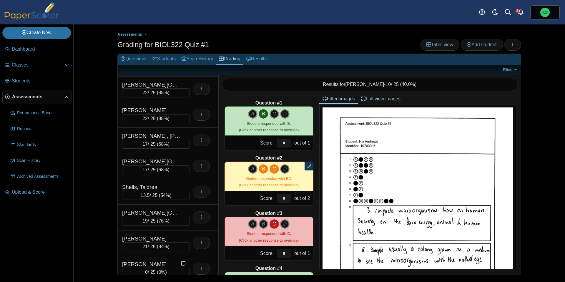
scroll to position [210, 0]
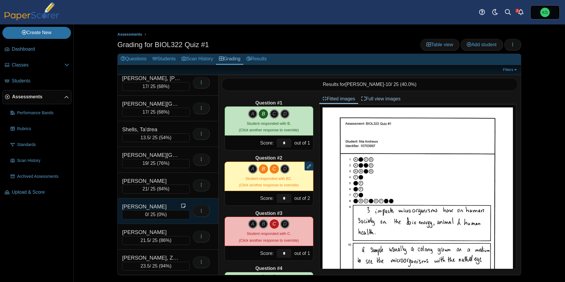
click at [144, 207] on div "Verrier, Maria" at bounding box center [151, 207] width 59 height 8
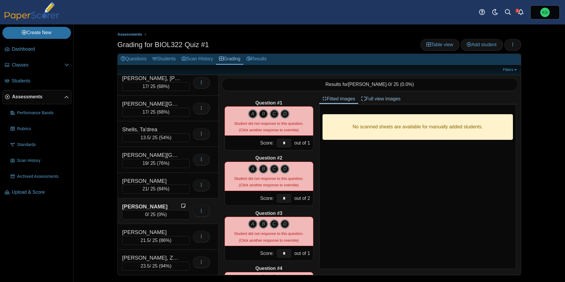
click at [262, 112] on icon "B" at bounding box center [263, 113] width 9 height 9
type input "*"
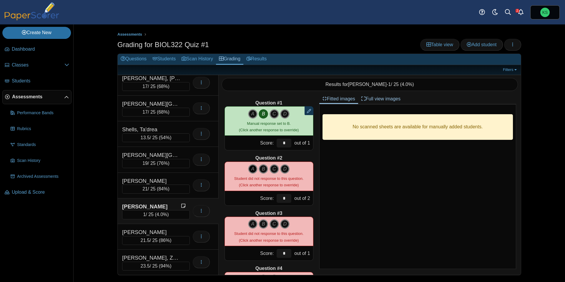
click at [254, 170] on icon "A" at bounding box center [252, 168] width 9 height 9
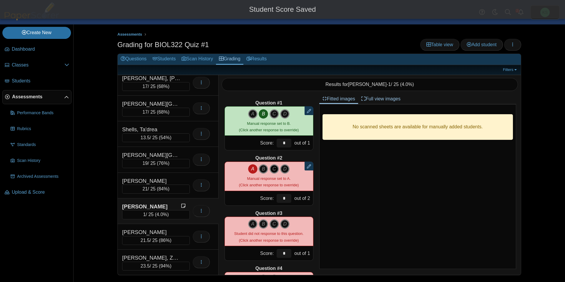
click at [274, 170] on icon "C" at bounding box center [273, 168] width 9 height 9
type input "*"
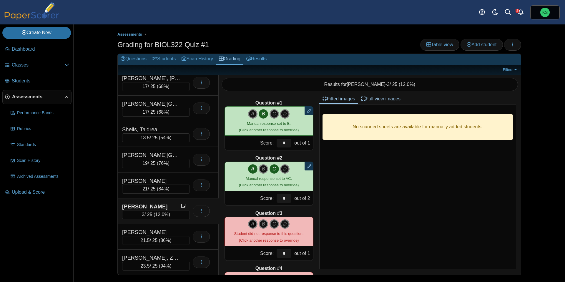
click at [252, 226] on icon "A" at bounding box center [252, 223] width 9 height 9
type input "*"
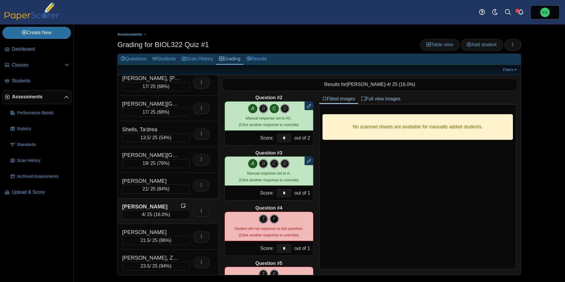
click at [275, 218] on icon "F" at bounding box center [273, 218] width 9 height 9
type input "*"
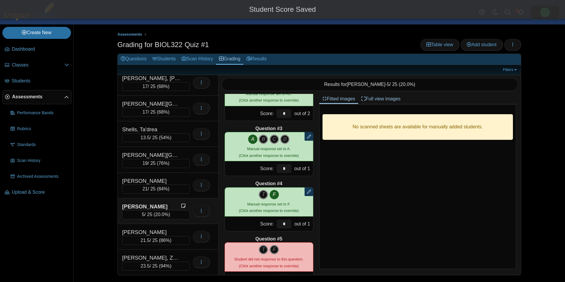
scroll to position [102, 0]
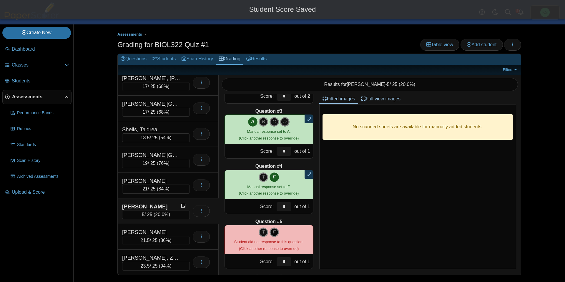
click at [274, 235] on icon "F" at bounding box center [273, 231] width 9 height 9
type input "*"
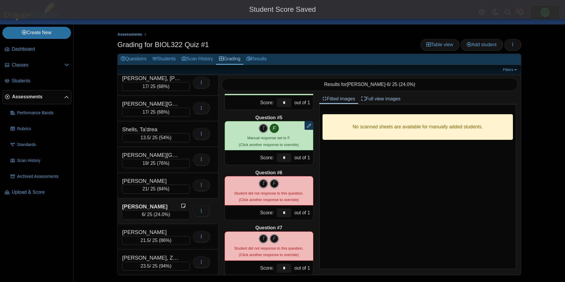
scroll to position [213, 0]
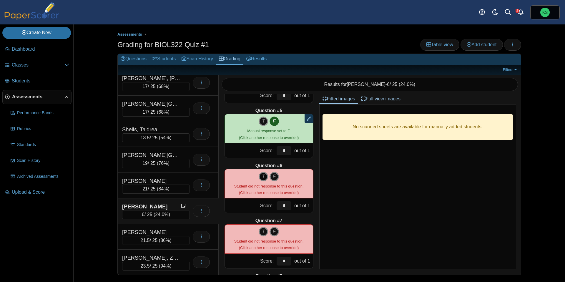
click at [263, 179] on icon "T" at bounding box center [263, 176] width 9 height 9
type input "*"
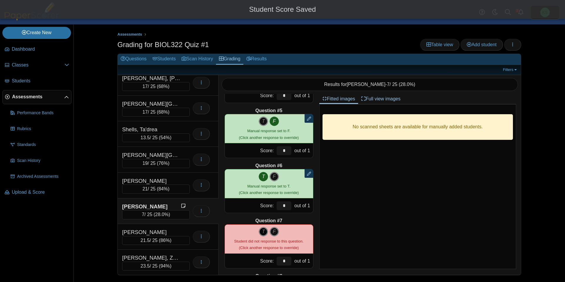
click at [263, 232] on icon "T" at bounding box center [263, 231] width 9 height 9
type input "*"
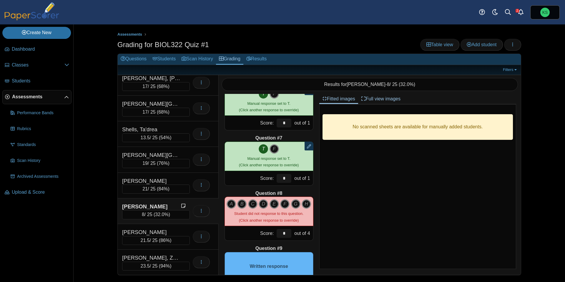
scroll to position [296, 0]
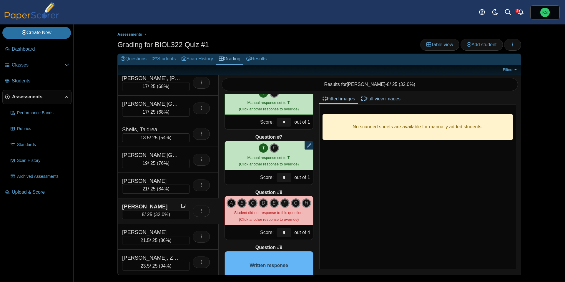
click at [231, 203] on icon "A" at bounding box center [230, 202] width 9 height 9
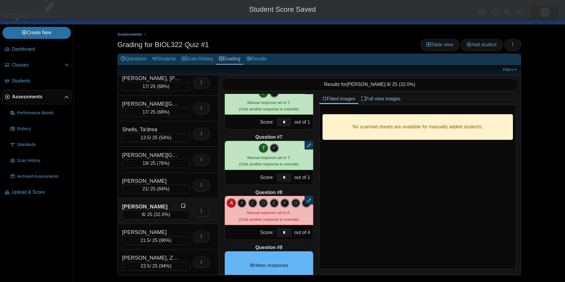
click at [240, 203] on icon "B" at bounding box center [241, 202] width 9 height 9
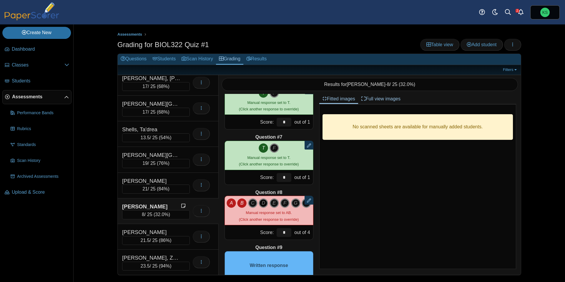
click at [262, 203] on icon "D" at bounding box center [263, 202] width 9 height 9
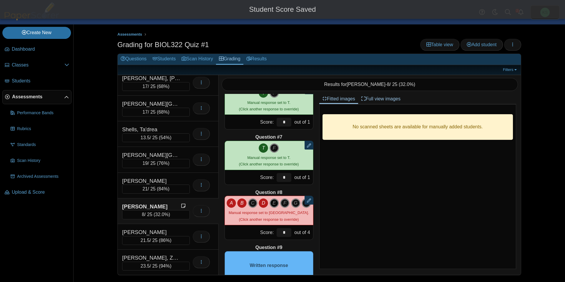
click at [275, 203] on icon "E" at bounding box center [273, 202] width 9 height 9
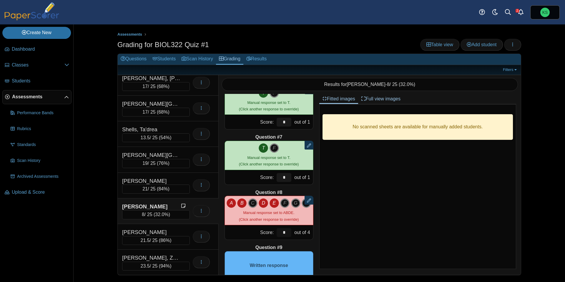
click at [289, 232] on input "*" at bounding box center [283, 232] width 15 height 9
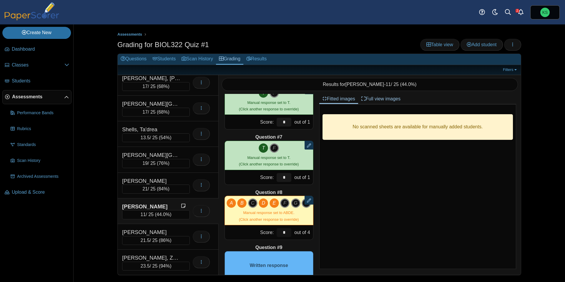
type input "*"
click at [302, 245] on div "Question #9" at bounding box center [268, 247] width 89 height 6
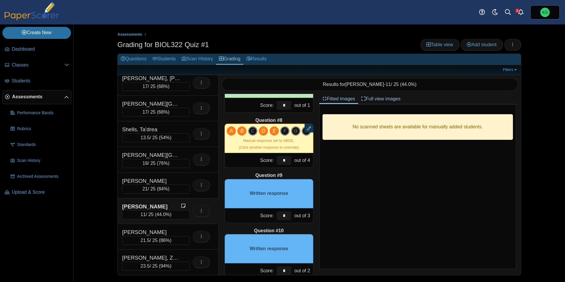
scroll to position [370, 0]
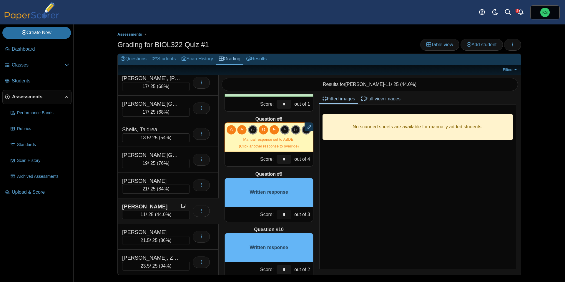
click at [287, 213] on input "*" at bounding box center [283, 214] width 15 height 9
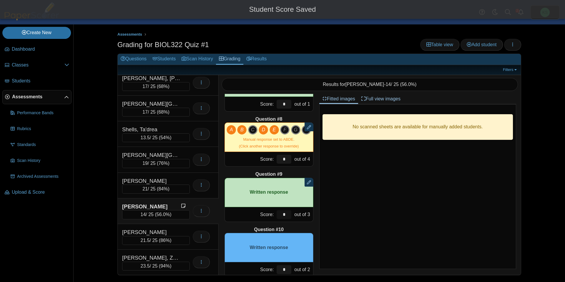
type input "*"
click at [296, 225] on div "Question #1 Remove manual response A B C" at bounding box center [269, 184] width 101 height 181
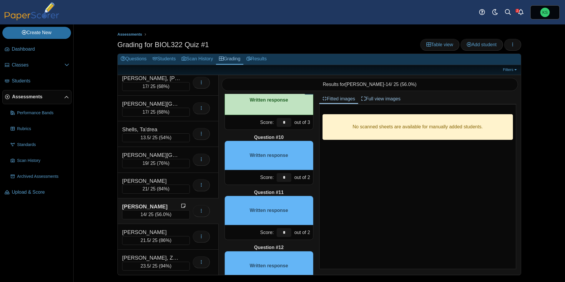
scroll to position [464, 0]
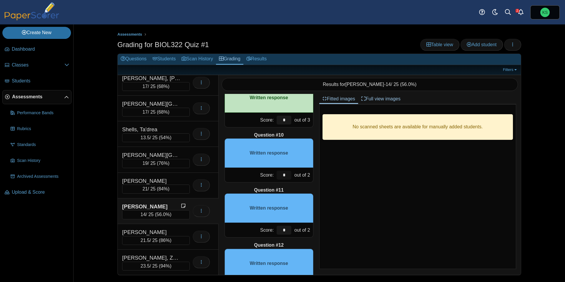
click at [285, 172] on input "*" at bounding box center [283, 175] width 15 height 9
type input "*"
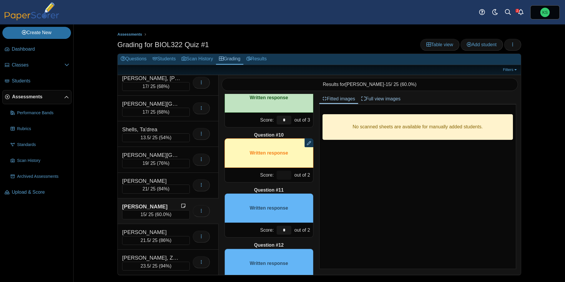
type input "*"
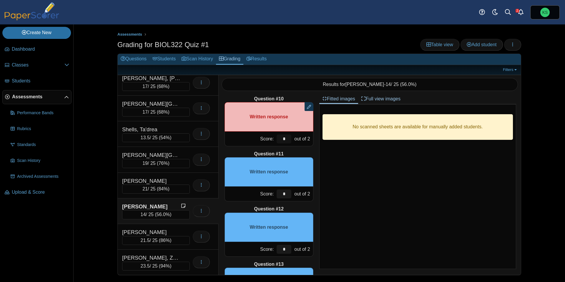
scroll to position [527, 0]
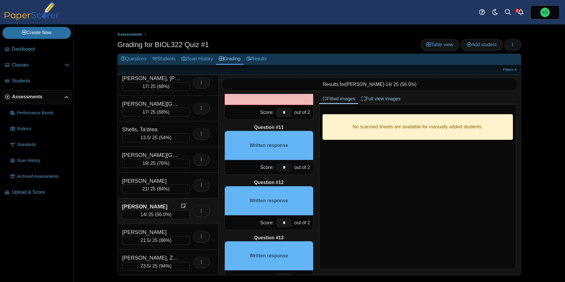
click at [287, 168] on input "*" at bounding box center [283, 167] width 15 height 9
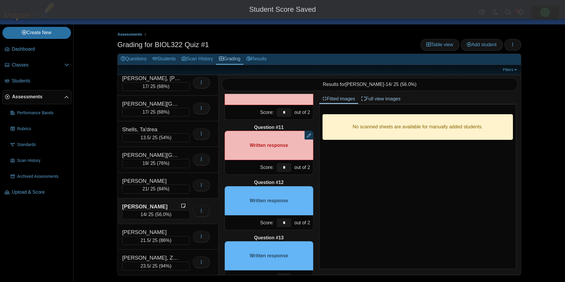
click at [291, 177] on div "Question #1 Remove manual response A B C" at bounding box center [269, 184] width 101 height 181
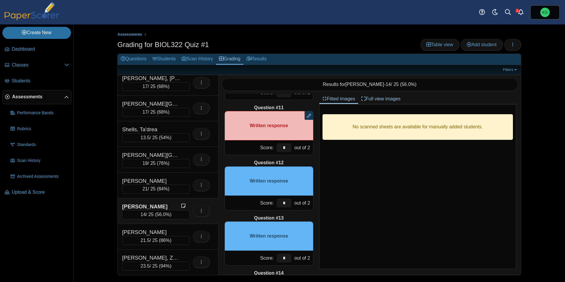
scroll to position [548, 0]
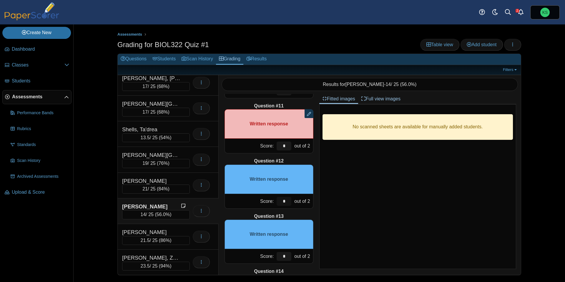
click at [285, 197] on input "*" at bounding box center [283, 201] width 15 height 9
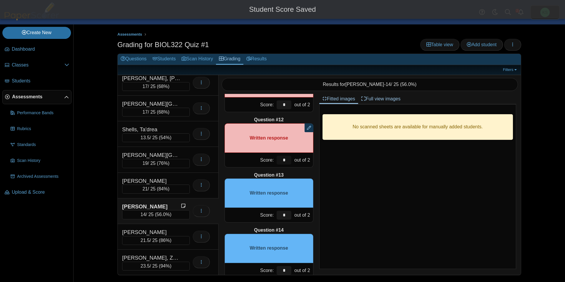
scroll to position [602, 0]
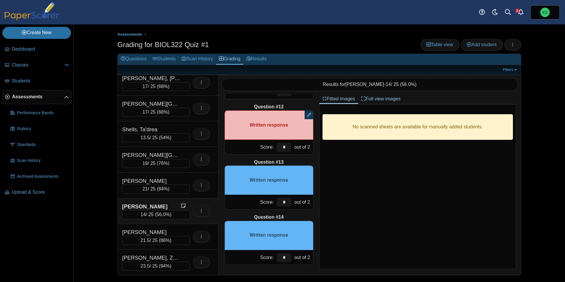
click at [299, 191] on div "Written response" at bounding box center [268, 179] width 89 height 29
click at [289, 199] on input "*" at bounding box center [283, 202] width 15 height 9
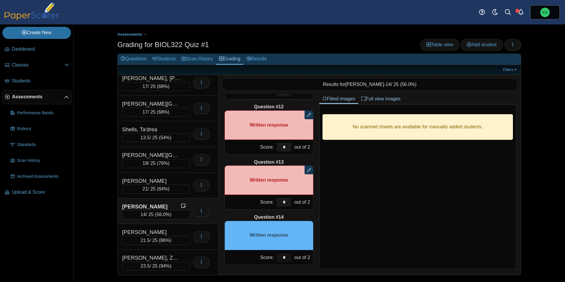
click at [289, 254] on input "*" at bounding box center [283, 257] width 15 height 9
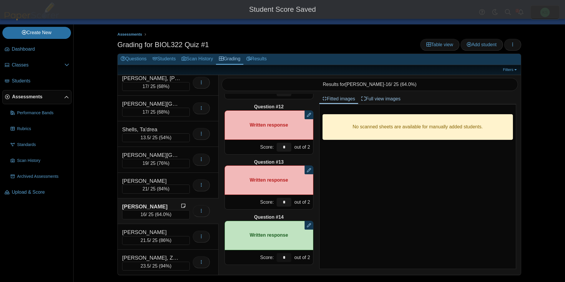
type input "*"
click at [317, 243] on div "Question #1 Remove manual response A B C" at bounding box center [269, 184] width 101 height 181
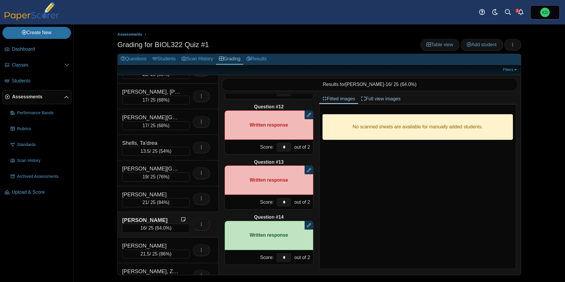
scroll to position [210, 0]
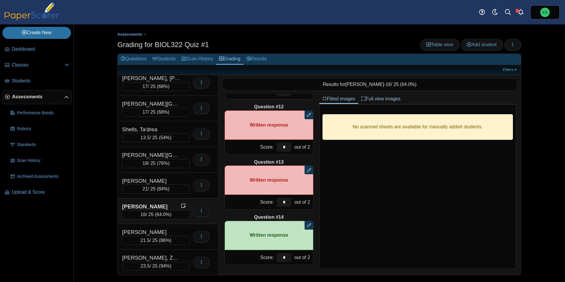
click at [163, 204] on div "Verrier, Maria" at bounding box center [151, 207] width 59 height 8
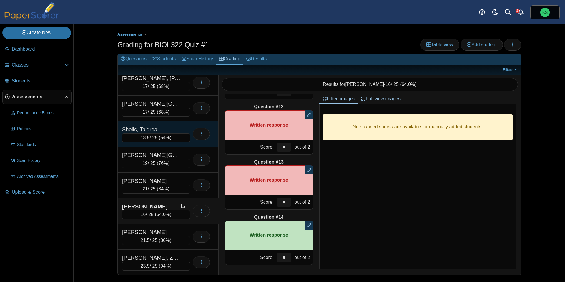
scroll to position [0, 0]
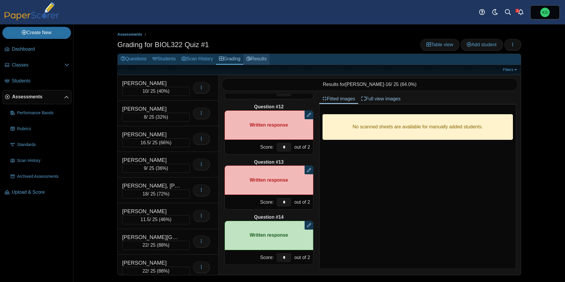
click at [268, 60] on link "Results" at bounding box center [256, 59] width 26 height 11
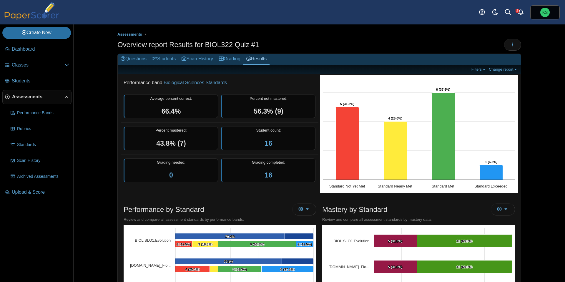
click at [34, 98] on span "Assessments" at bounding box center [38, 97] width 52 height 6
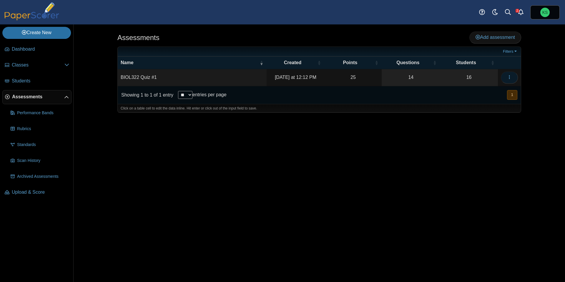
click at [506, 77] on button "button" at bounding box center [509, 77] width 17 height 12
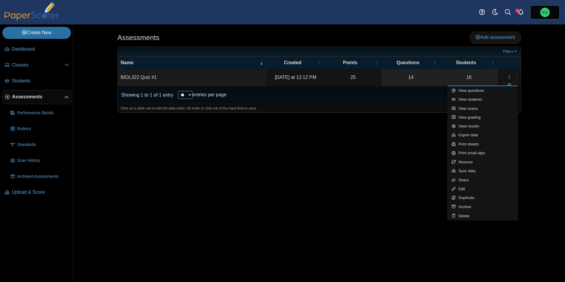
click at [384, 192] on div "Assessments Add assessment 25" at bounding box center [319, 152] width 441 height 257
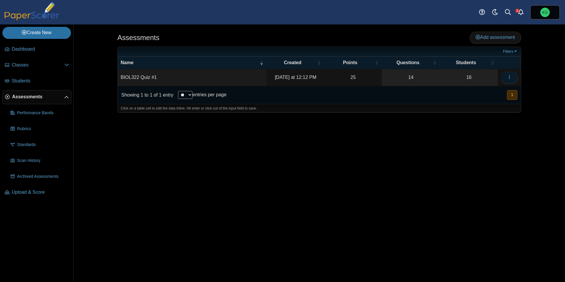
click at [511, 75] on icon "button" at bounding box center [509, 77] width 5 height 5
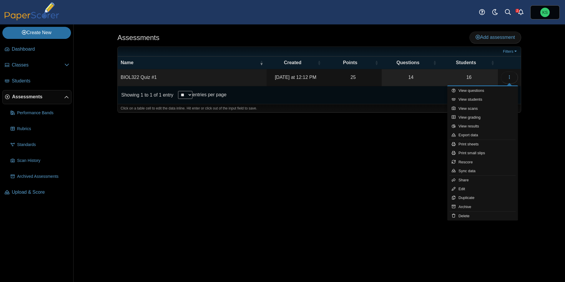
click at [375, 134] on div "Assessments Add assessment 25" at bounding box center [319, 152] width 441 height 257
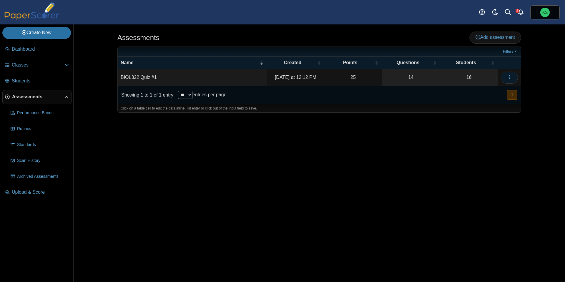
click at [509, 75] on span "button" at bounding box center [509, 77] width 5 height 5
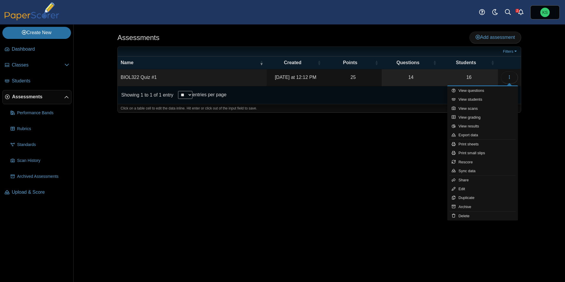
click at [381, 174] on div "Assessments Add assessment 25" at bounding box center [319, 152] width 441 height 257
